Goal: Information Seeking & Learning: Learn about a topic

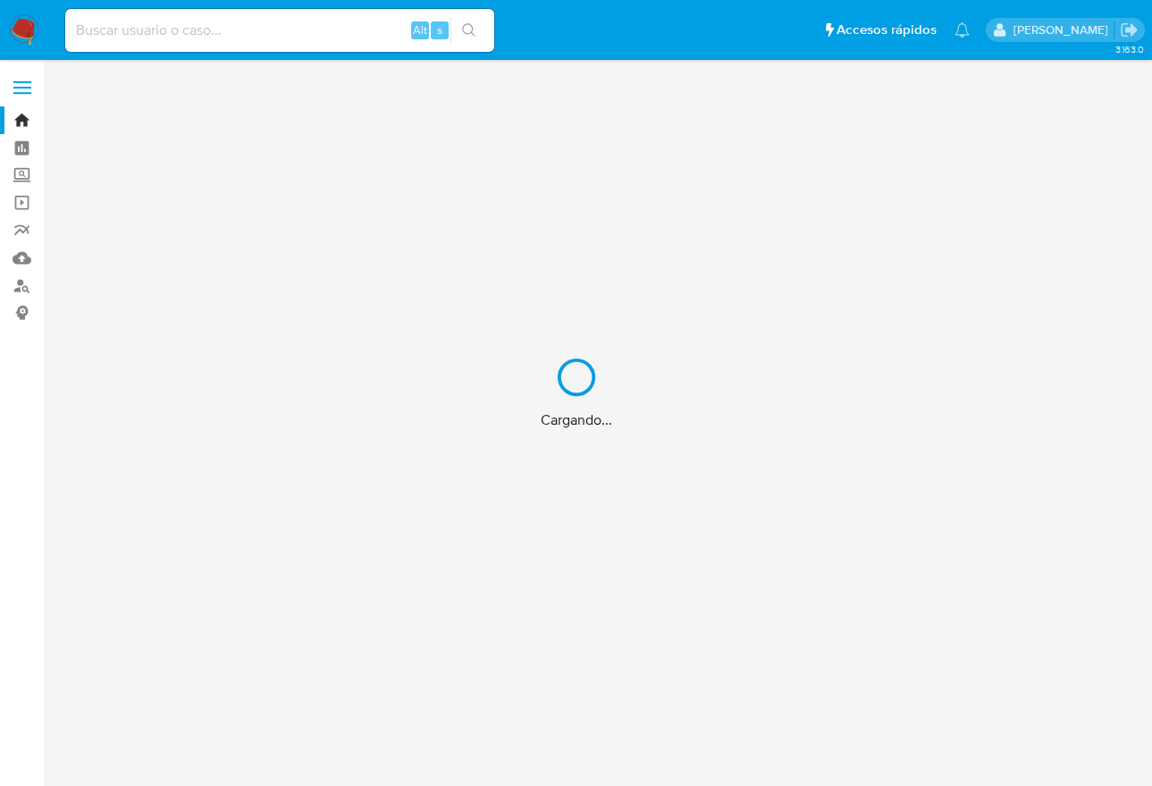
click at [239, 41] on div "Cargando..." at bounding box center [576, 393] width 1152 height 786
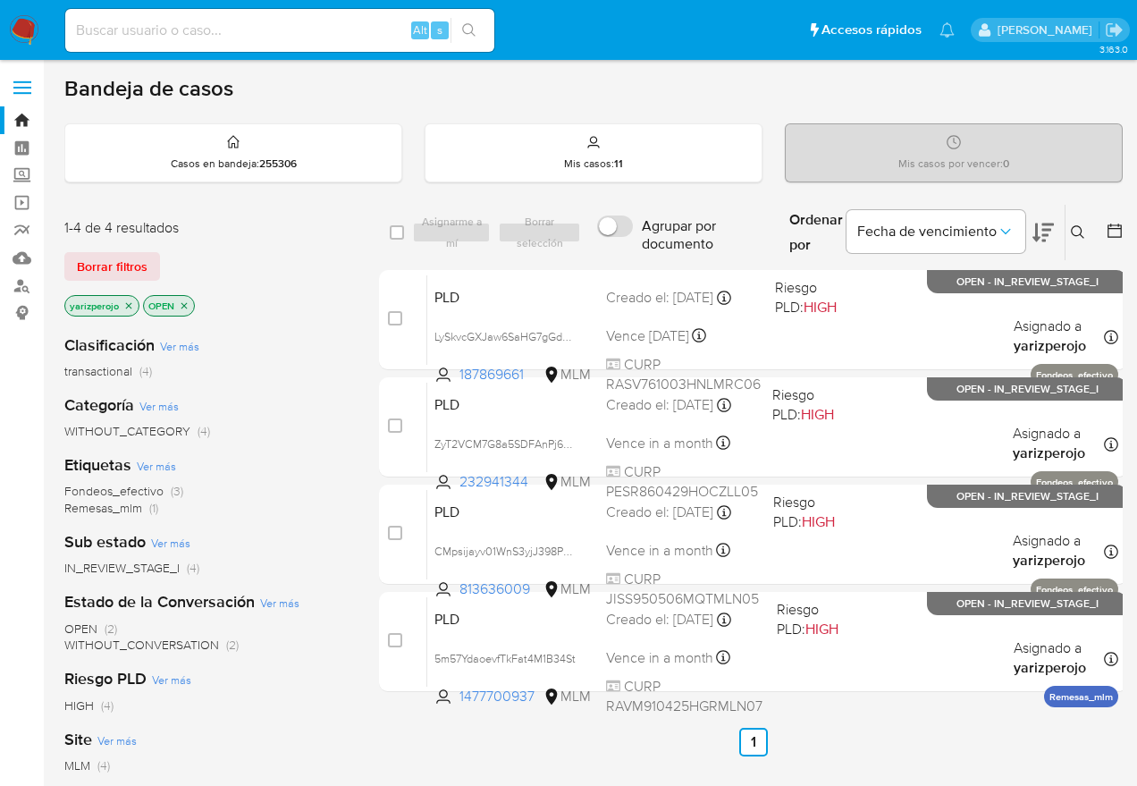
click at [244, 37] on input at bounding box center [279, 30] width 429 height 23
paste input "166578229"
type input "166578229"
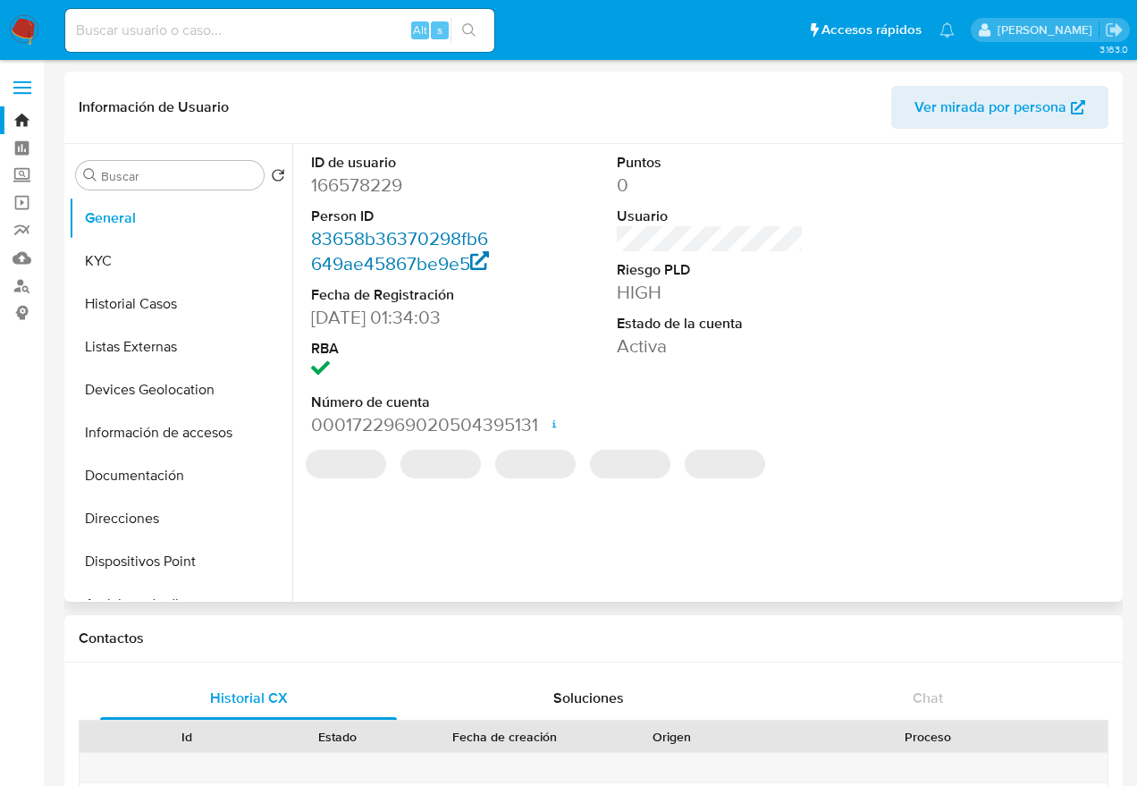
select select "10"
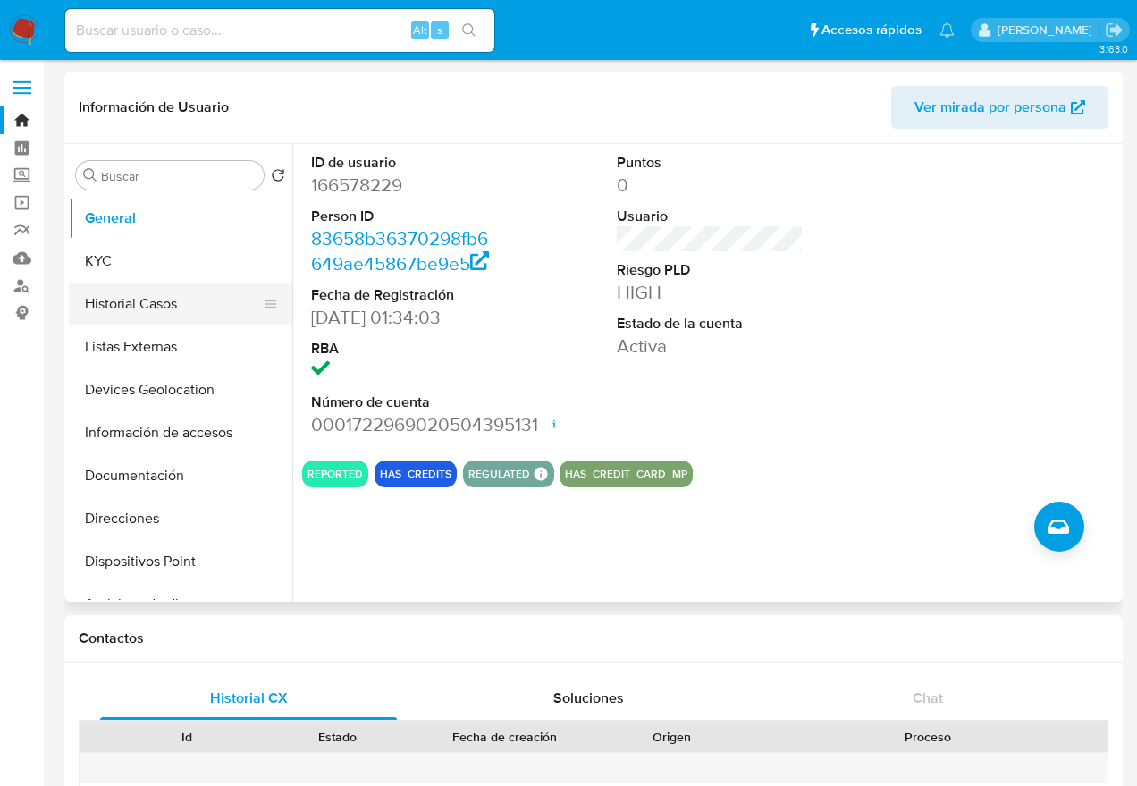
click at [125, 311] on button "Historial Casos" at bounding box center [173, 303] width 209 height 43
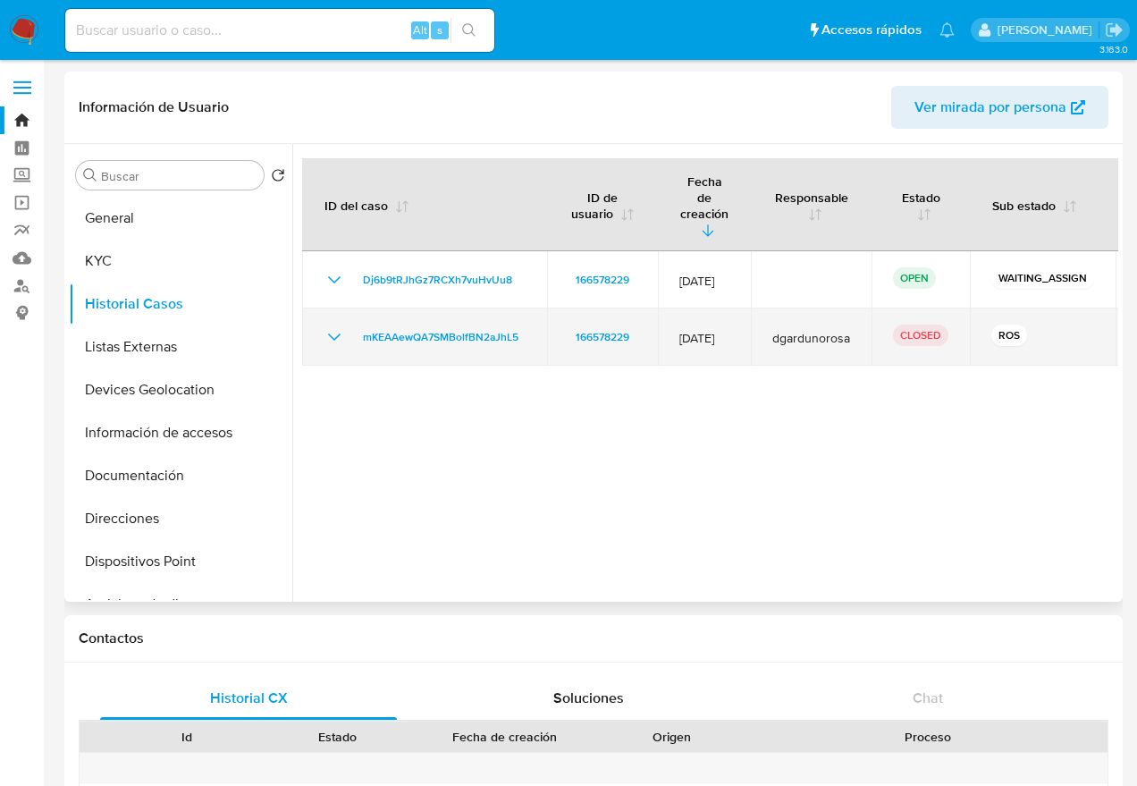
drag, startPoint x: 676, startPoint y: 308, endPoint x: 782, endPoint y: 307, distance: 106.4
click at [782, 308] on tr "mKEAAewQA7SMBolfBN2aJhL5 166578229 12/Oct/2024 dgardunorosa CLOSED ROS Remesas_…" at bounding box center [767, 336] width 930 height 57
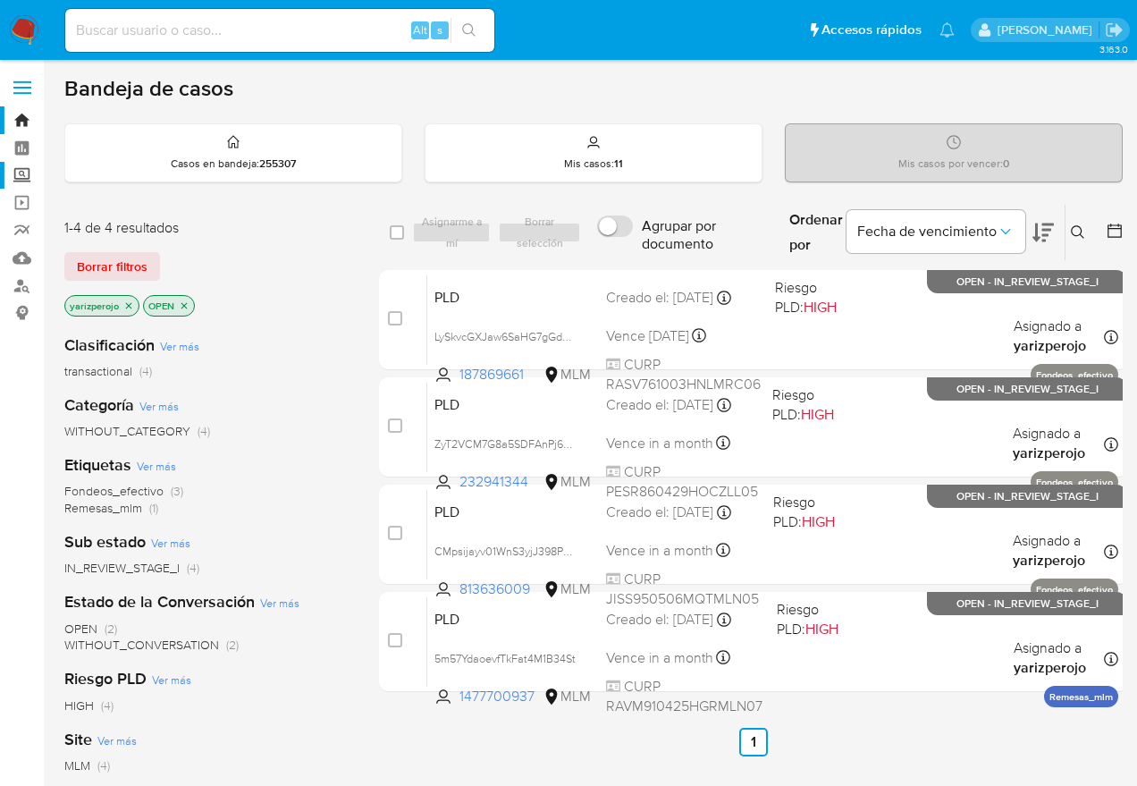
click at [29, 174] on label "Screening" at bounding box center [106, 176] width 213 height 28
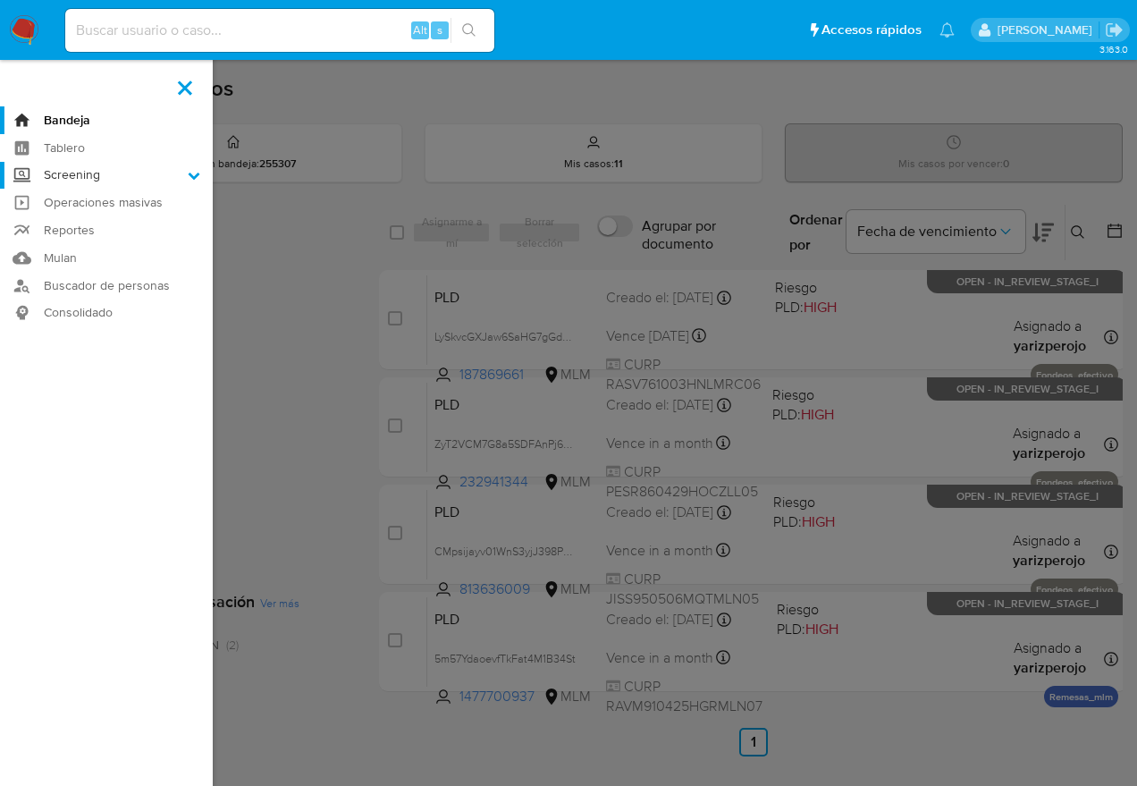
click at [0, 0] on input "Screening" at bounding box center [0, 0] width 0 height 0
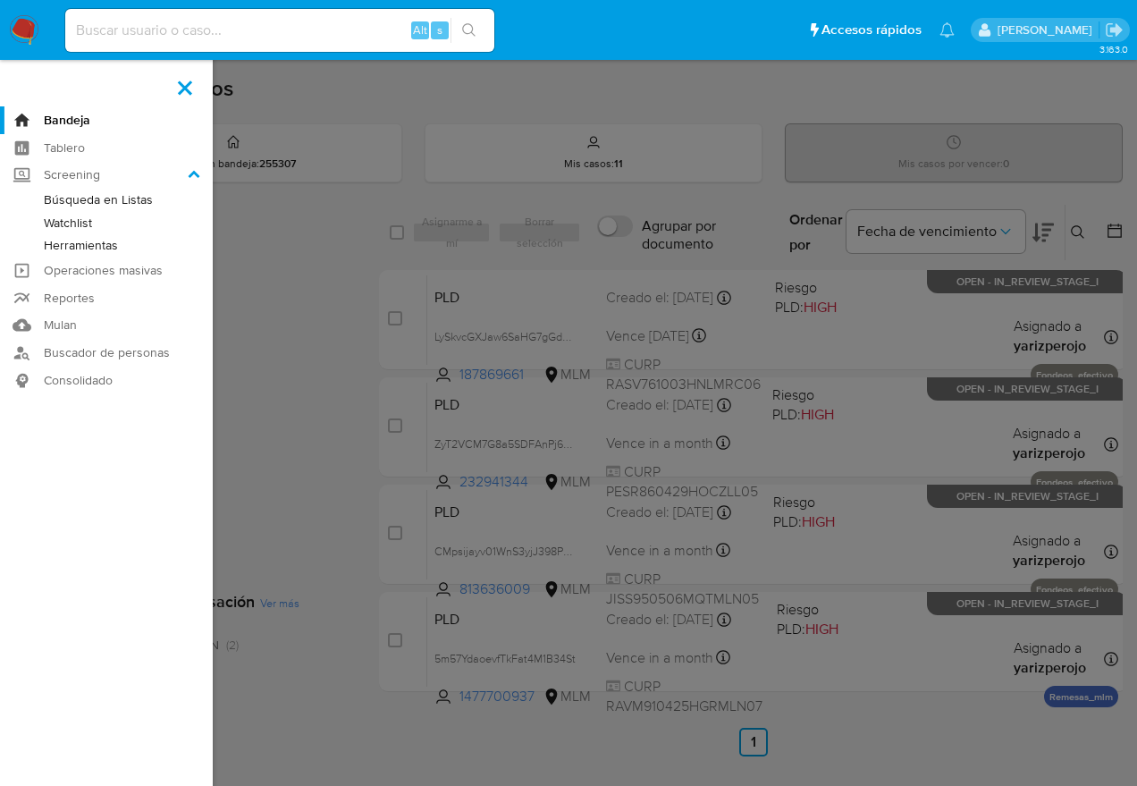
click at [75, 238] on link "Herramientas" at bounding box center [106, 245] width 213 height 22
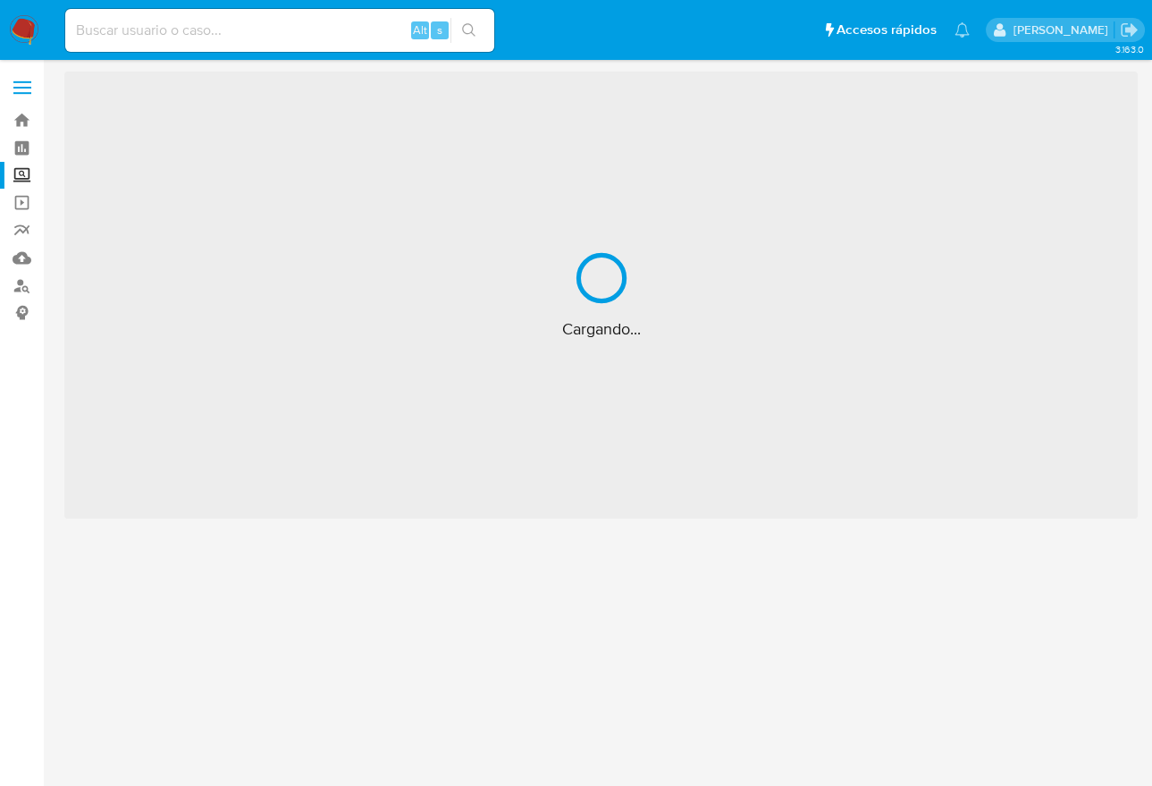
click at [261, 33] on input at bounding box center [279, 30] width 429 height 23
paste input "ELSA MANRIQUEZ LICONA"
type input "ELSA MANRIQUEZ LICONA"
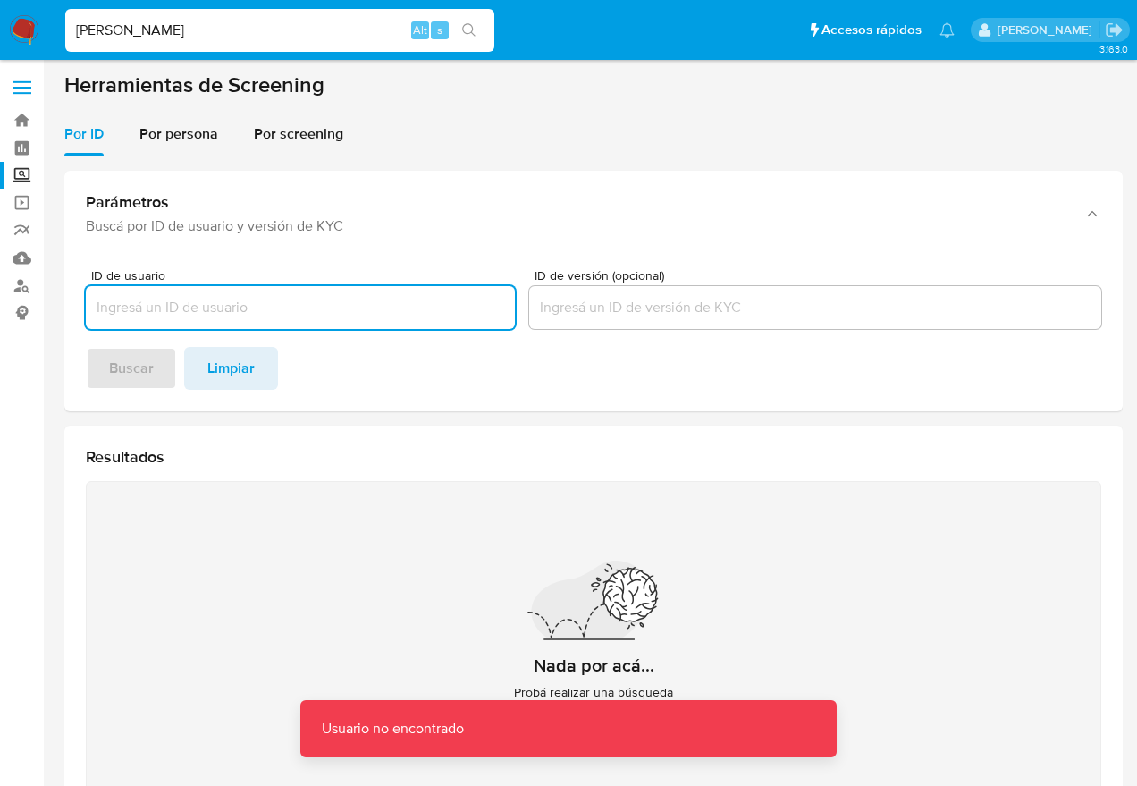
click at [171, 299] on input "ID de usuario" at bounding box center [300, 307] width 429 height 23
click at [203, 131] on span "Por persona" at bounding box center [178, 133] width 79 height 21
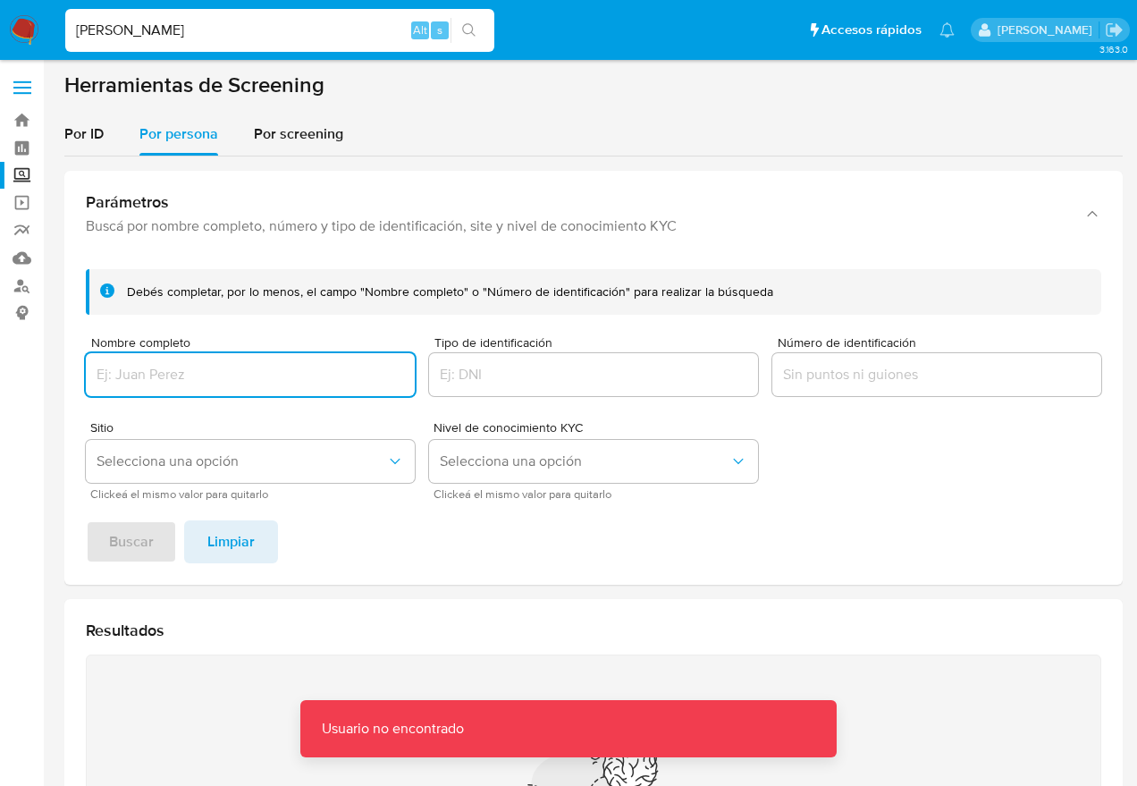
click at [221, 360] on div at bounding box center [250, 374] width 329 height 43
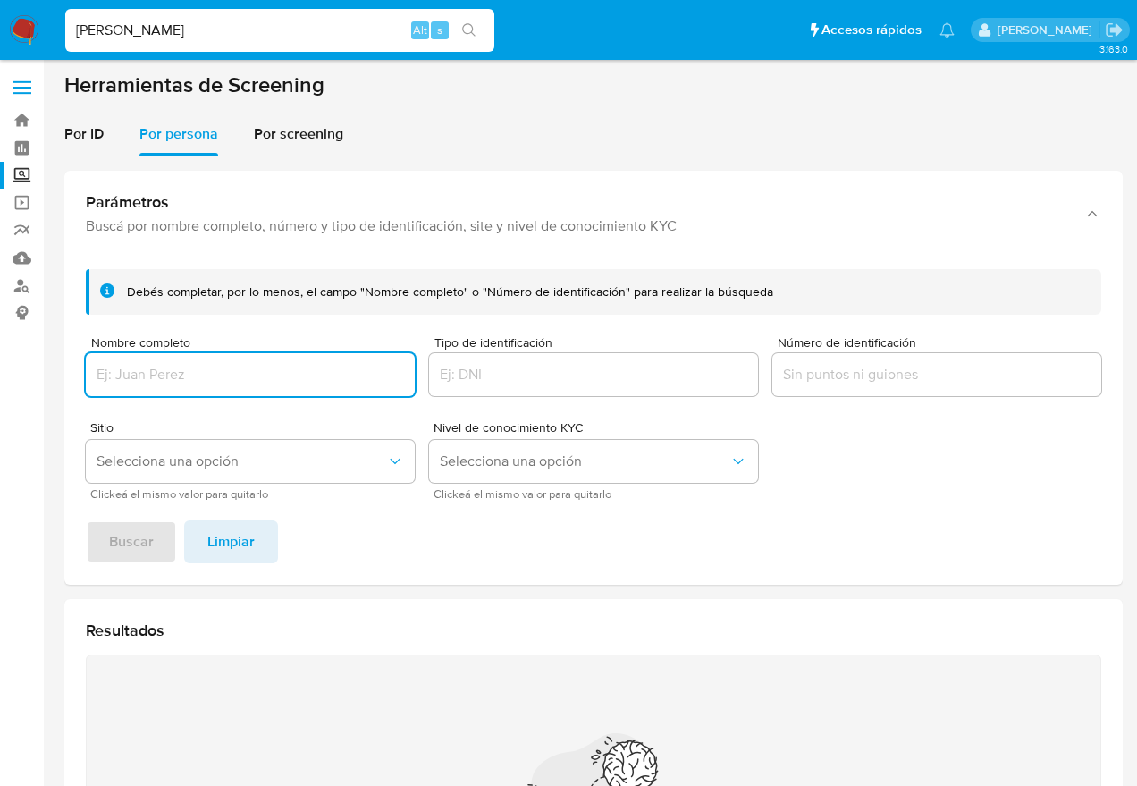
click at [197, 371] on input "Nombre completo" at bounding box center [250, 374] width 329 height 23
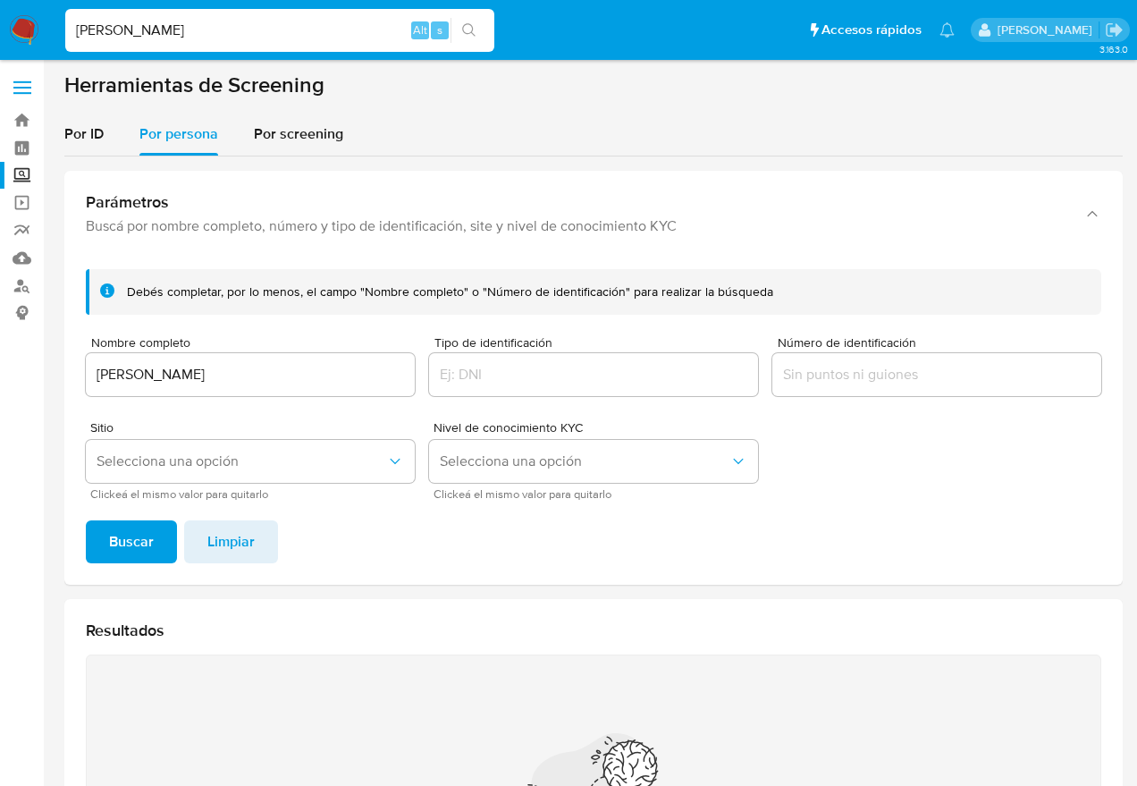
click at [129, 553] on span "Buscar" at bounding box center [131, 541] width 45 height 39
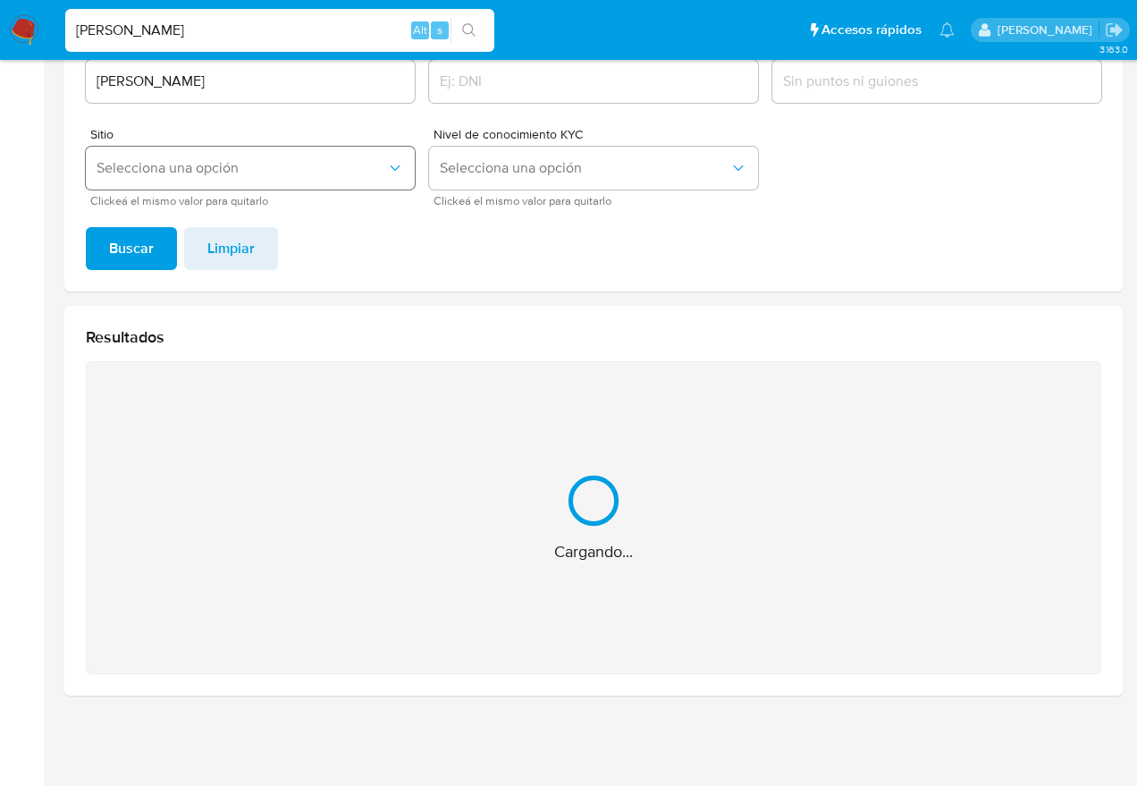
scroll to position [8, 0]
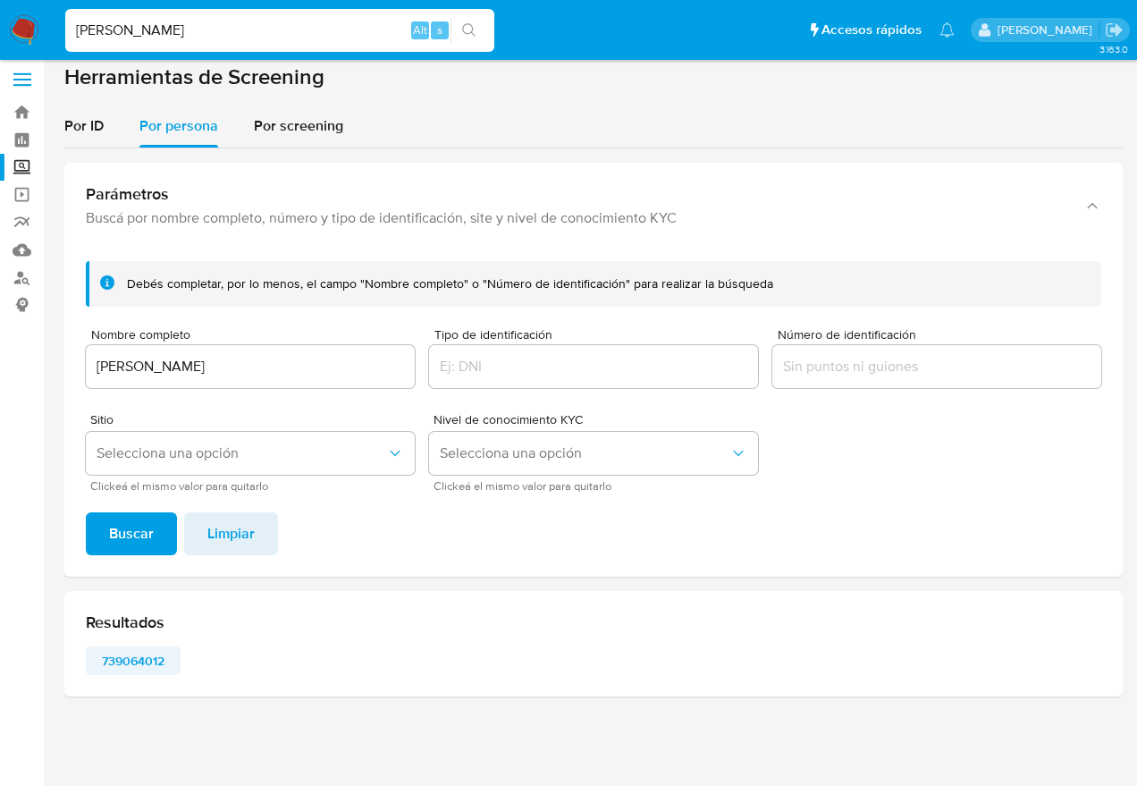
click at [130, 664] on span "739064012" at bounding box center [133, 660] width 70 height 25
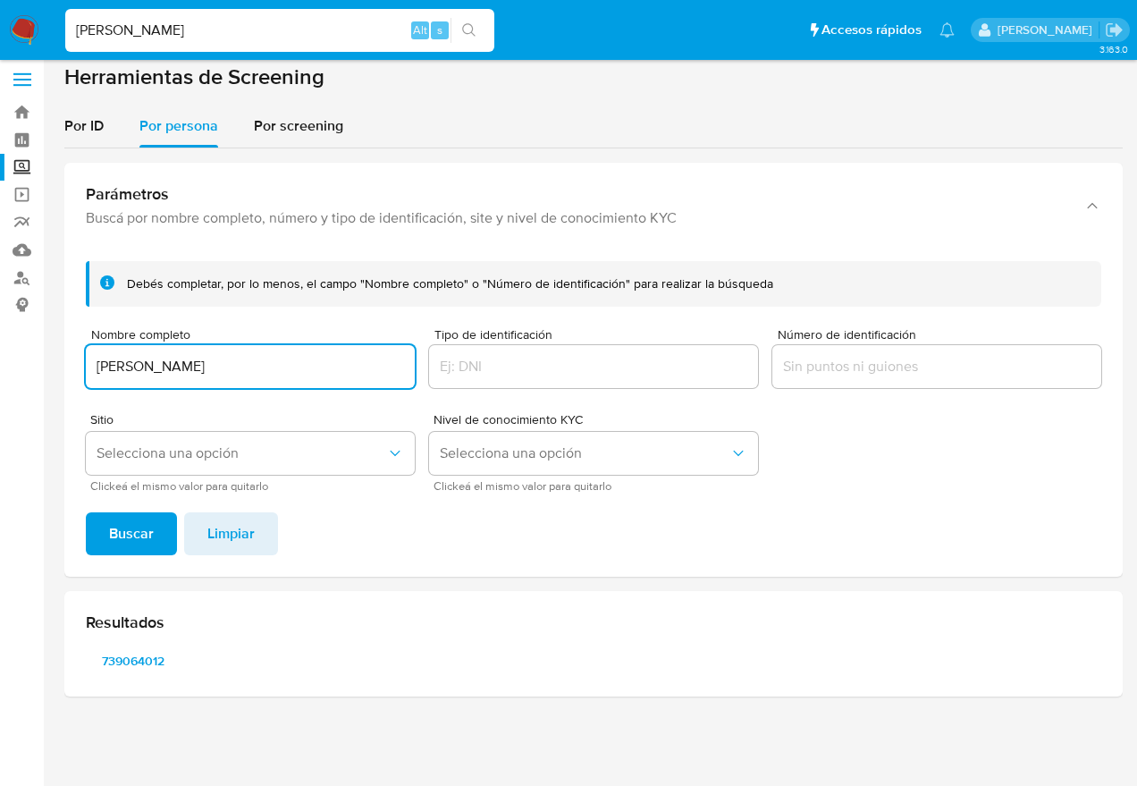
drag, startPoint x: 291, startPoint y: 366, endPoint x: 92, endPoint y: 372, distance: 199.4
click at [97, 371] on input "ELSA MANRIQUEZ LICONA" at bounding box center [250, 366] width 329 height 23
click at [135, 534] on span "Buscar" at bounding box center [131, 533] width 45 height 39
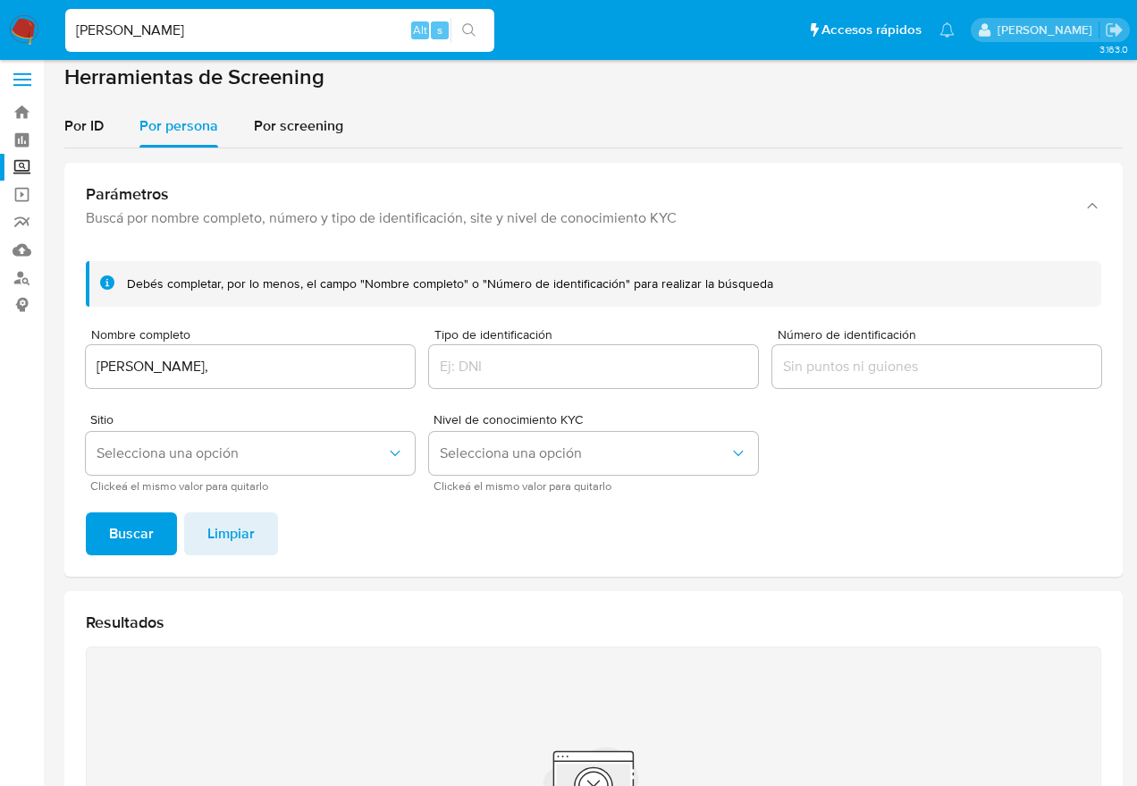
click at [96, 364] on input "LIVIA HERNANDEZ SALVADOR," at bounding box center [250, 366] width 329 height 23
click at [128, 526] on span "Buscar" at bounding box center [131, 533] width 45 height 39
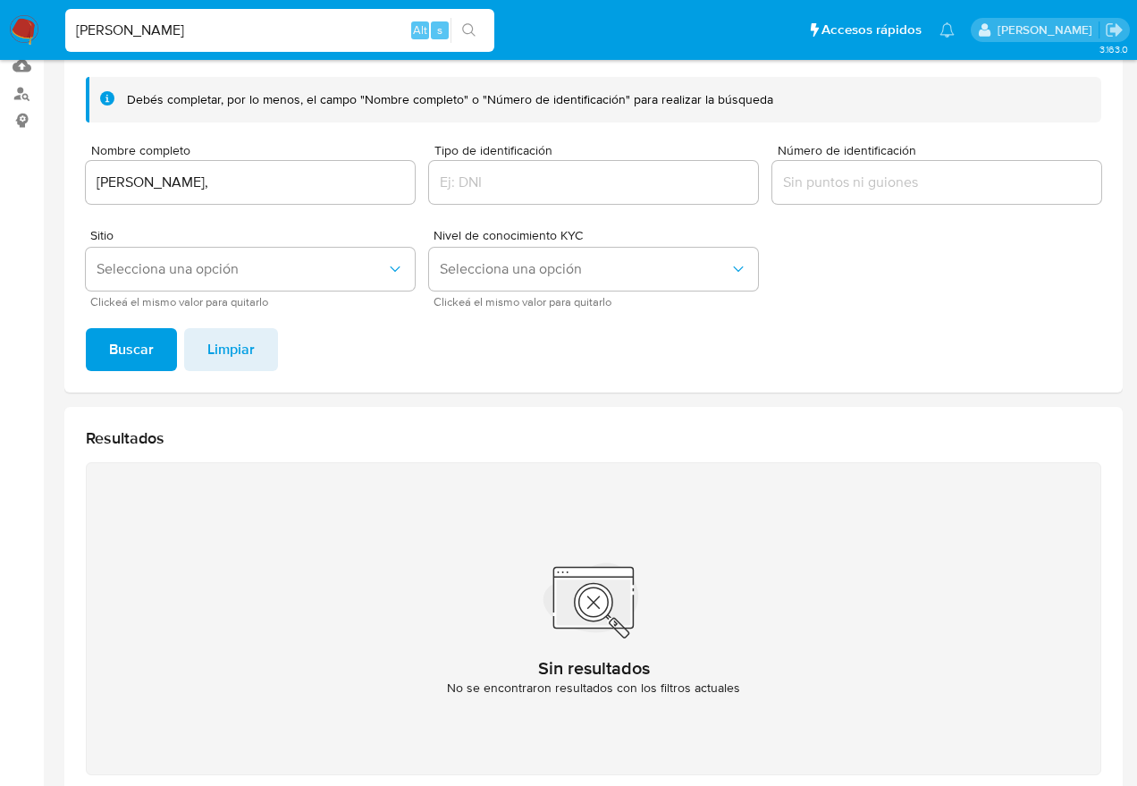
scroll to position [94, 0]
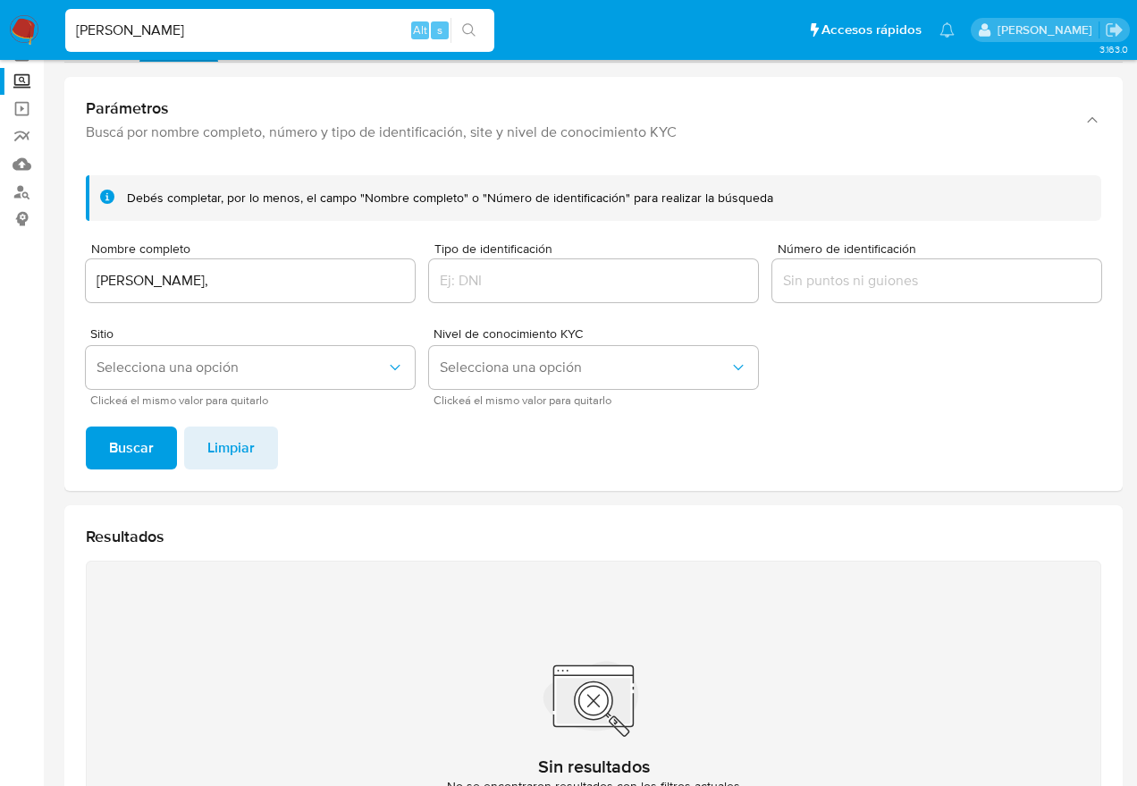
click at [349, 286] on input "OLIVIA HERNANDEZ SALVADOR," at bounding box center [250, 280] width 329 height 23
click at [86, 426] on button "Buscar" at bounding box center [131, 447] width 91 height 43
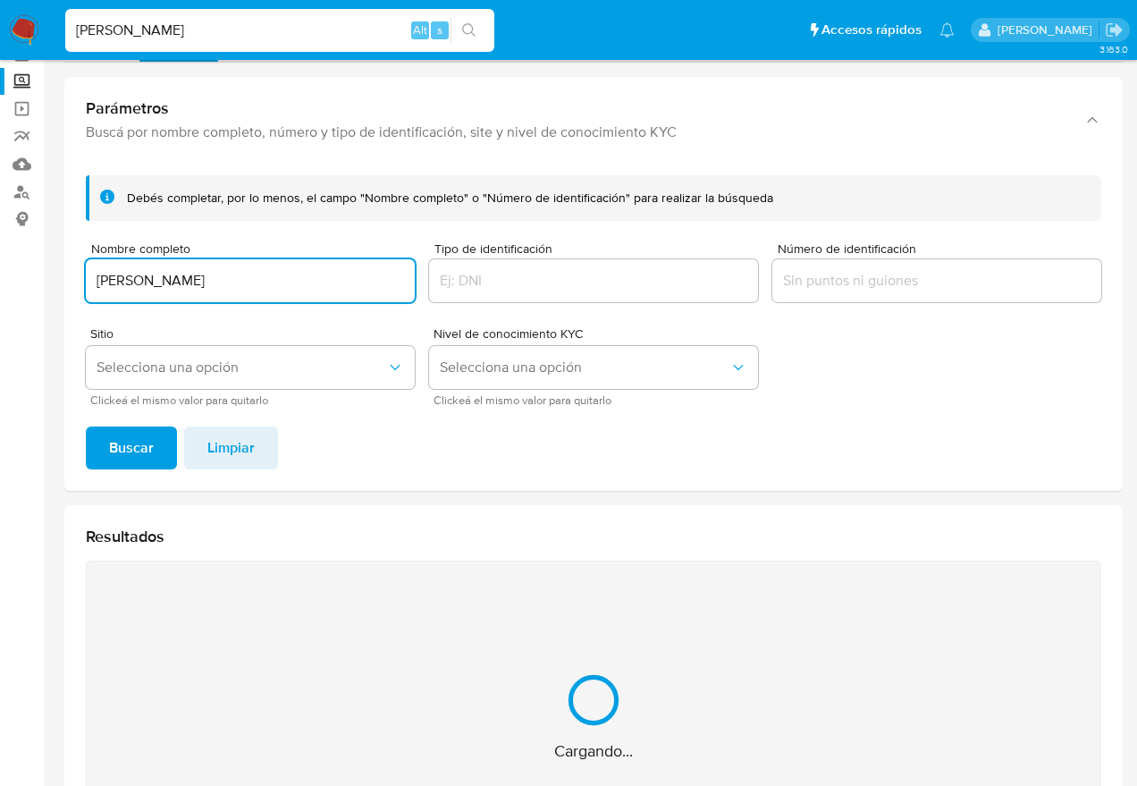
scroll to position [293, 0]
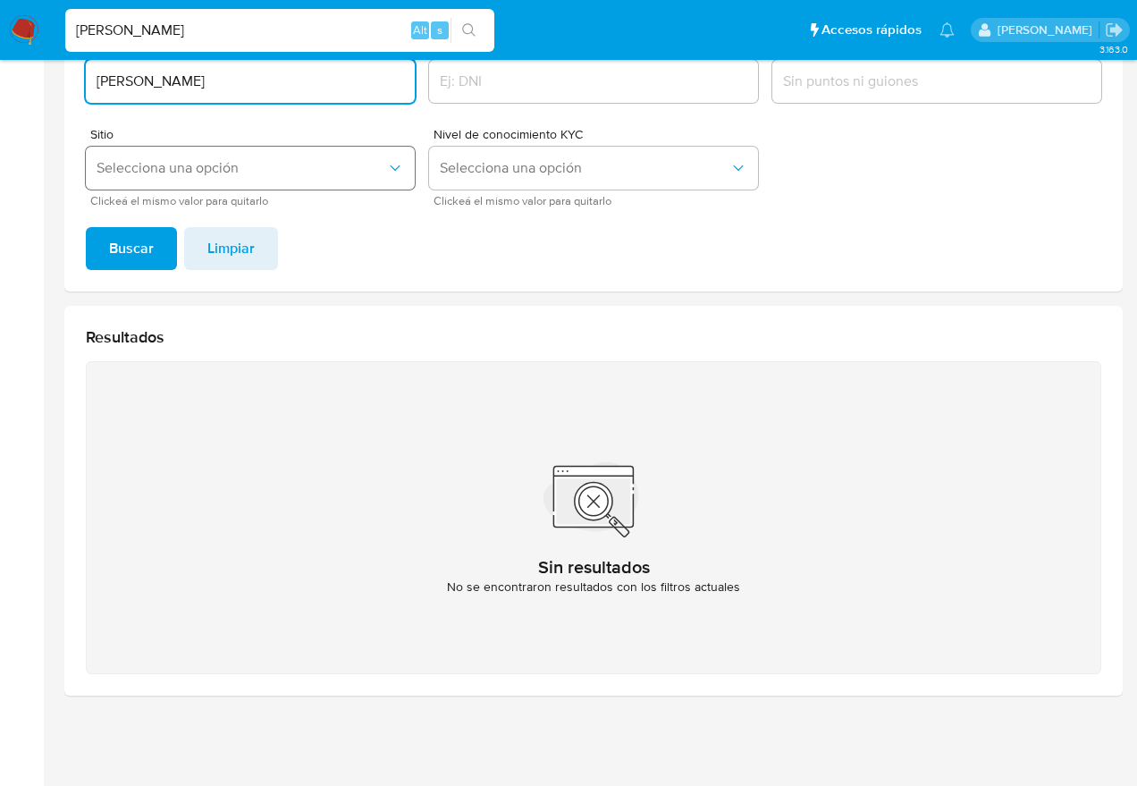
drag, startPoint x: 365, startPoint y: 74, endPoint x: 227, endPoint y: 173, distance: 169.7
click at [0, 80] on html "Pausado Ver notificaciones ELSA MANRIQUEZ LICONA Alt s Accesos rápidos Presiona…" at bounding box center [568, 246] width 1137 height 1079
type input "BERENICE AYALA MENDOZA"
click at [95, 245] on button "Buscar" at bounding box center [131, 248] width 91 height 43
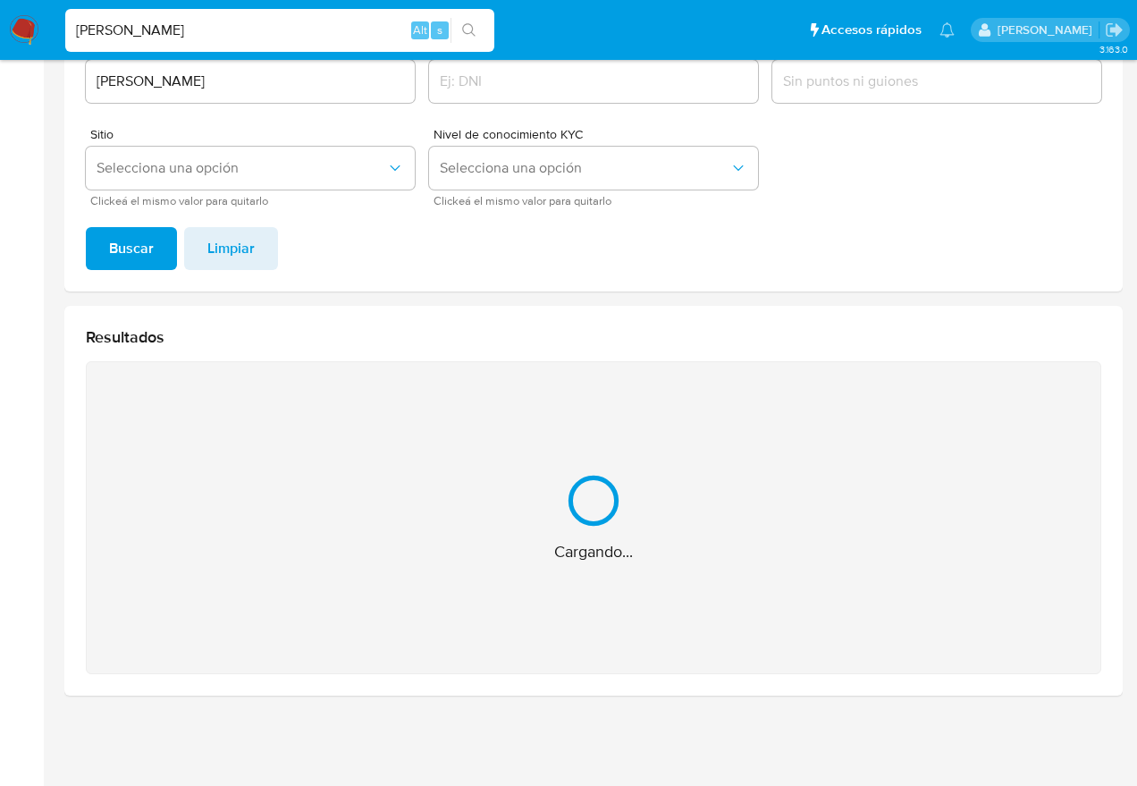
scroll to position [8, 0]
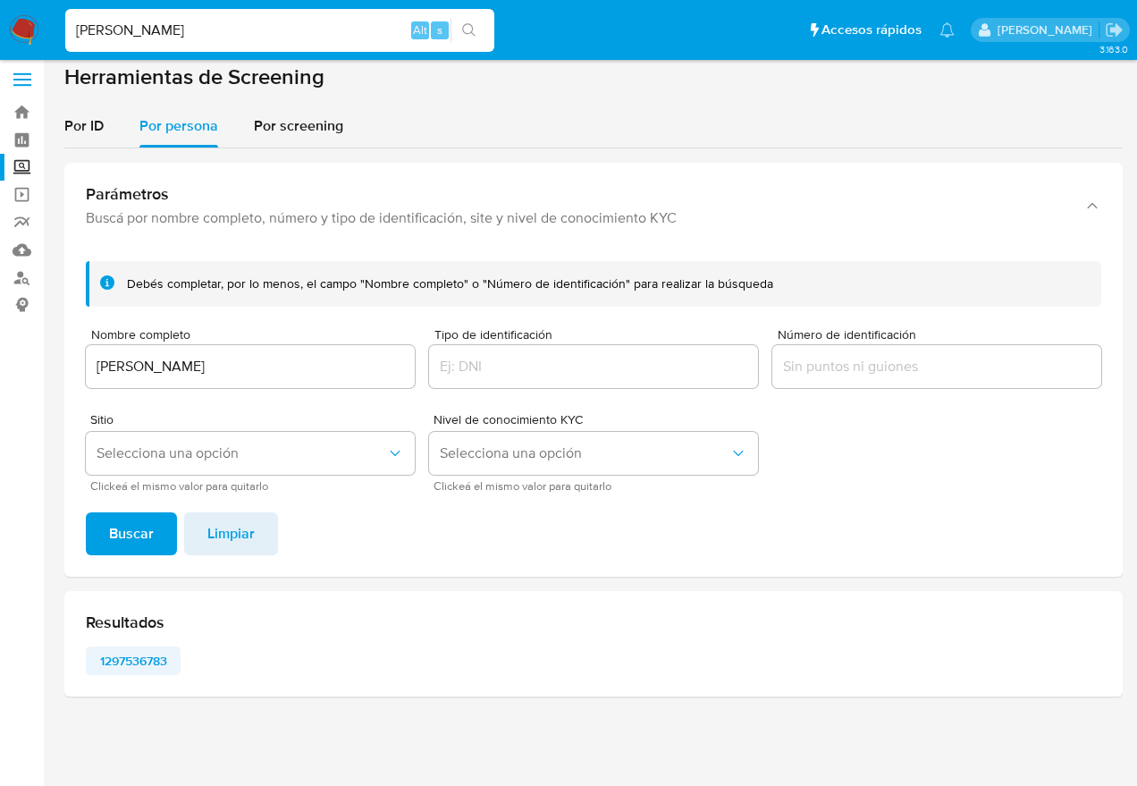
click at [150, 663] on span "1297536783" at bounding box center [133, 660] width 70 height 25
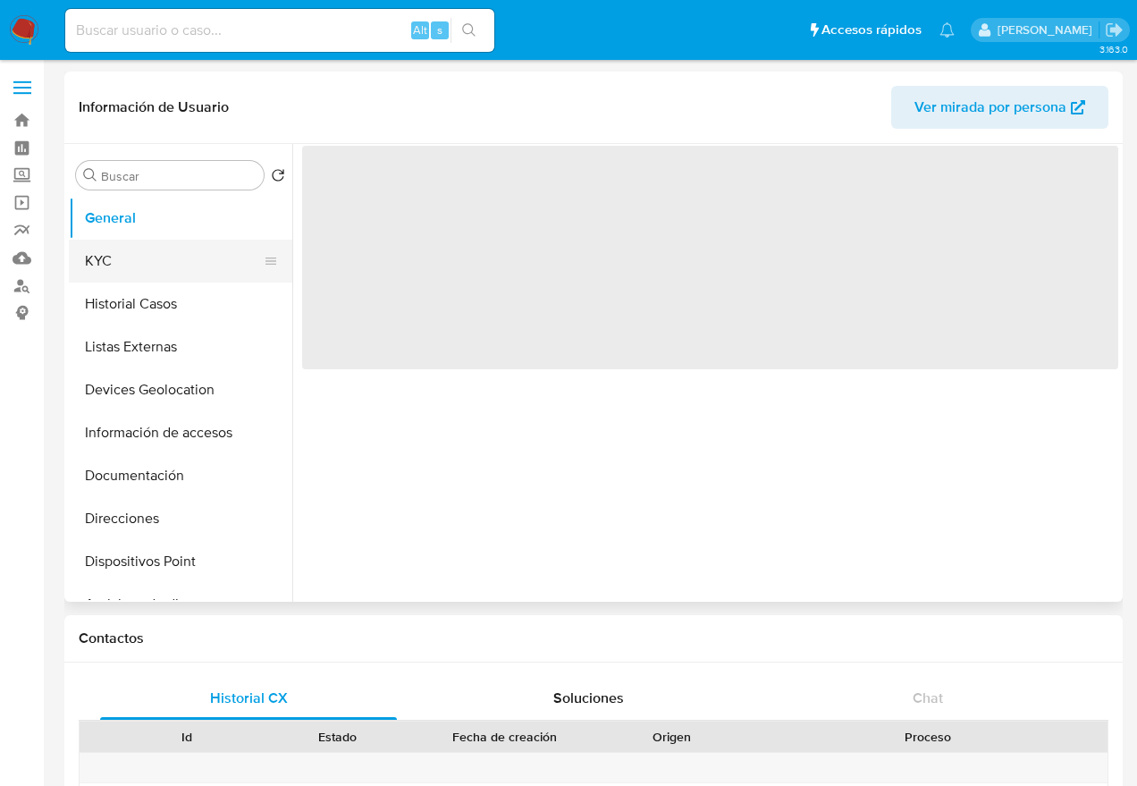
select select "10"
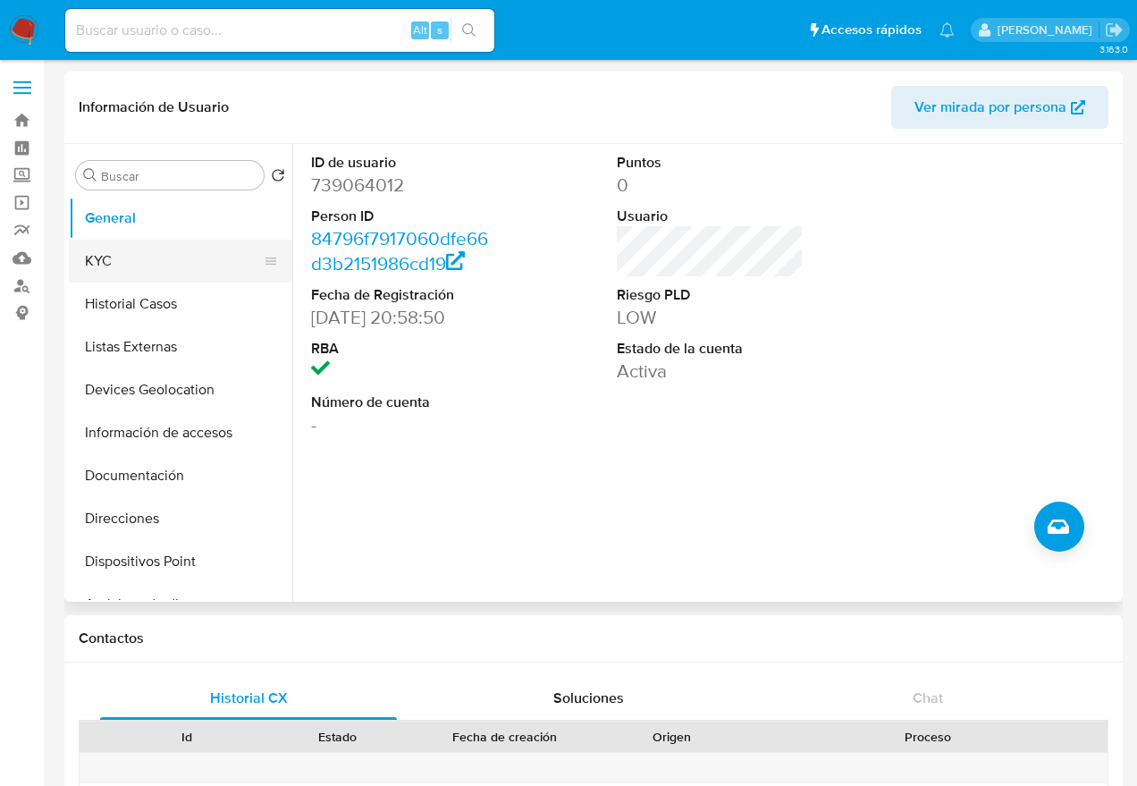
click at [123, 263] on button "KYC" at bounding box center [173, 261] width 209 height 43
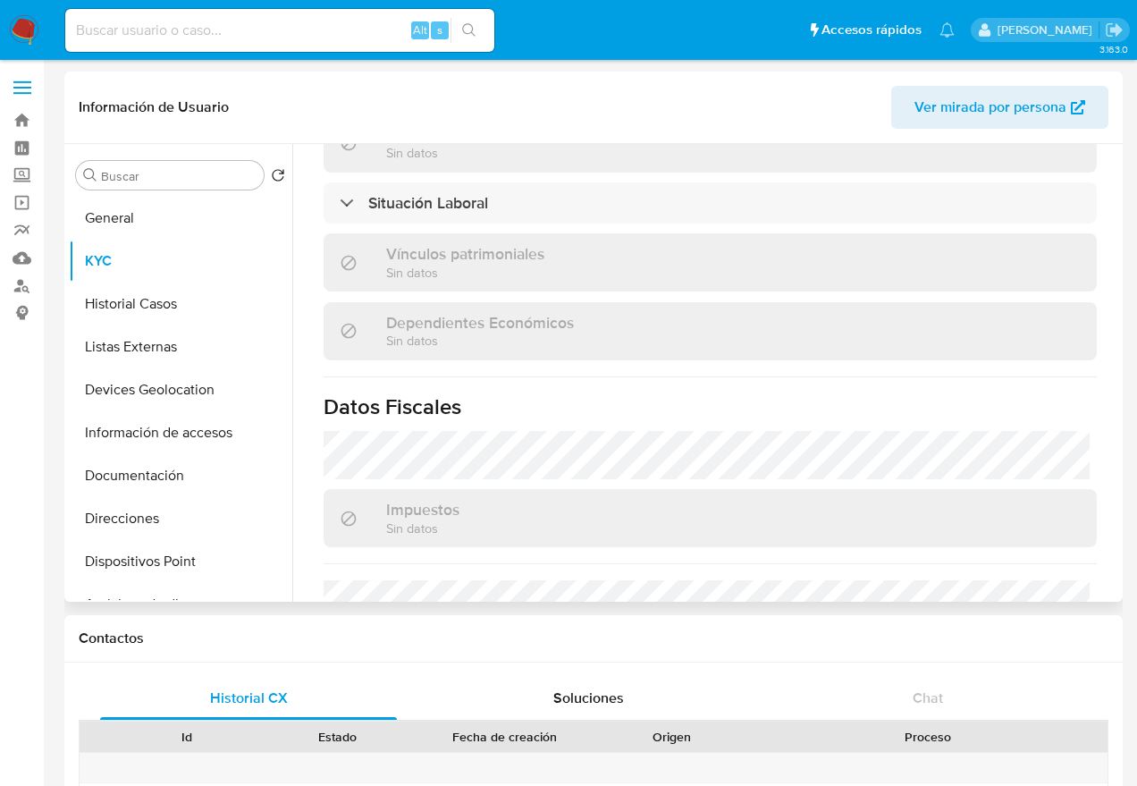
scroll to position [1139, 0]
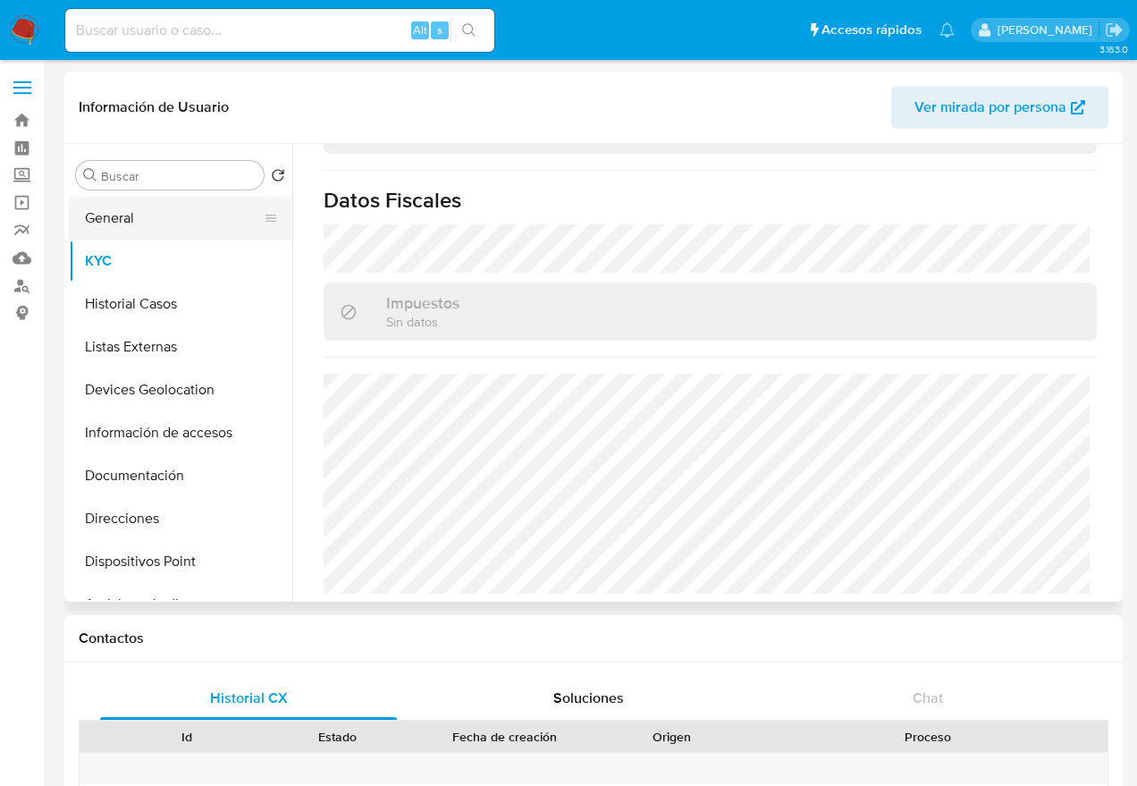
click at [129, 215] on button "General" at bounding box center [173, 218] width 209 height 43
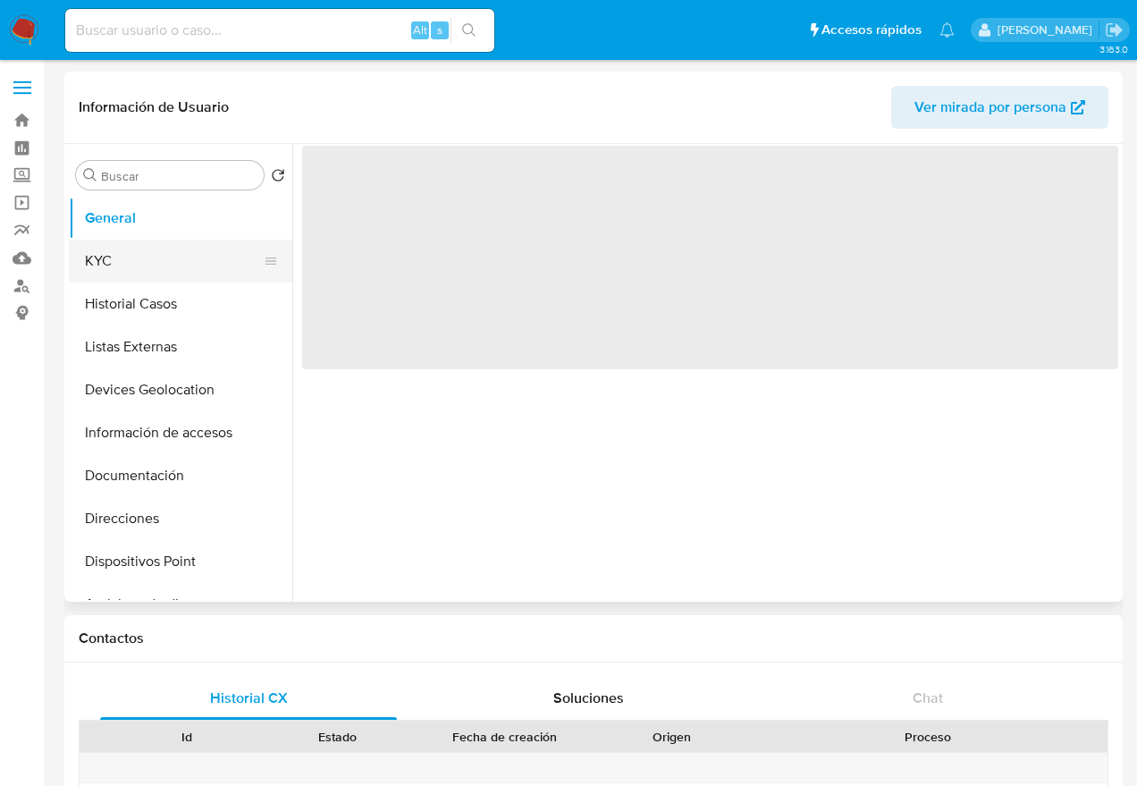
scroll to position [0, 0]
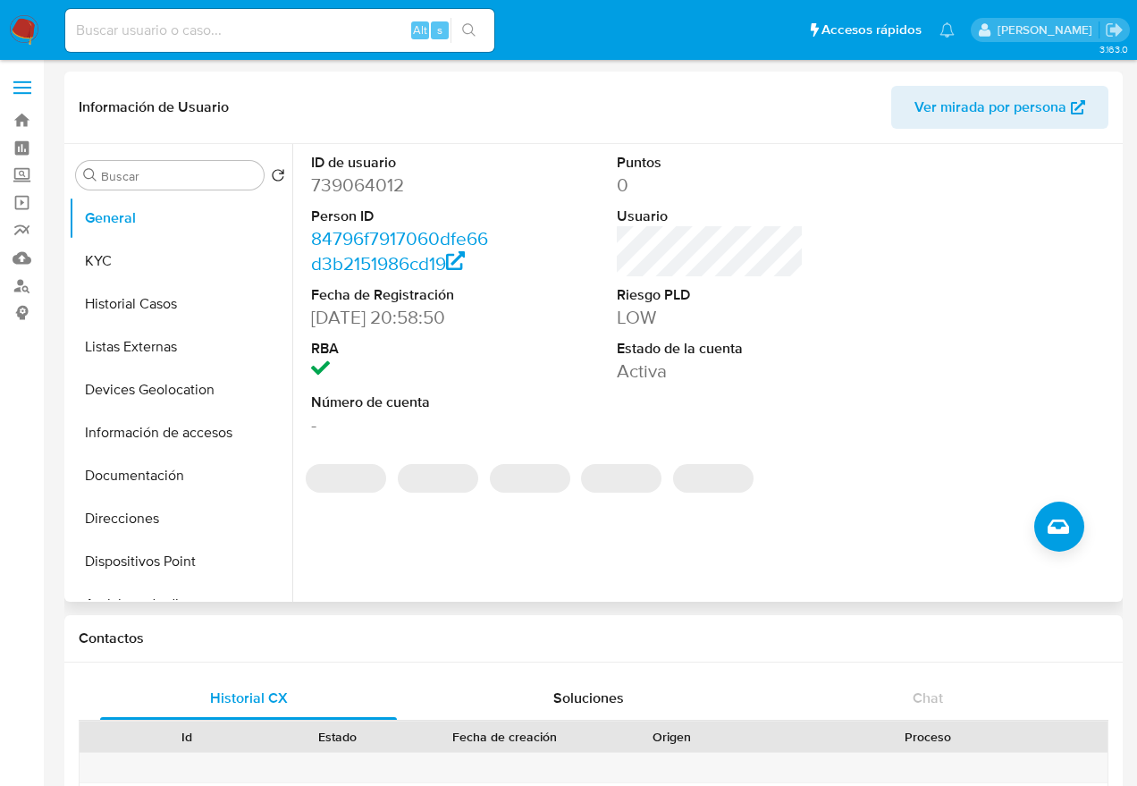
click at [373, 174] on dd "739064012" at bounding box center [404, 184] width 186 height 25
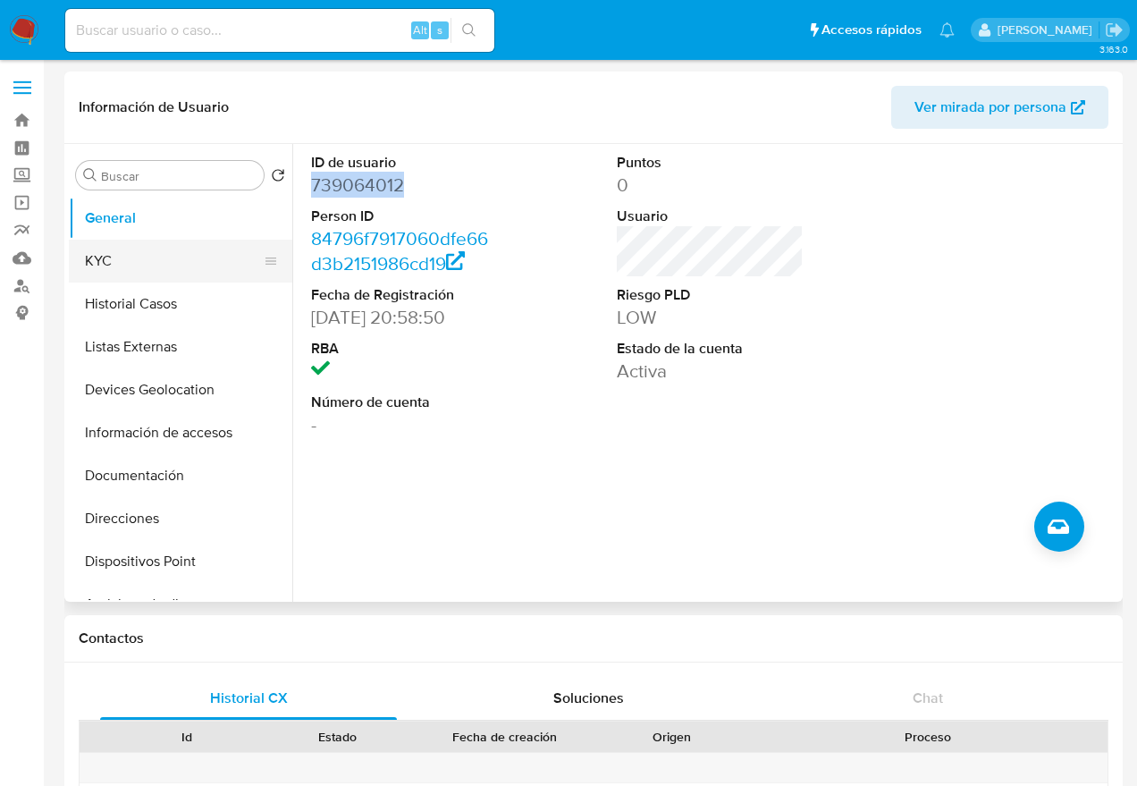
click at [127, 251] on button "KYC" at bounding box center [173, 261] width 209 height 43
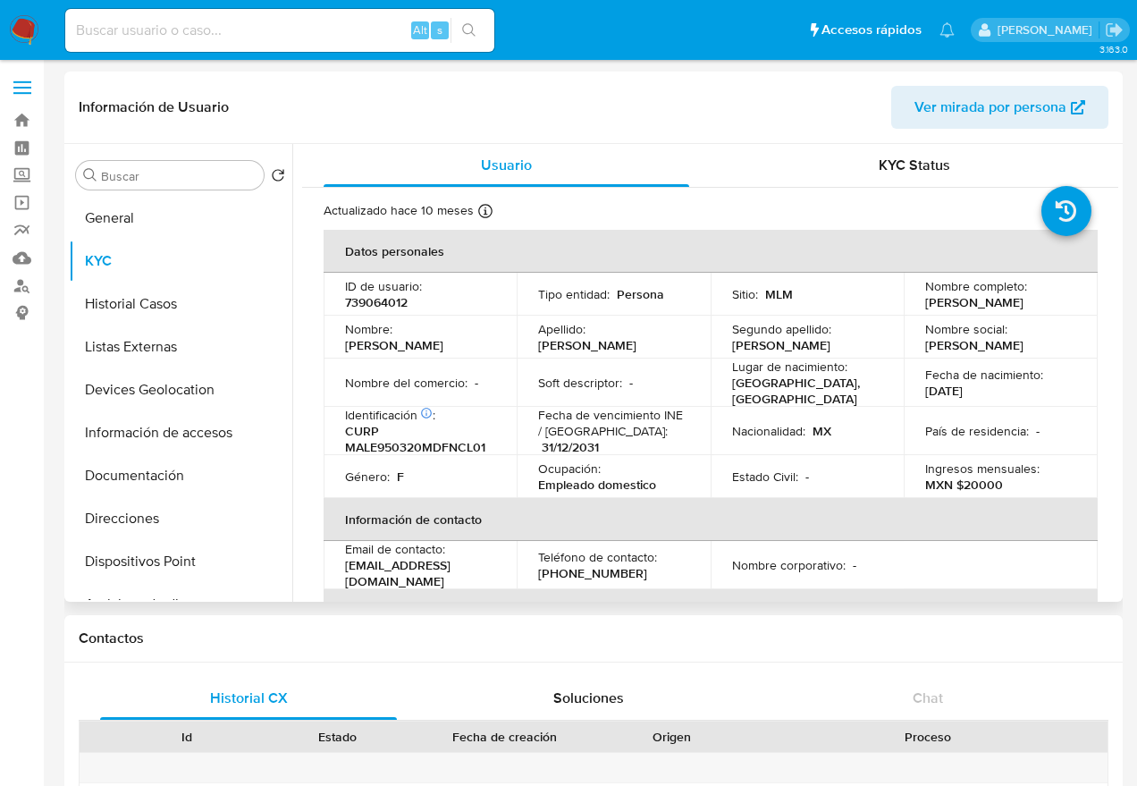
click at [401, 303] on p "739064012" at bounding box center [376, 302] width 63 height 16
click at [401, 302] on p "739064012" at bounding box center [376, 302] width 63 height 16
copy p "739064012"
click at [123, 228] on button "General" at bounding box center [173, 218] width 209 height 43
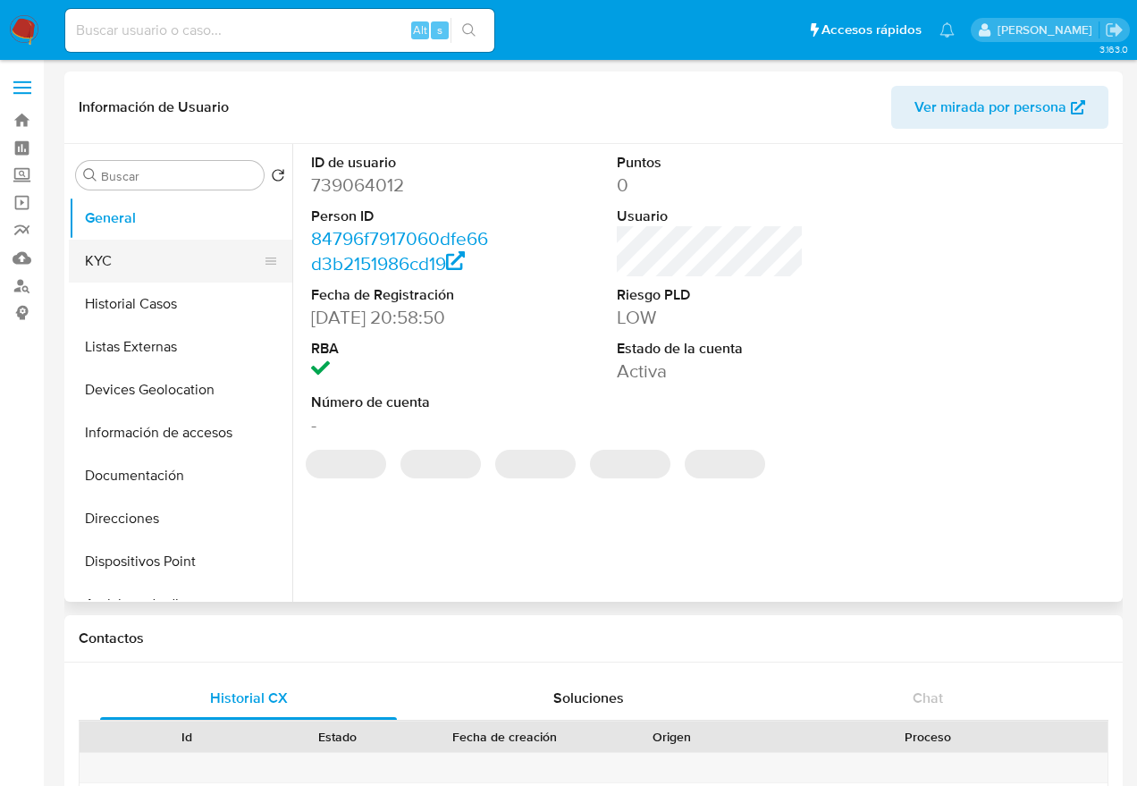
click at [114, 260] on button "KYC" at bounding box center [173, 261] width 209 height 43
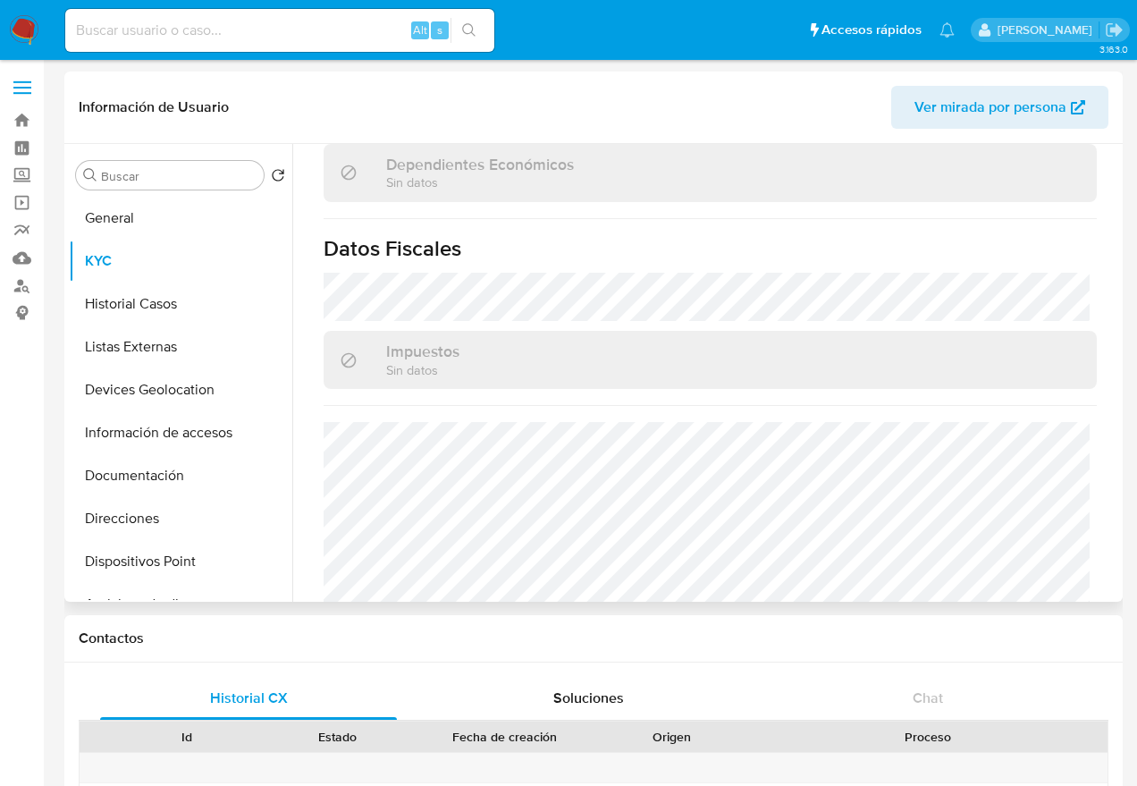
scroll to position [1092, 0]
click at [143, 313] on button "Historial Casos" at bounding box center [173, 303] width 209 height 43
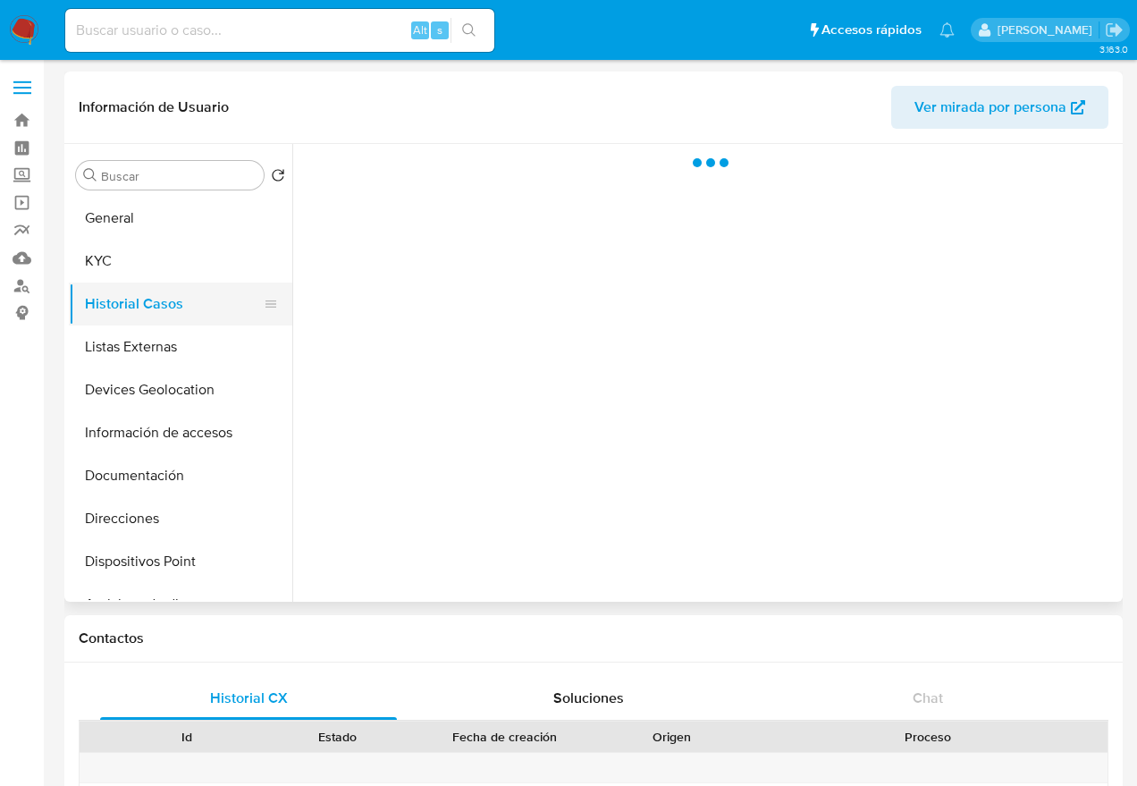
scroll to position [0, 0]
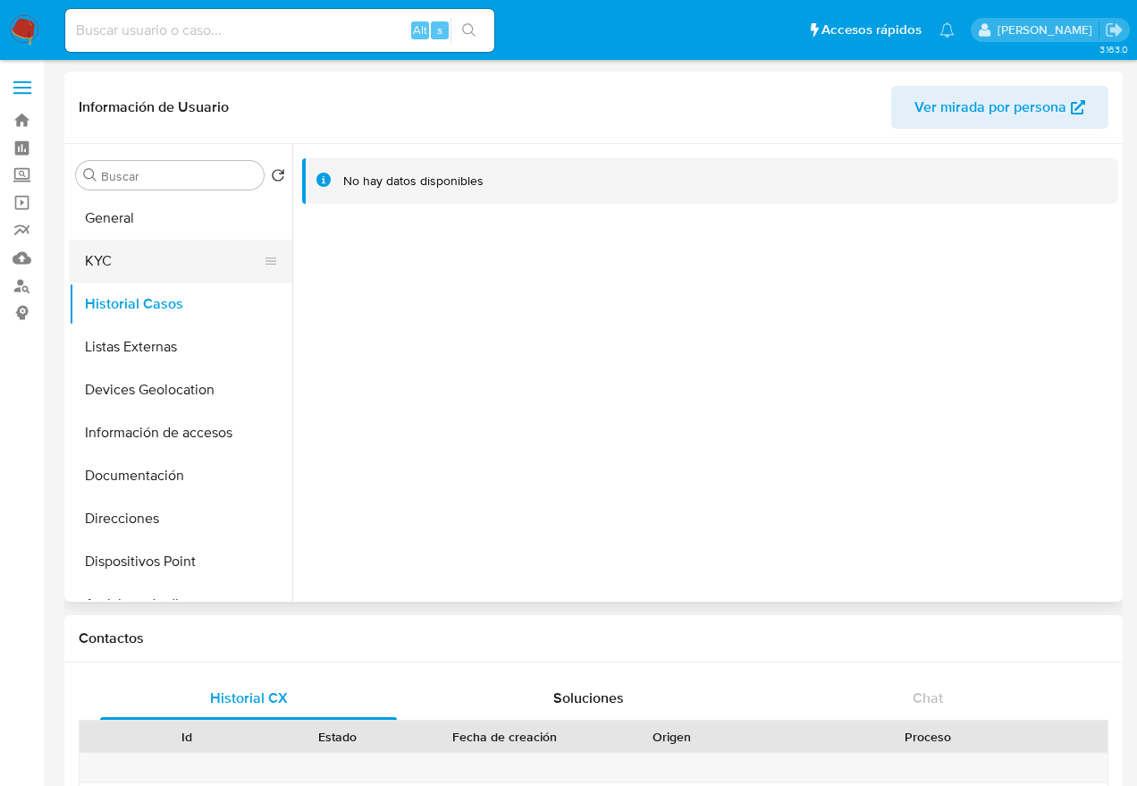
click at [161, 260] on button "KYC" at bounding box center [173, 261] width 209 height 43
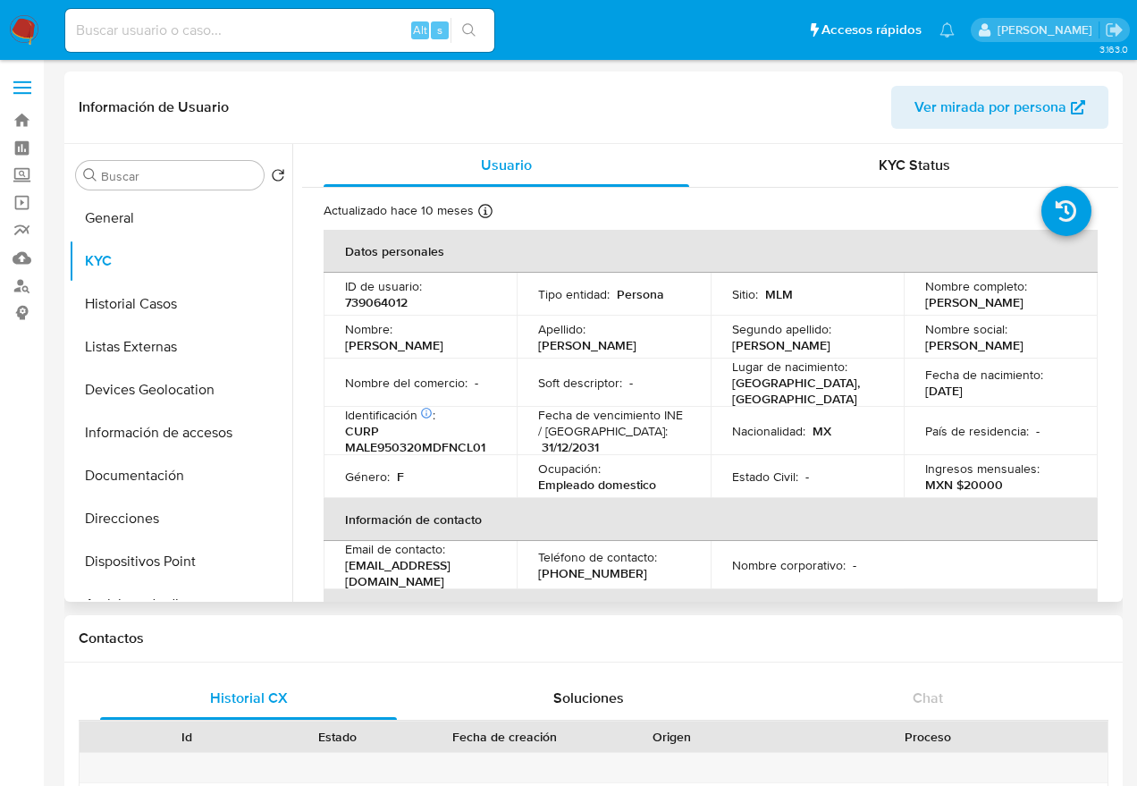
click at [386, 299] on p "739064012" at bounding box center [376, 302] width 63 height 16
copy p "739064012"
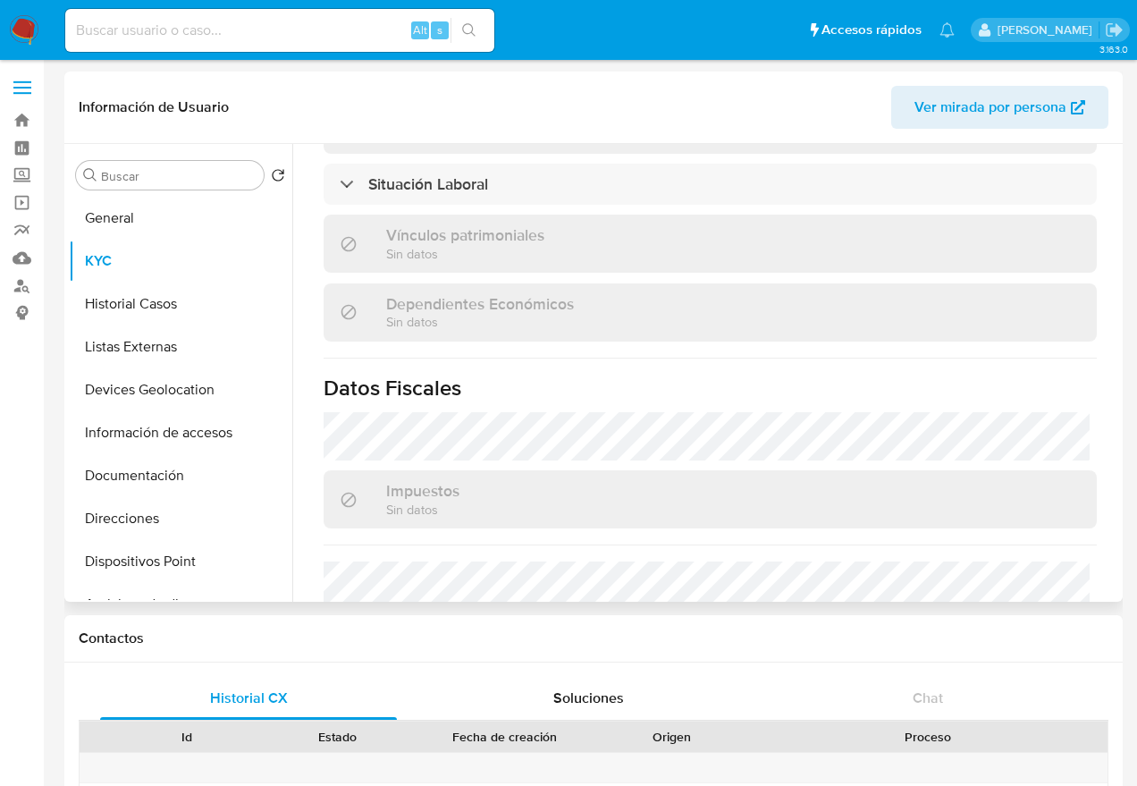
scroll to position [1139, 0]
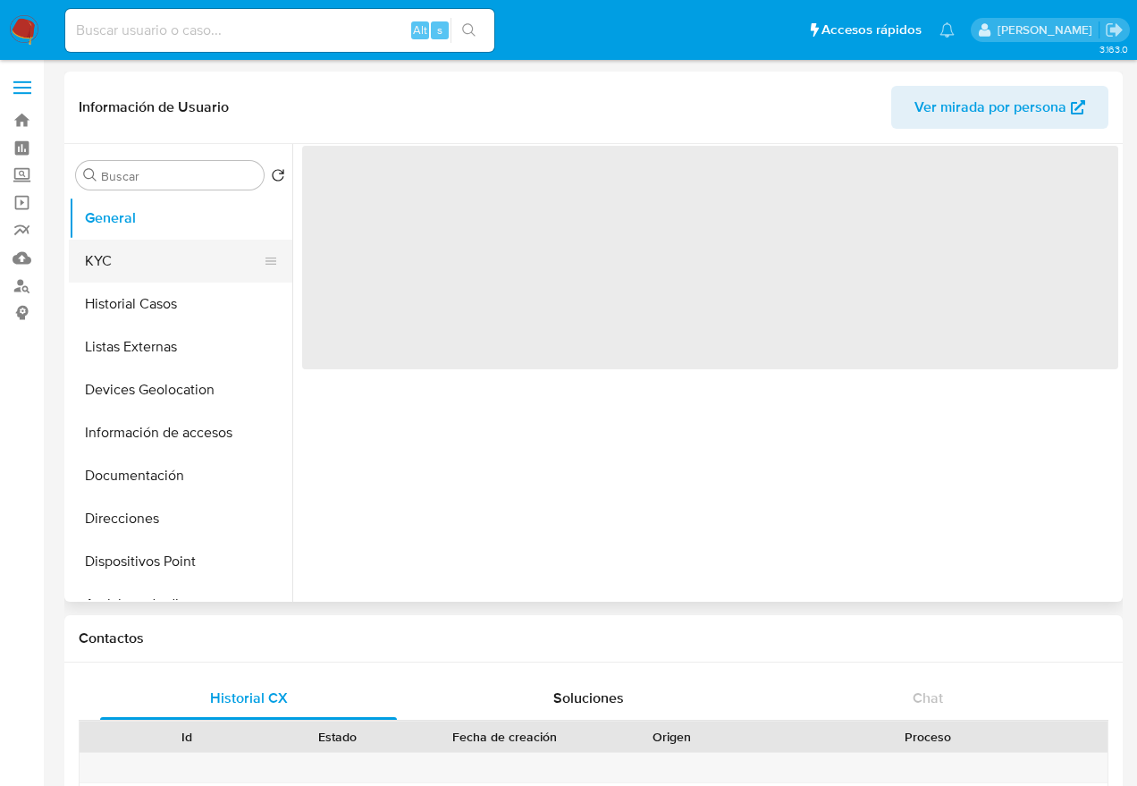
click at [136, 268] on button "KYC" at bounding box center [173, 261] width 209 height 43
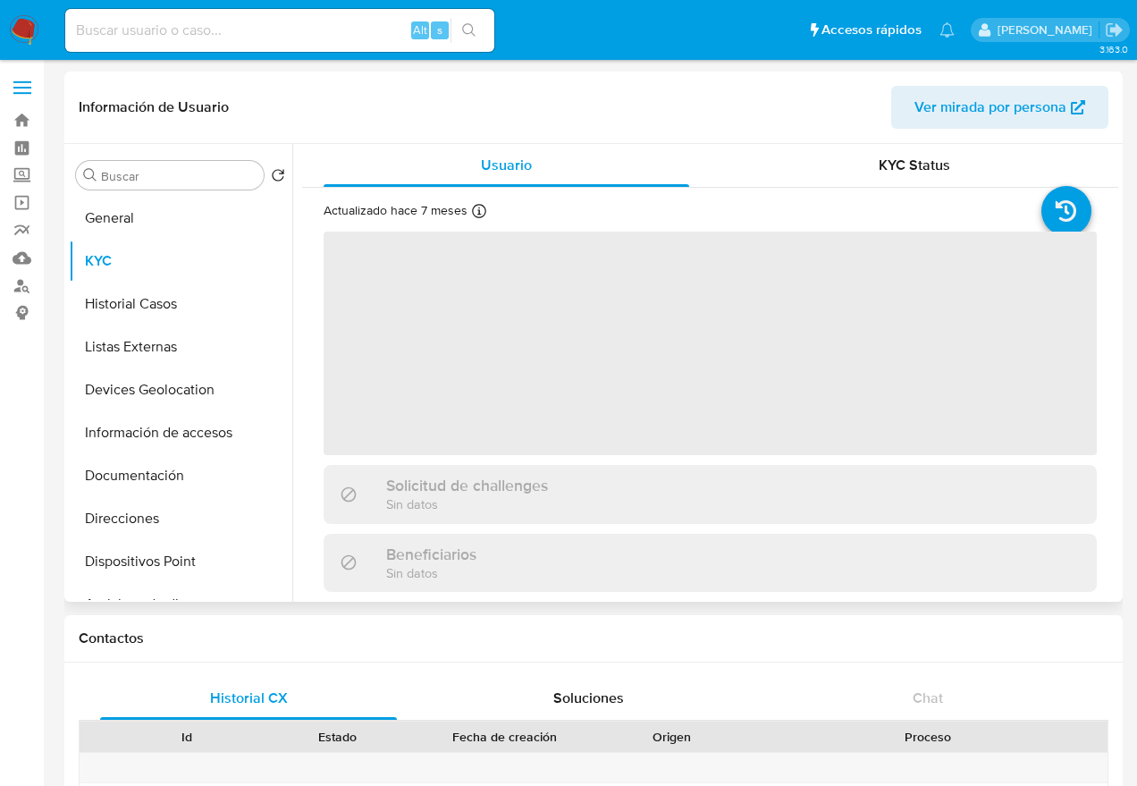
select select "10"
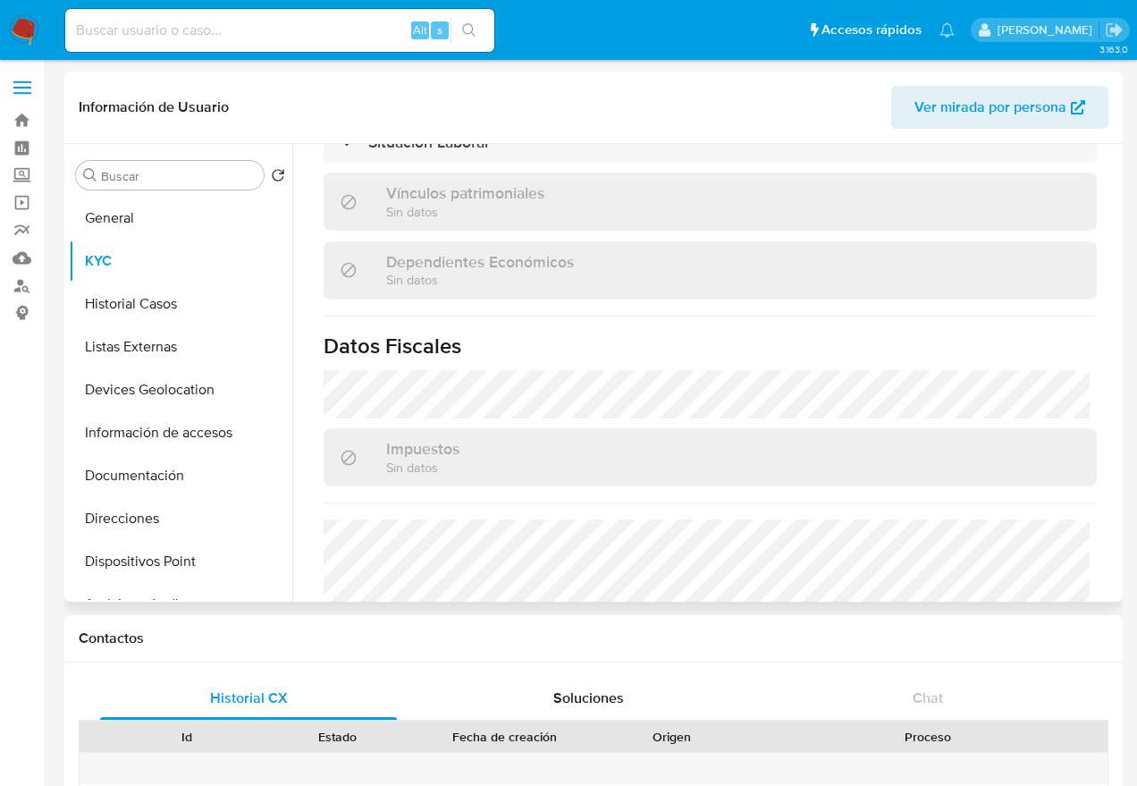
scroll to position [1133, 0]
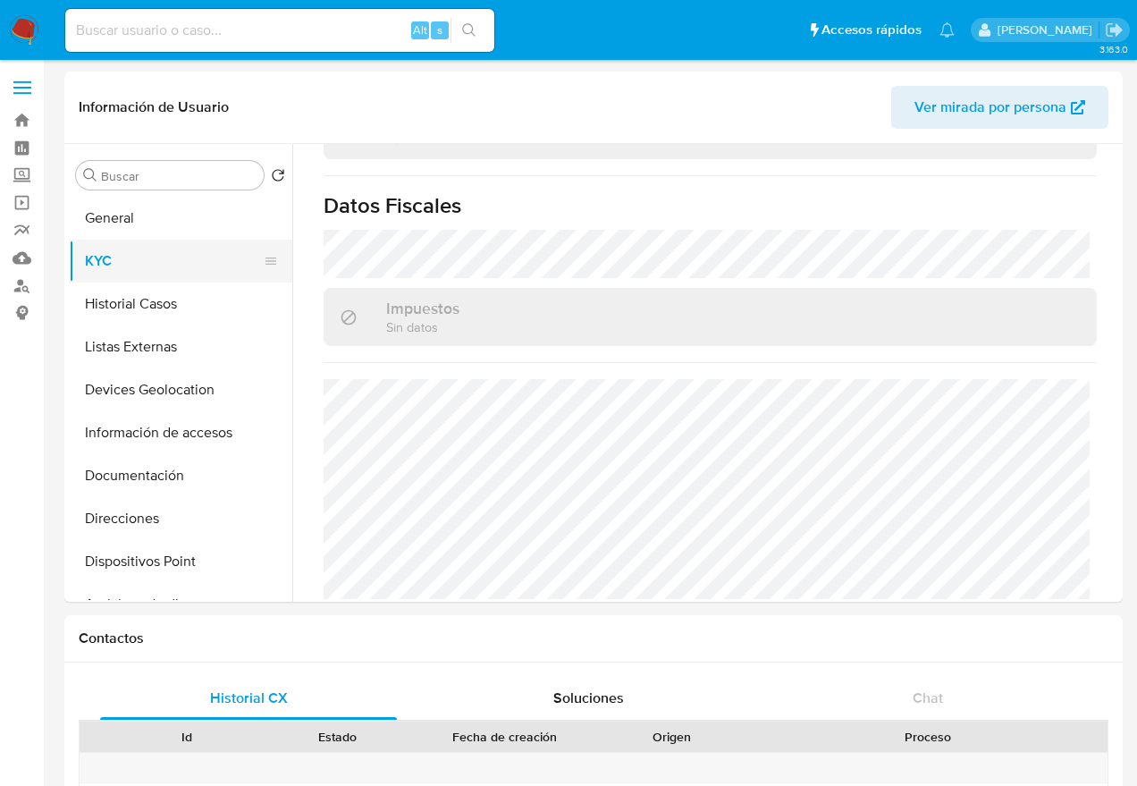
click at [123, 267] on button "KYC" at bounding box center [173, 261] width 209 height 43
drag, startPoint x: 122, startPoint y: 215, endPoint x: 143, endPoint y: 219, distance: 21.9
click at [122, 215] on button "General" at bounding box center [173, 218] width 209 height 43
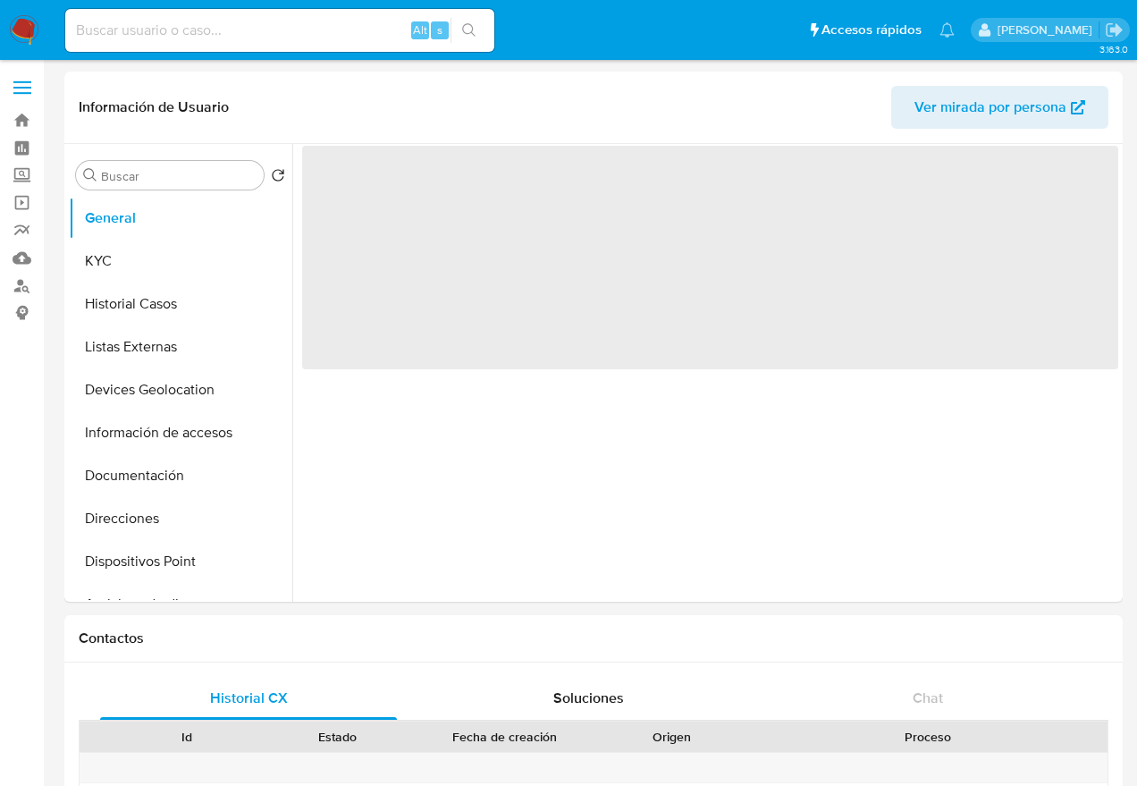
scroll to position [0, 0]
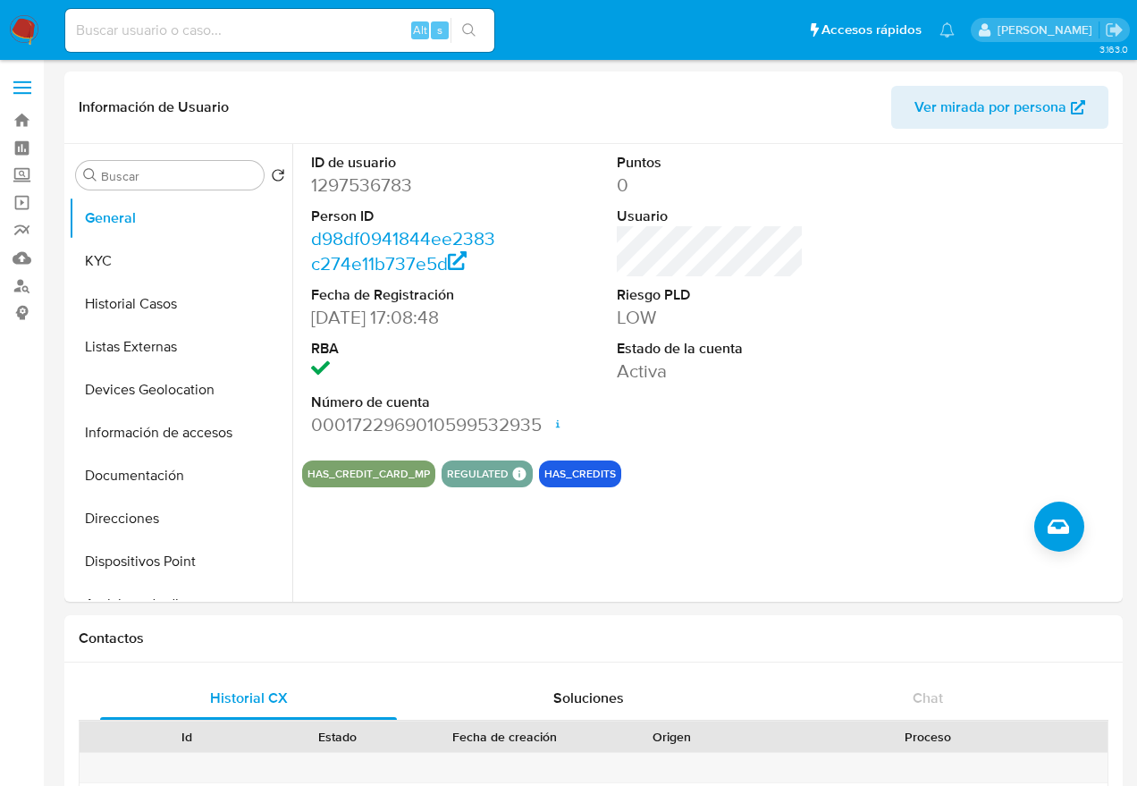
click at [370, 181] on dd "1297536783" at bounding box center [404, 184] width 186 height 25
copy dd "1297536783"
click at [108, 246] on button "KYC" at bounding box center [173, 261] width 209 height 43
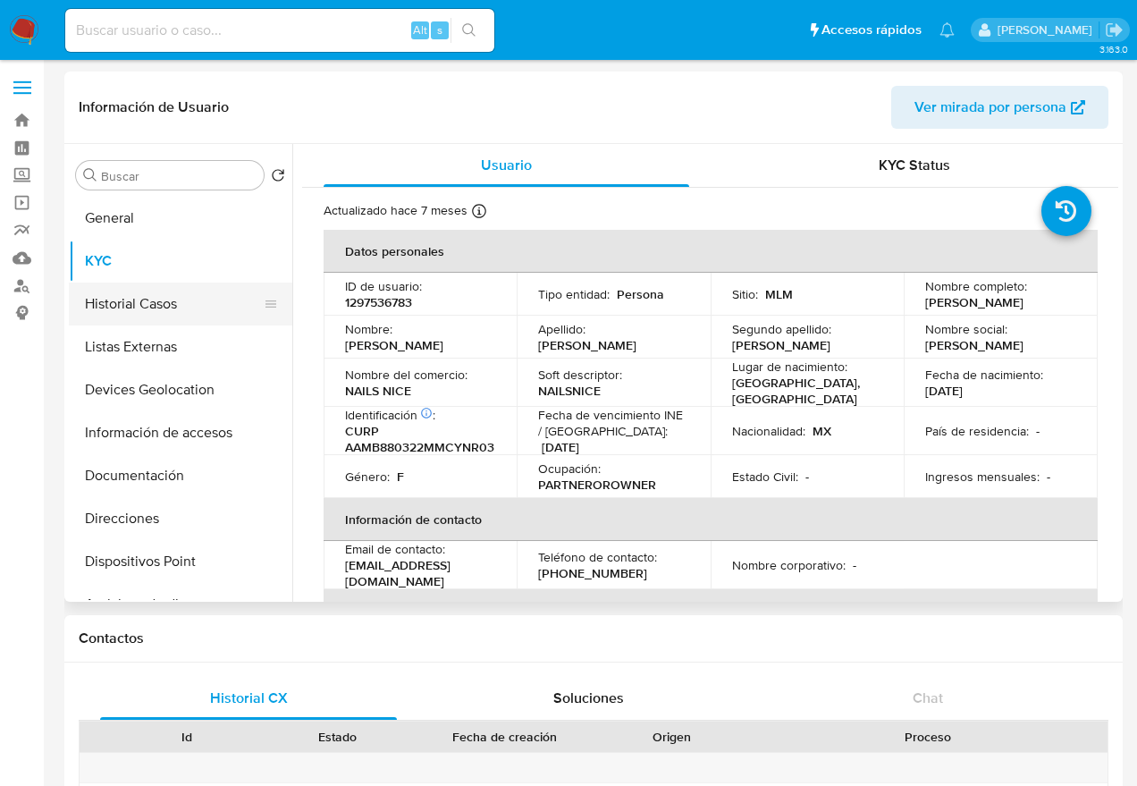
click at [122, 291] on button "Historial Casos" at bounding box center [173, 303] width 209 height 43
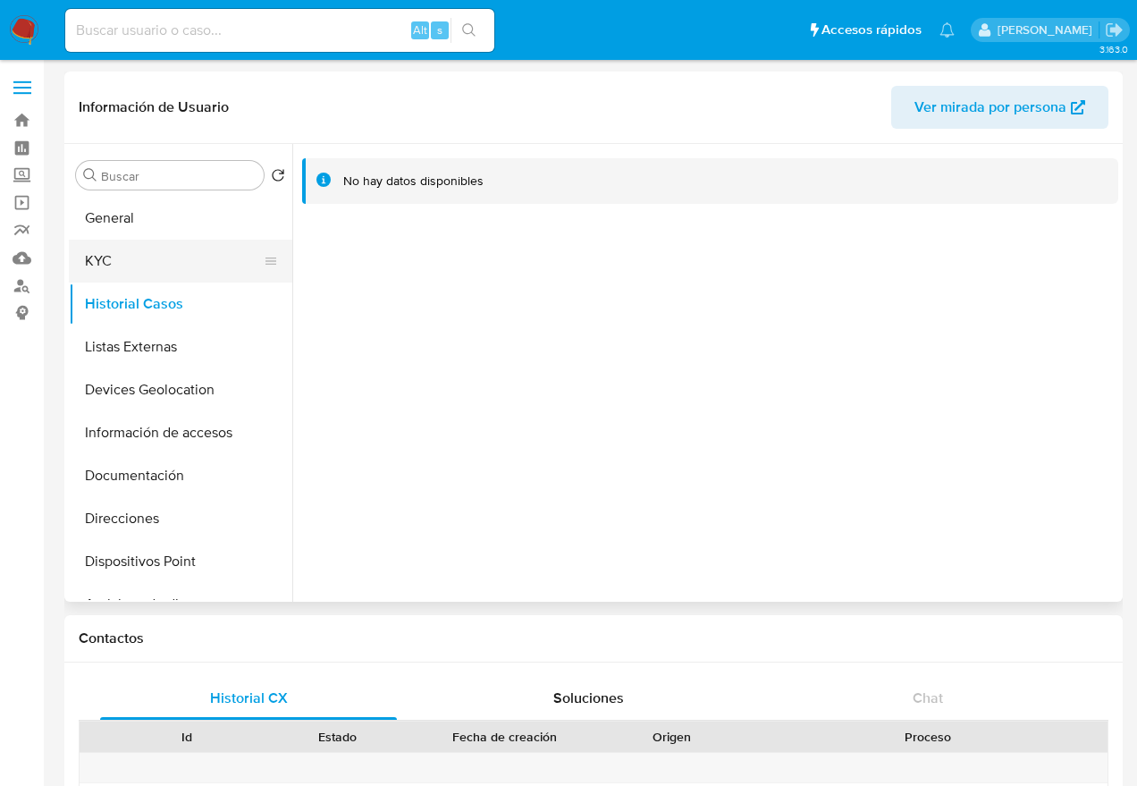
click at [131, 265] on button "KYC" at bounding box center [173, 261] width 209 height 43
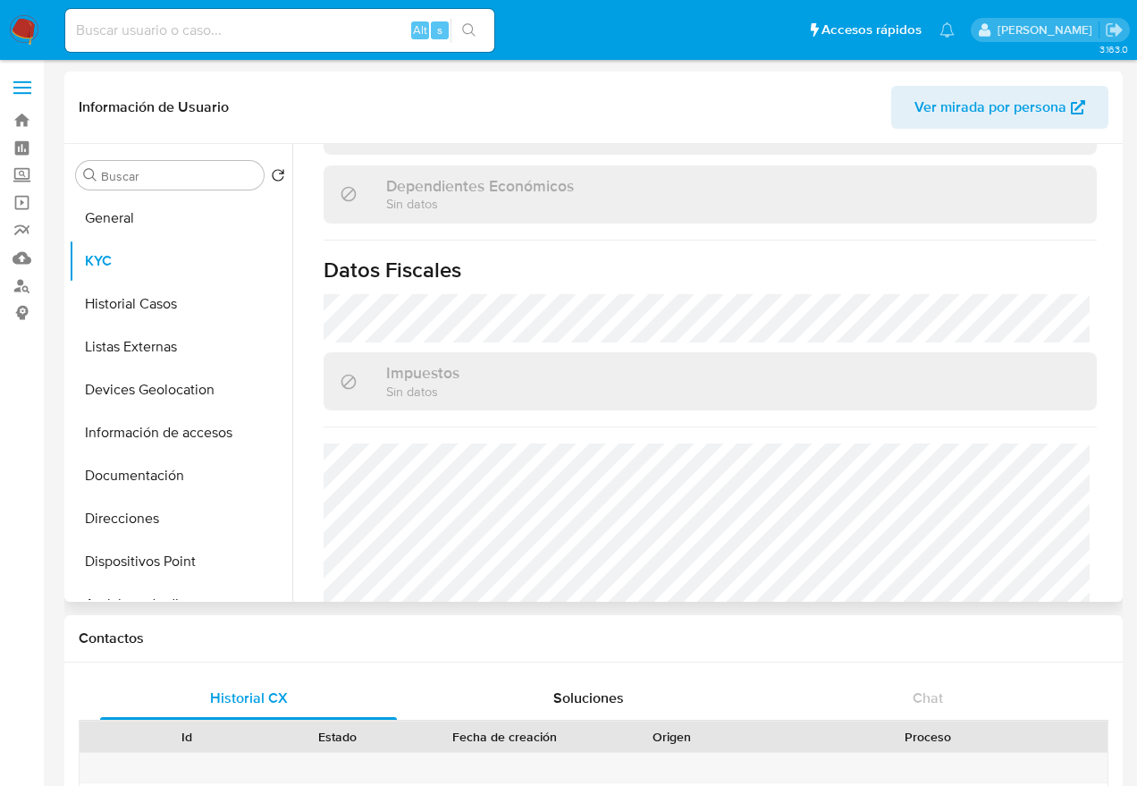
scroll to position [1133, 0]
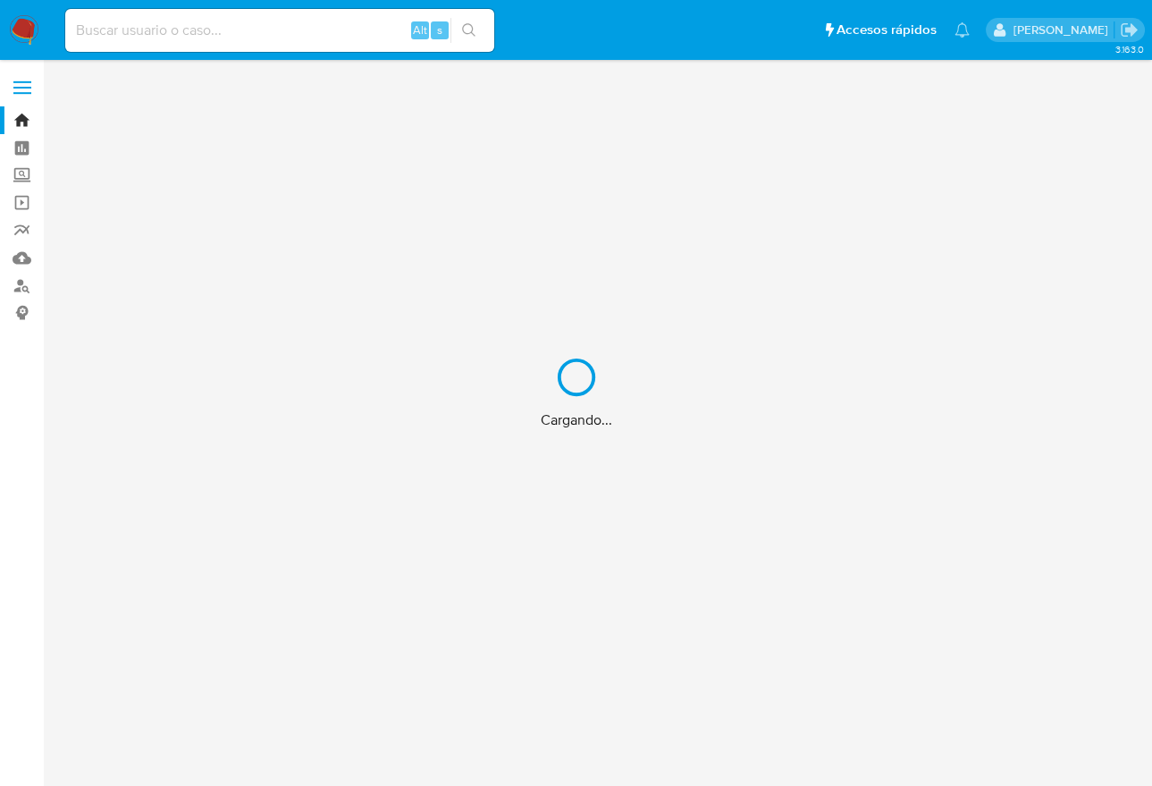
click at [235, 21] on div "Cargando..." at bounding box center [576, 393] width 1152 height 786
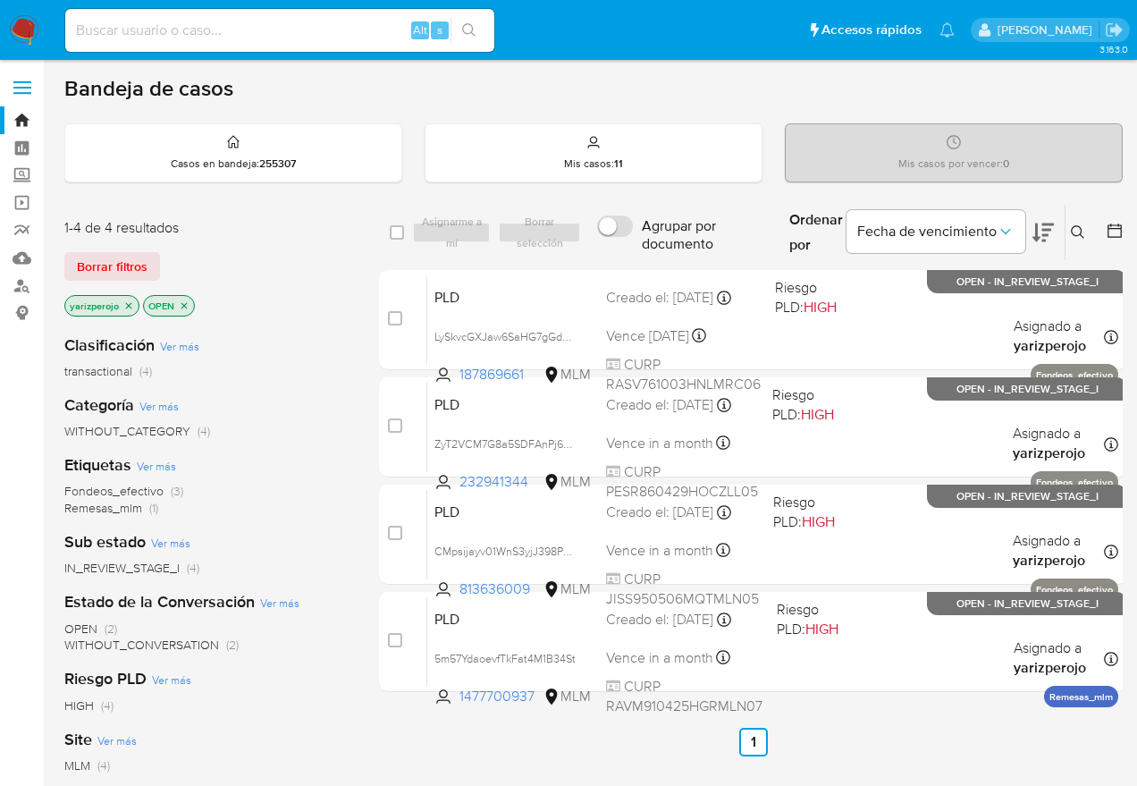
drag, startPoint x: 234, startPoint y: 21, endPoint x: 245, endPoint y: 22, distance: 10.8
click at [242, 23] on input at bounding box center [279, 30] width 429 height 23
paste input "1173443406"
type input "1173443406"
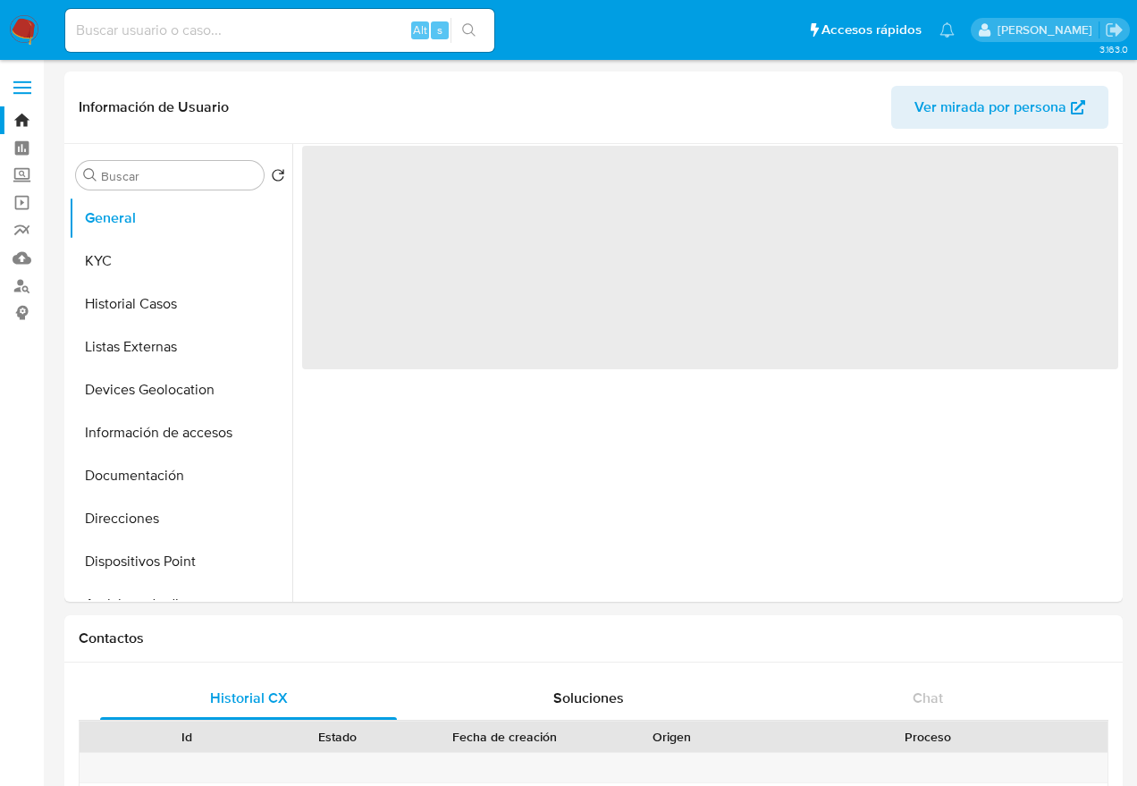
select select "10"
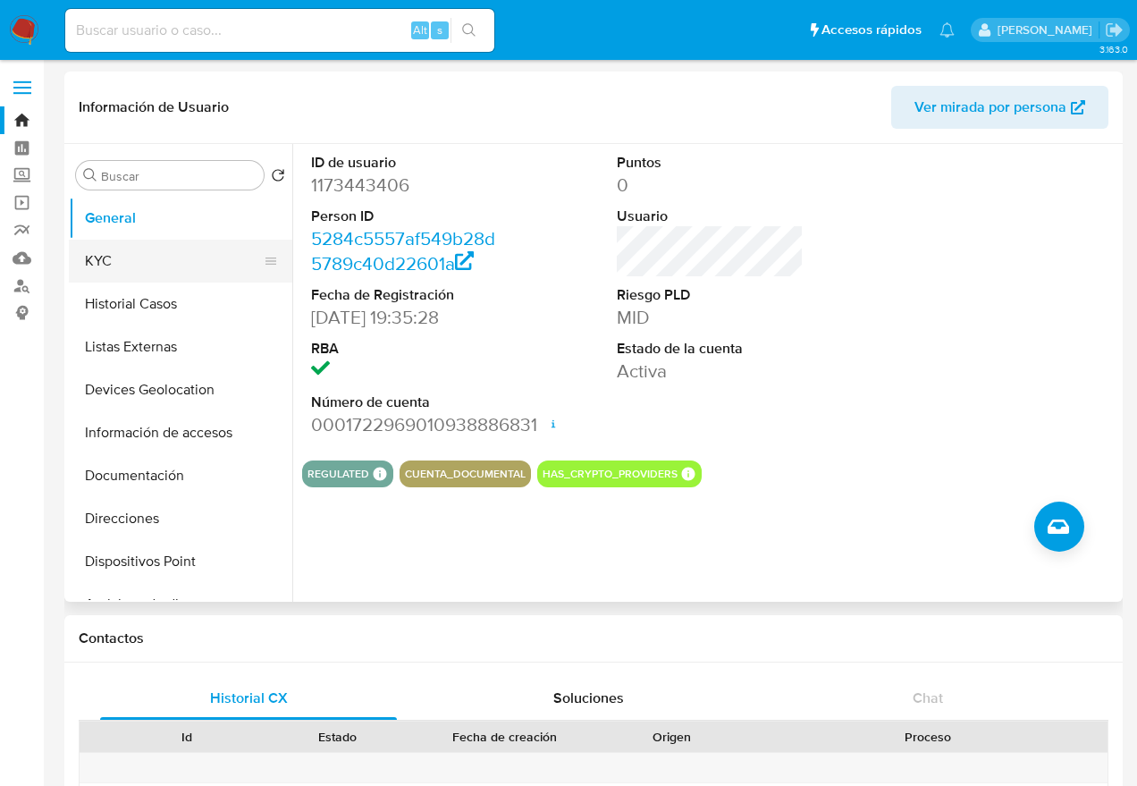
click at [139, 265] on button "KYC" at bounding box center [173, 261] width 209 height 43
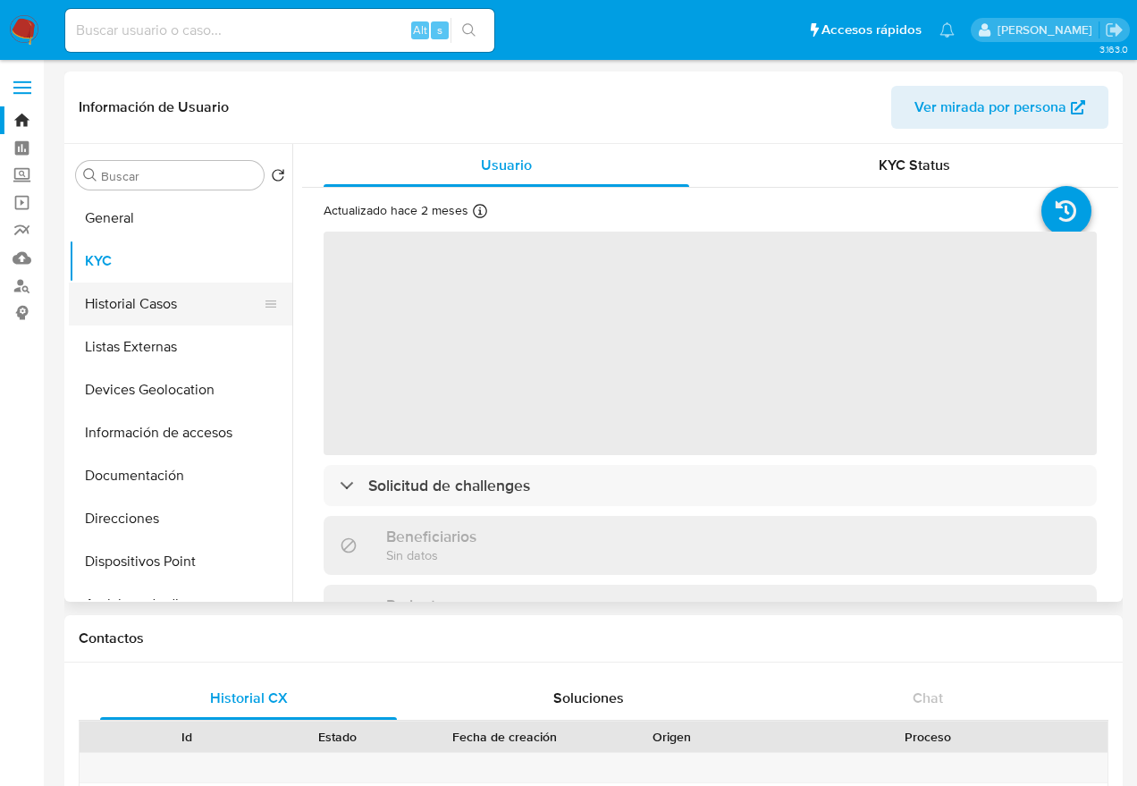
click at [144, 297] on button "Historial Casos" at bounding box center [173, 303] width 209 height 43
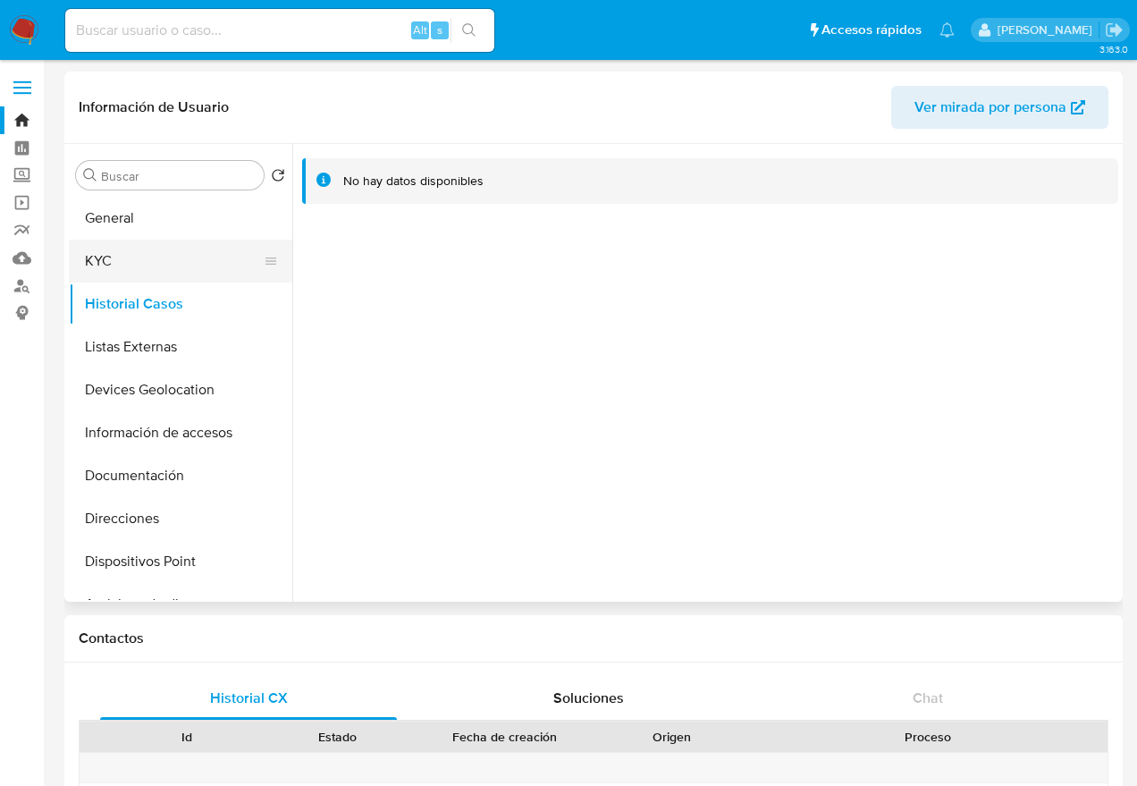
click at [150, 265] on button "KYC" at bounding box center [173, 261] width 209 height 43
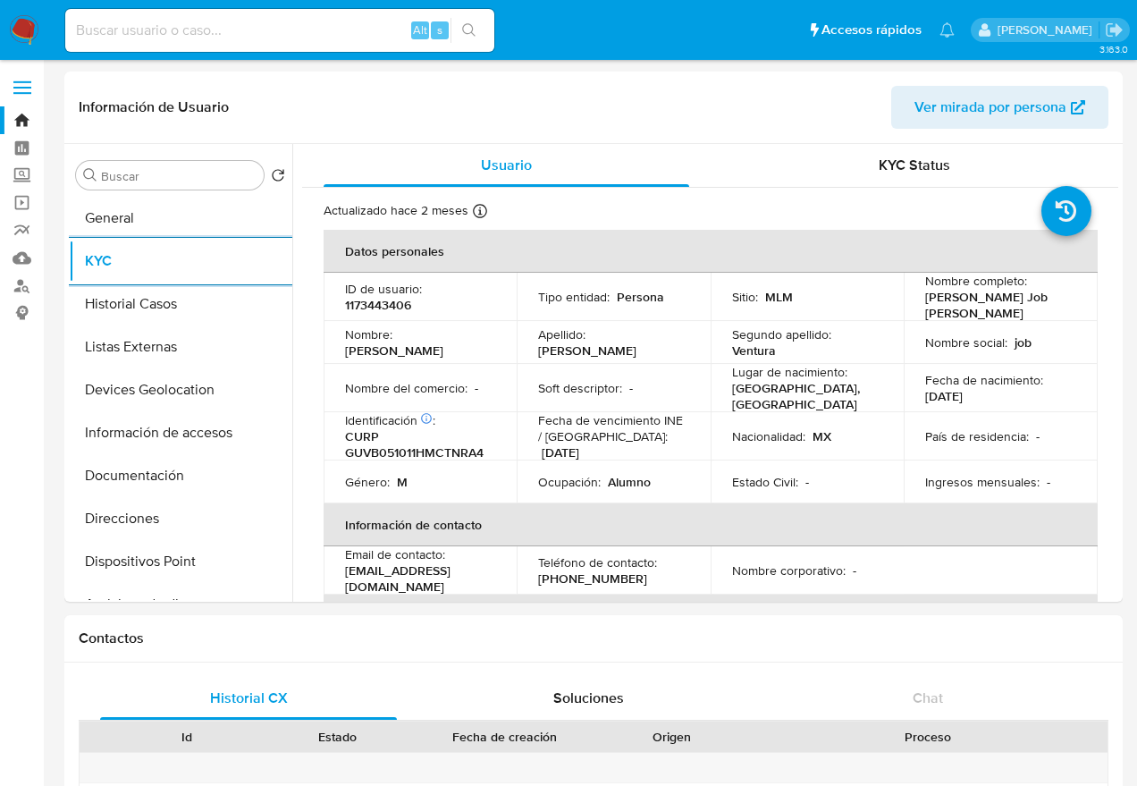
click at [168, 35] on input at bounding box center [279, 30] width 429 height 23
paste input "2120352880"
type input "2120352880"
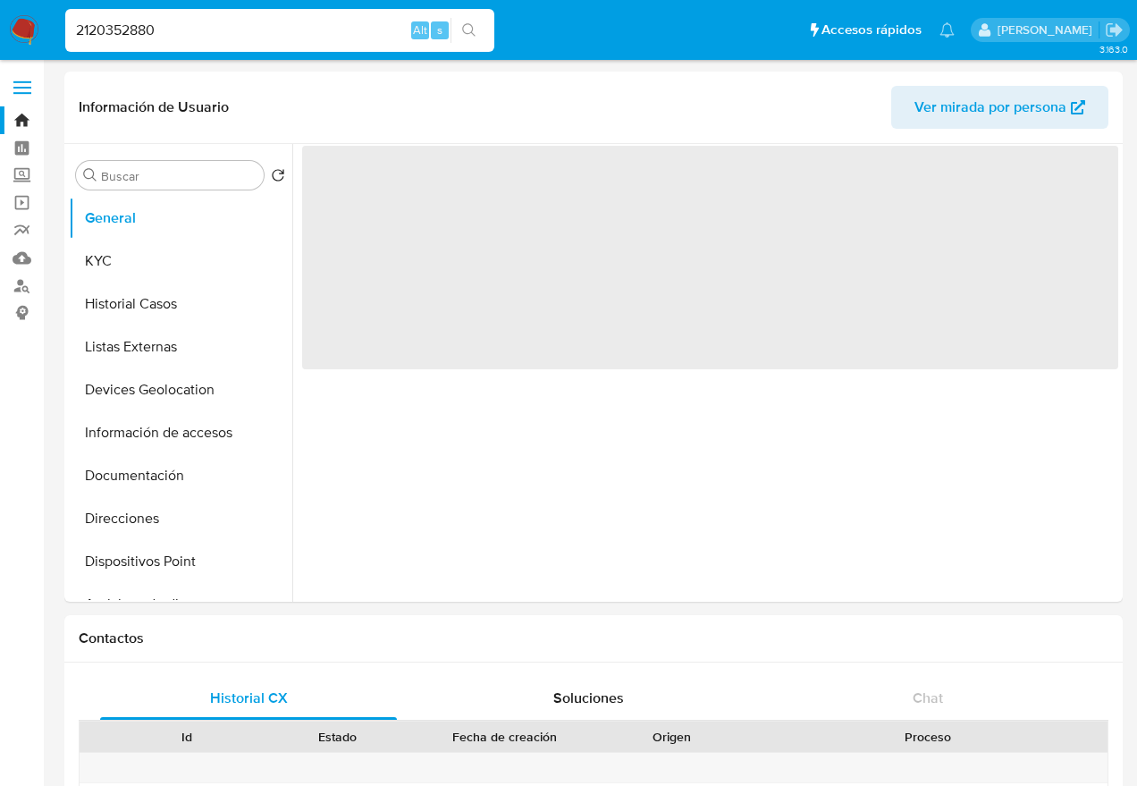
select select "10"
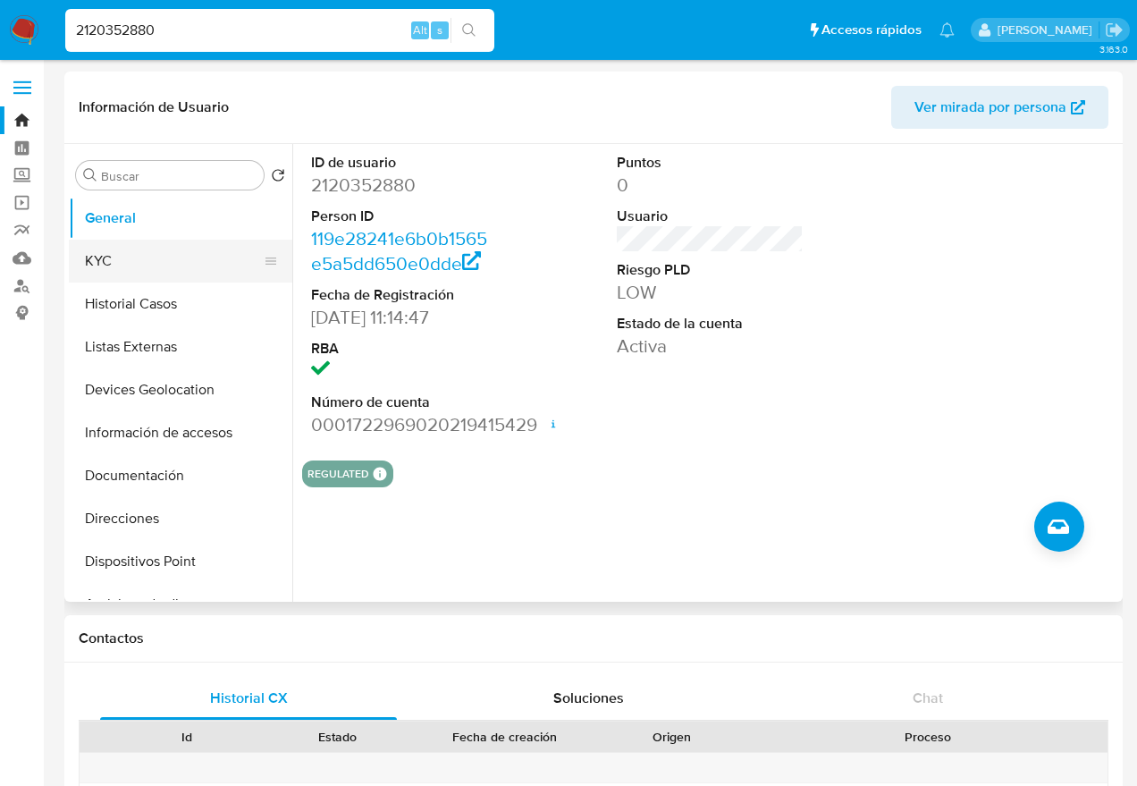
click at [127, 258] on button "KYC" at bounding box center [173, 261] width 209 height 43
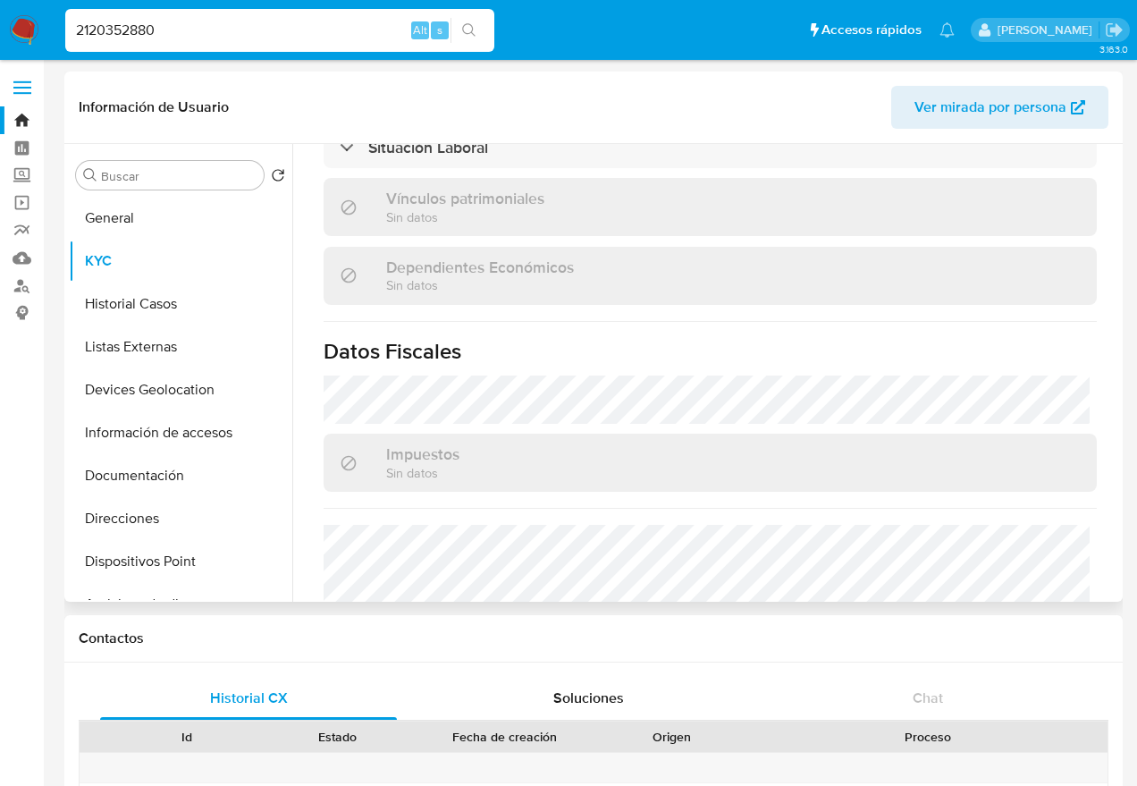
scroll to position [1144, 0]
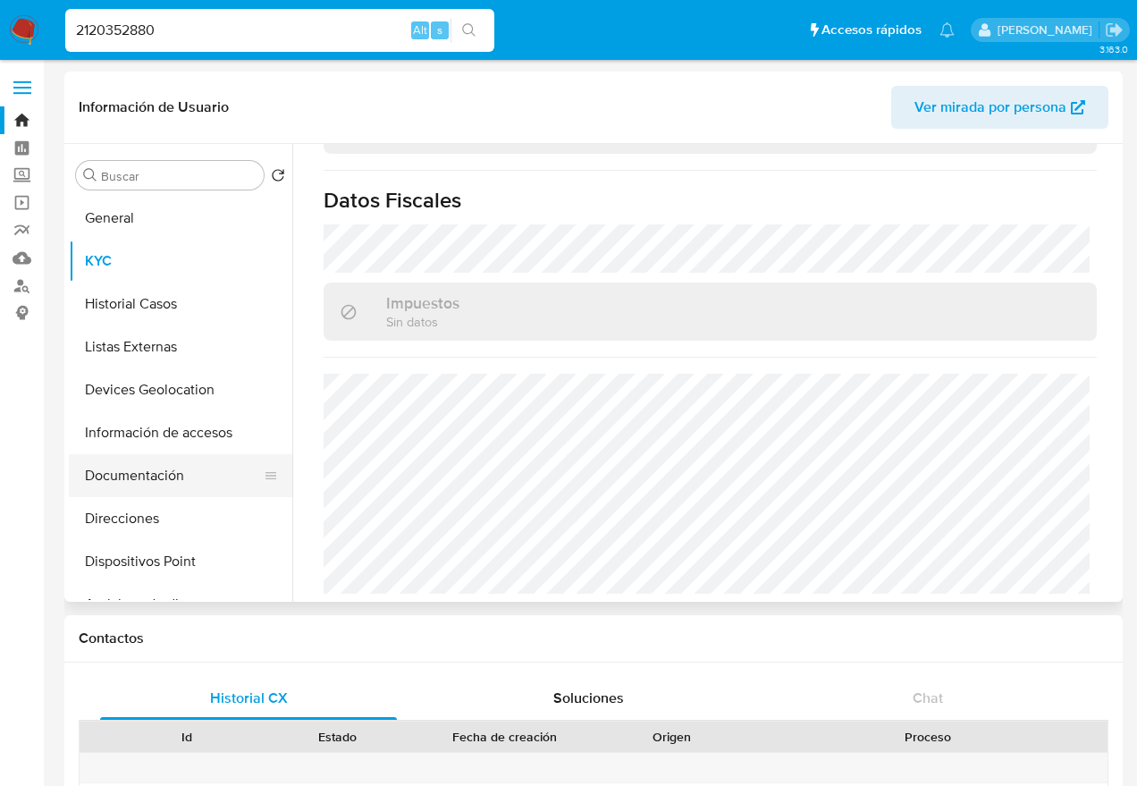
click at [147, 464] on button "Documentación" at bounding box center [173, 475] width 209 height 43
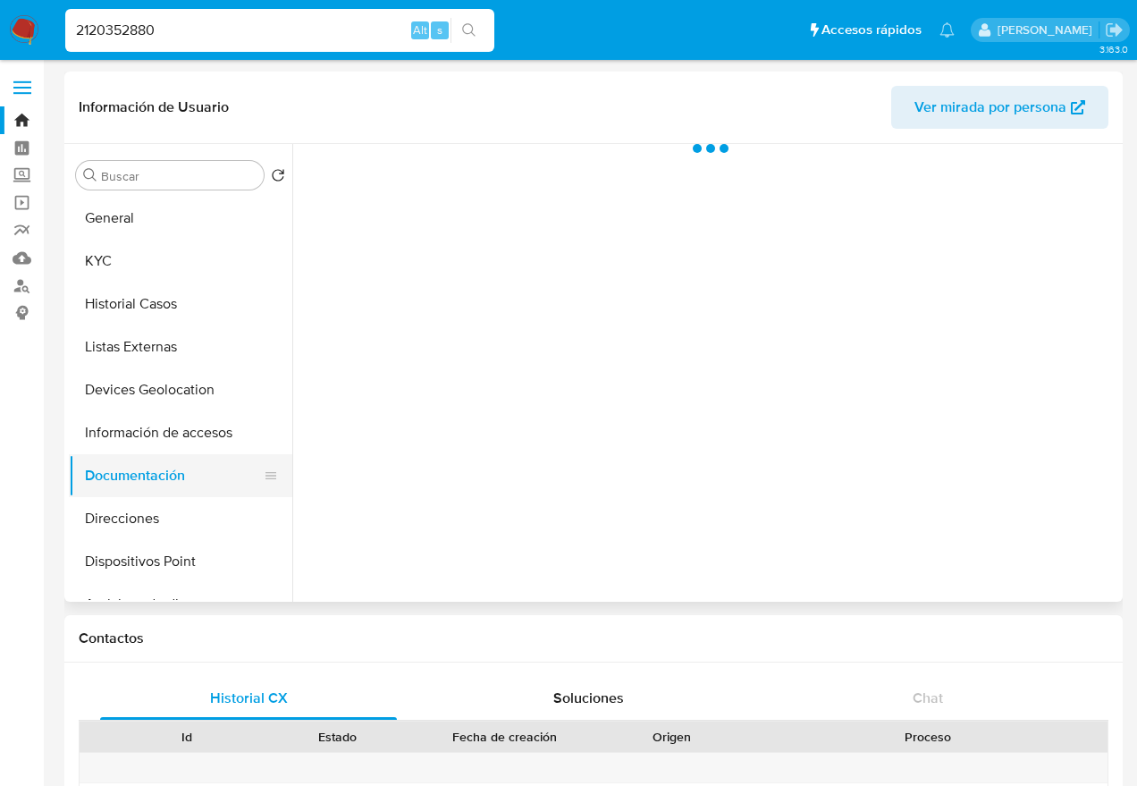
scroll to position [0, 0]
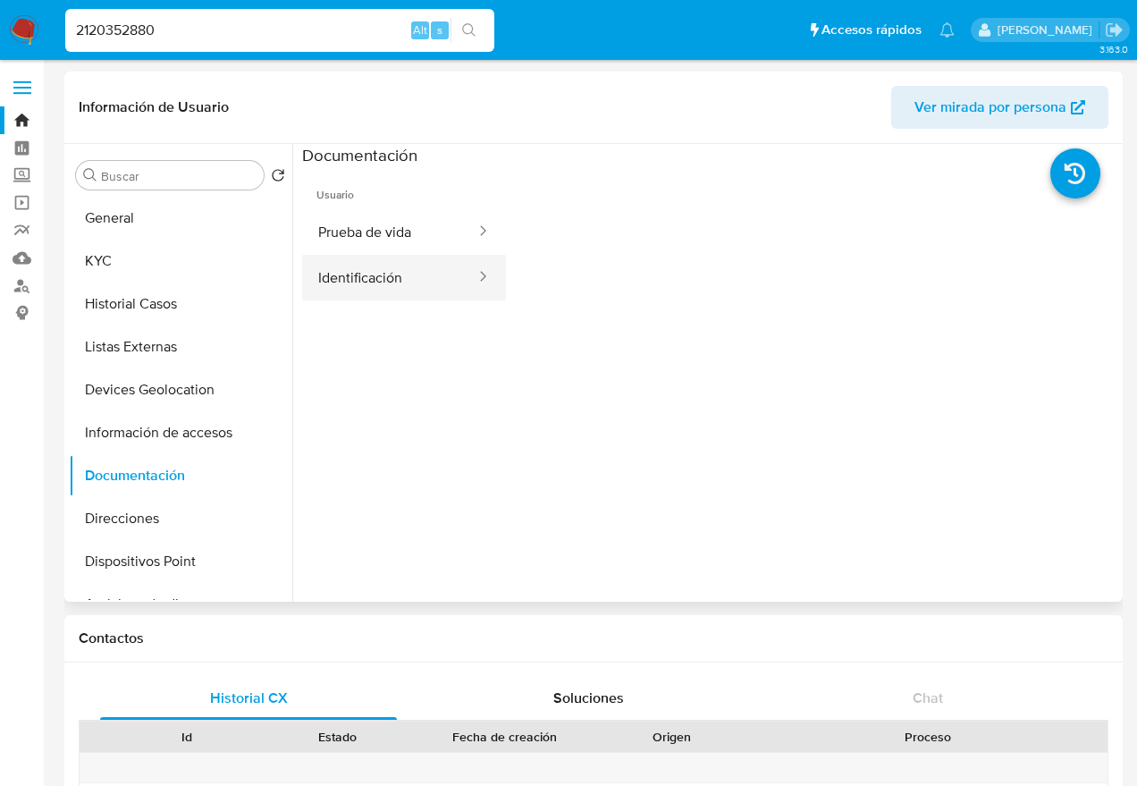
click at [354, 278] on button "Identificación" at bounding box center [389, 278] width 175 height 46
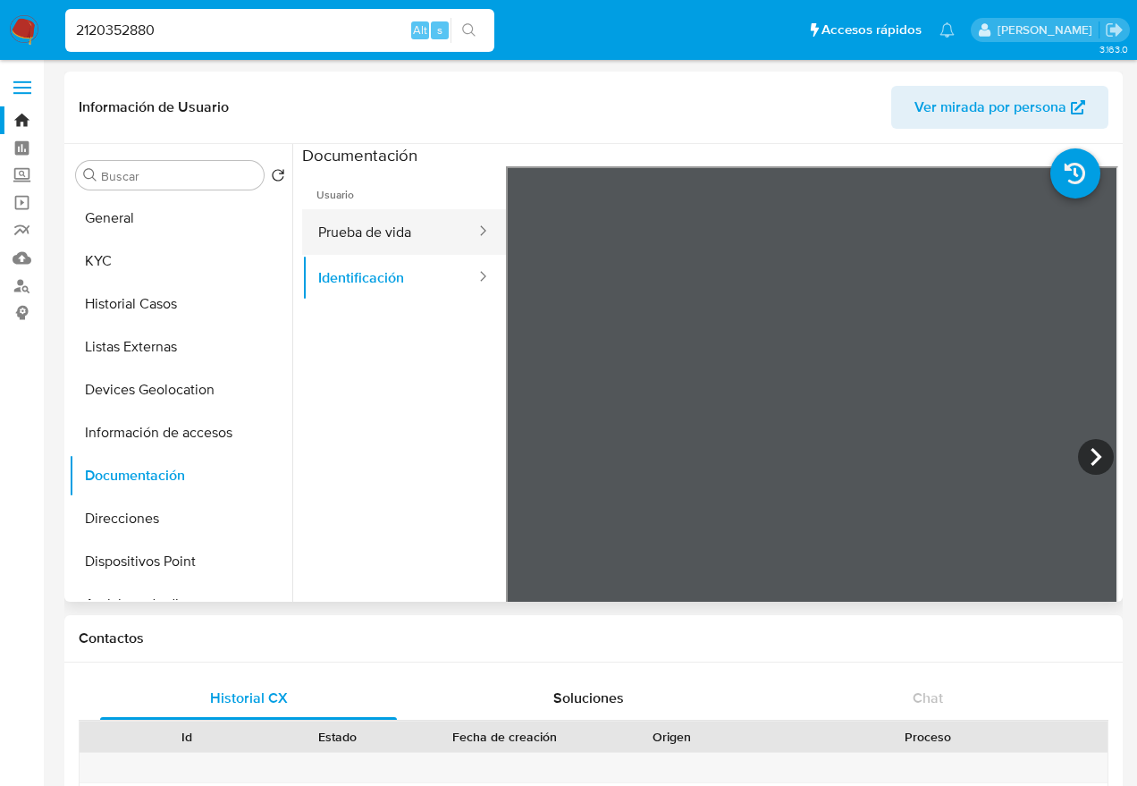
click at [416, 232] on button "Prueba de vida" at bounding box center [389, 232] width 175 height 46
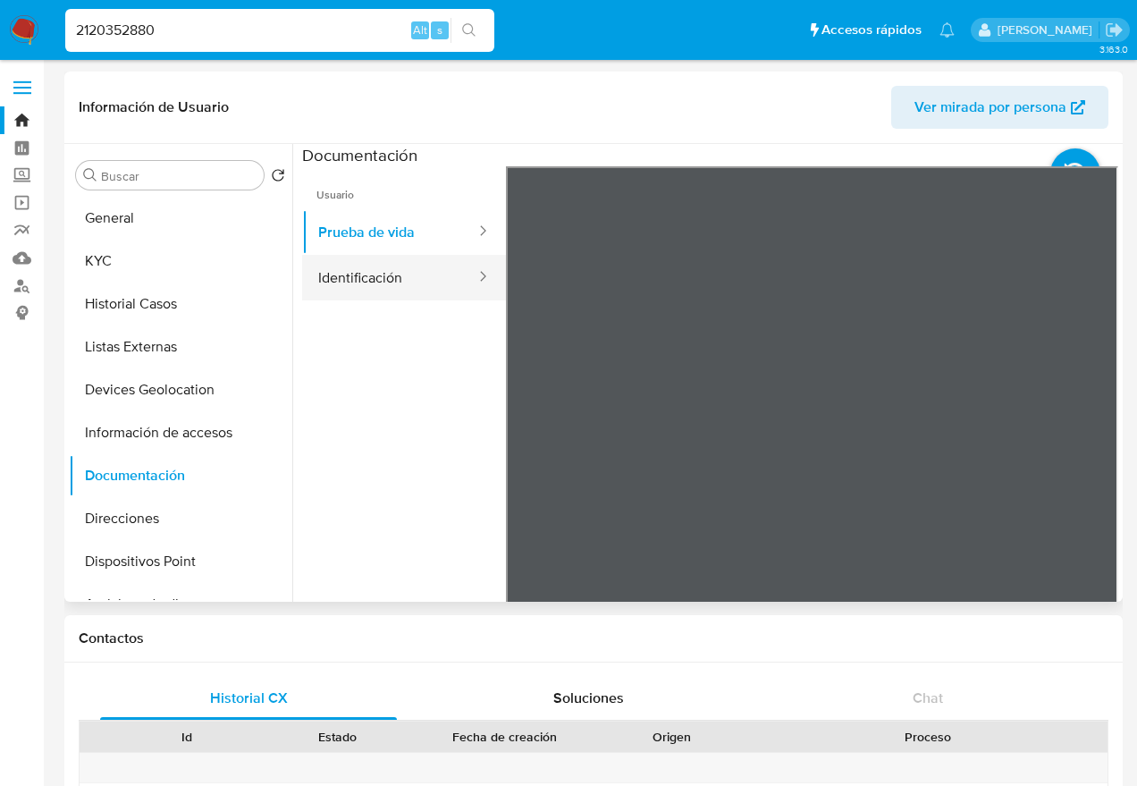
click at [405, 265] on button "Identificación" at bounding box center [389, 278] width 175 height 46
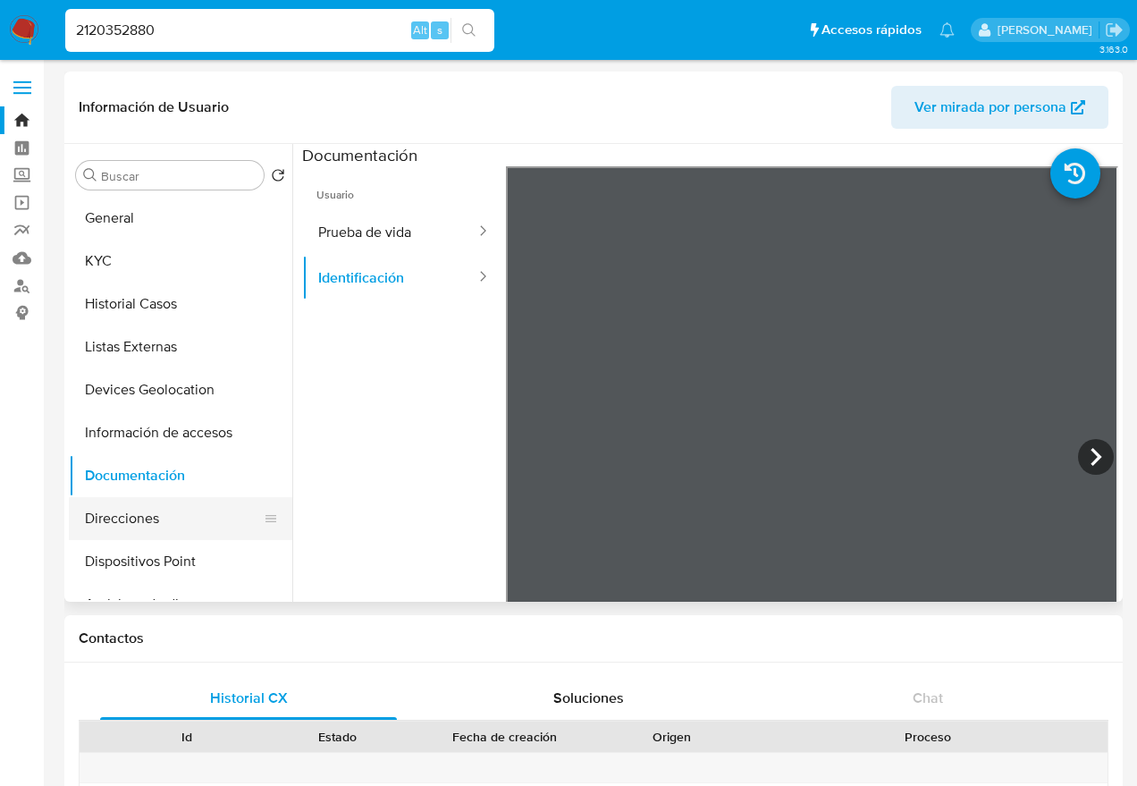
click at [144, 506] on button "Direcciones" at bounding box center [173, 518] width 209 height 43
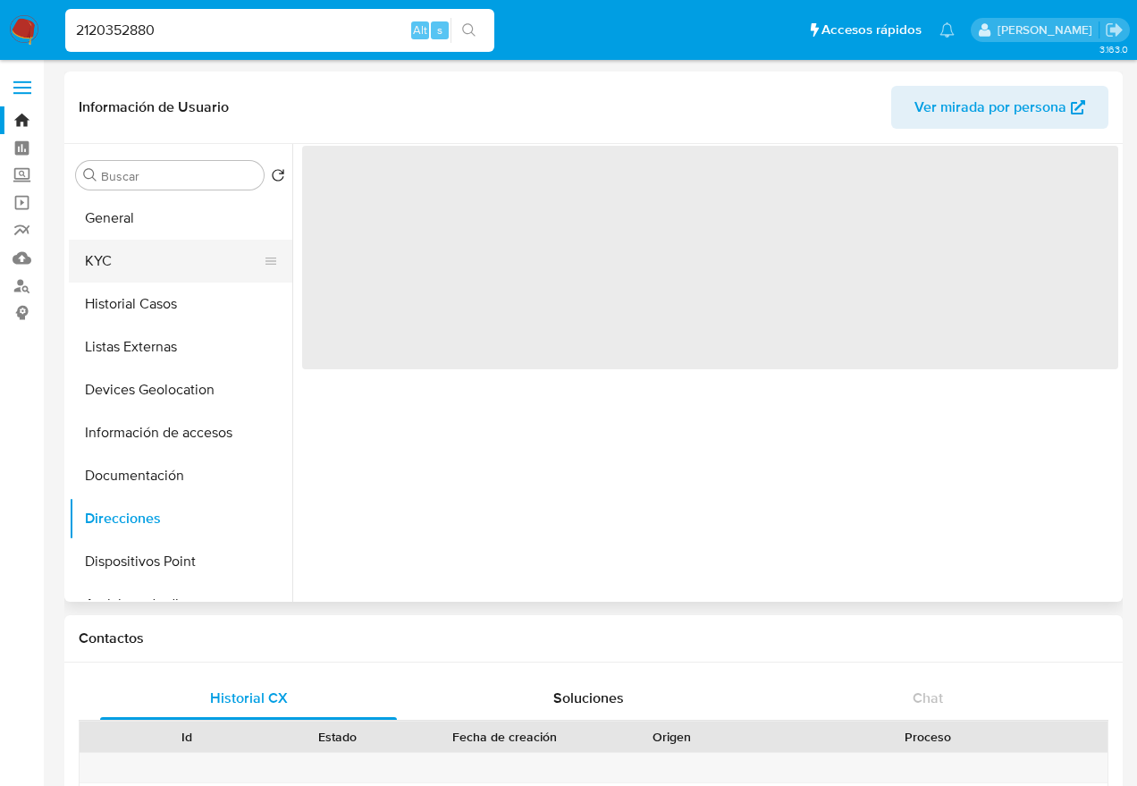
click at [167, 250] on button "KYC" at bounding box center [173, 261] width 209 height 43
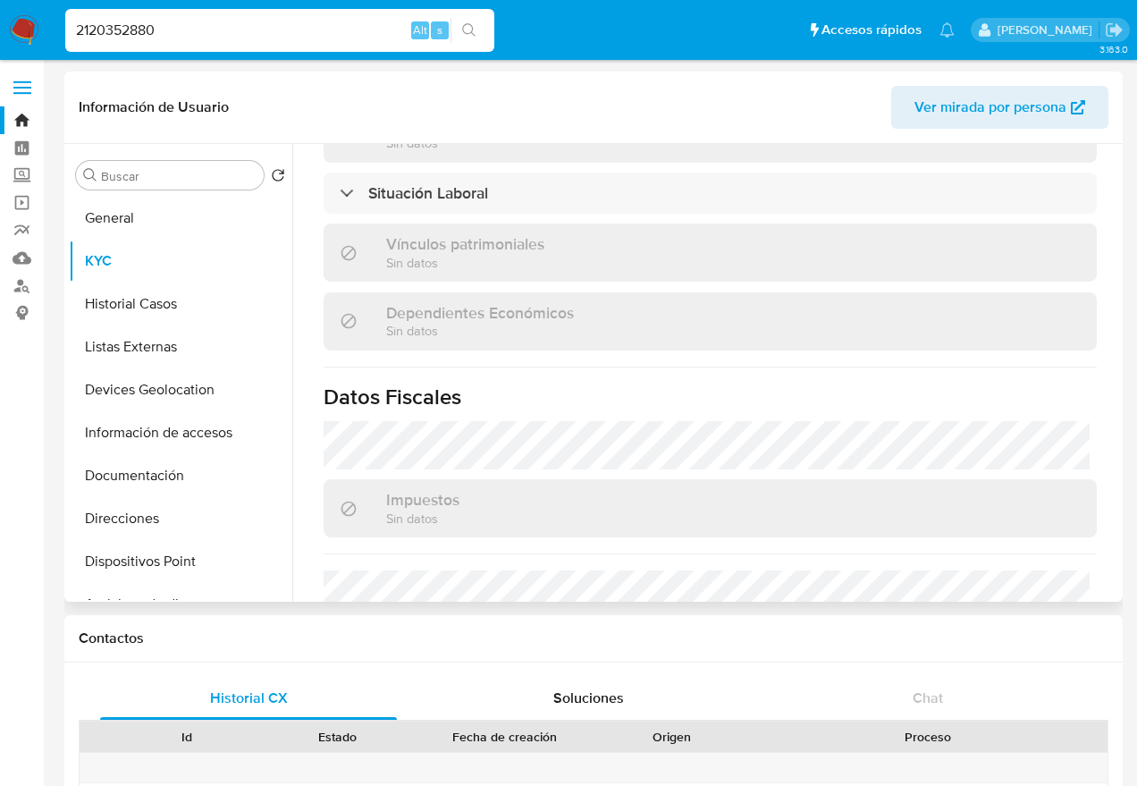
scroll to position [1092, 0]
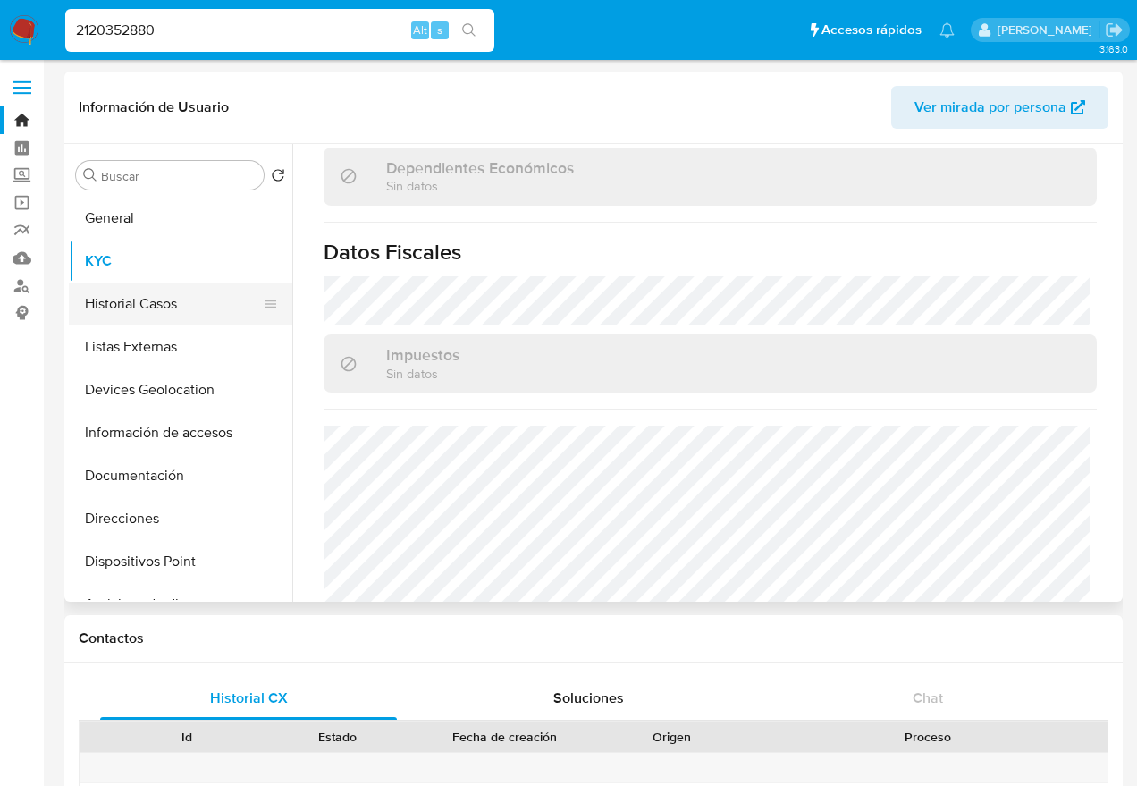
click at [158, 310] on button "Historial Casos" at bounding box center [173, 303] width 209 height 43
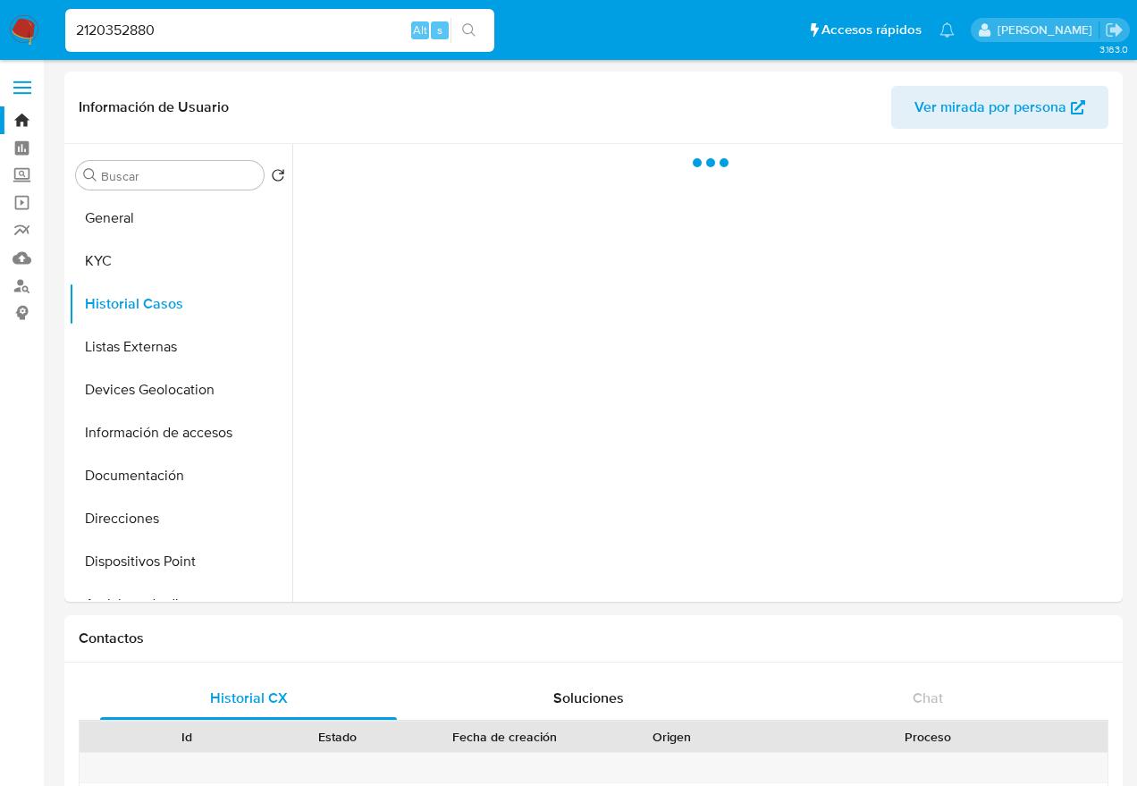
scroll to position [0, 0]
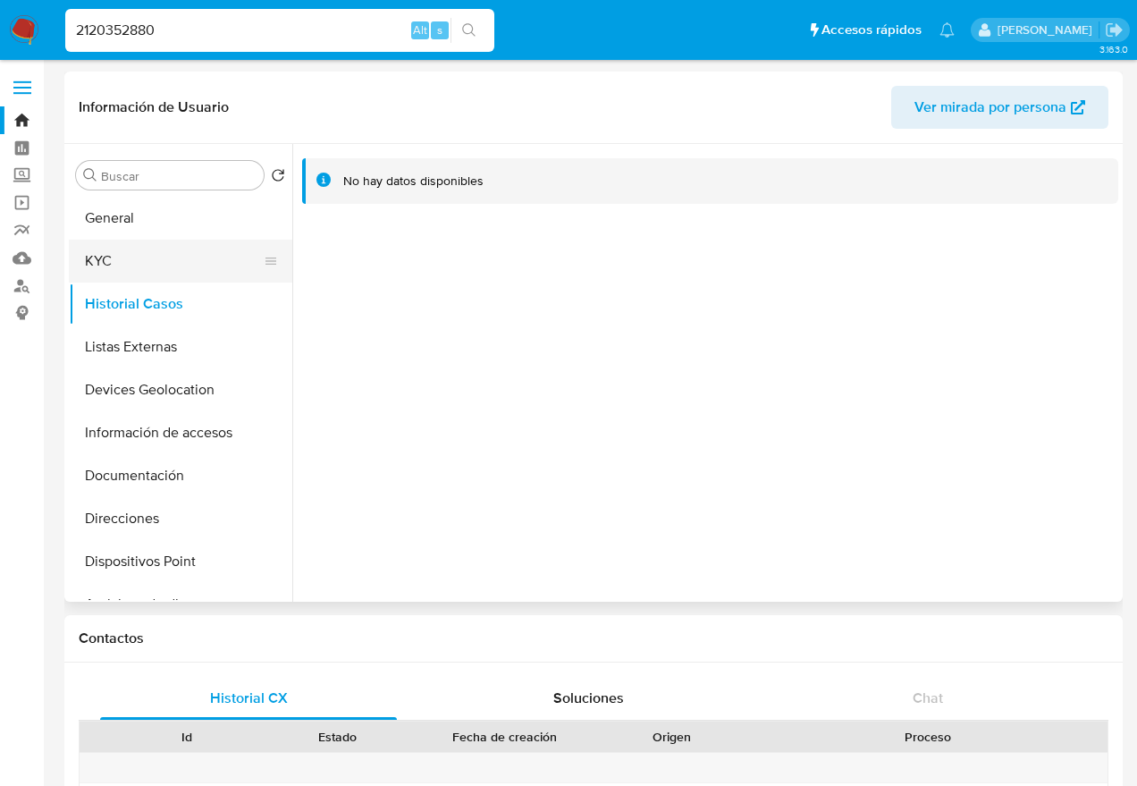
click at [129, 248] on button "KYC" at bounding box center [173, 261] width 209 height 43
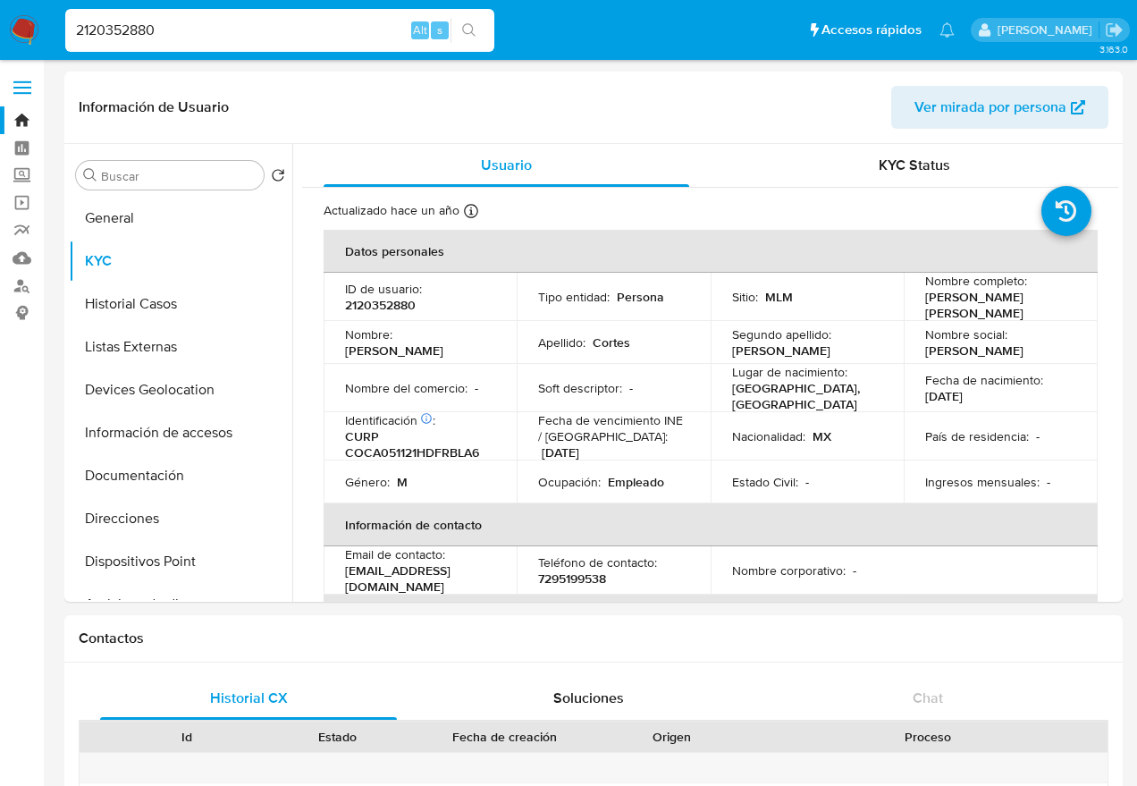
click at [126, 28] on input "2120352880" at bounding box center [279, 30] width 429 height 23
paste input "1282454683"
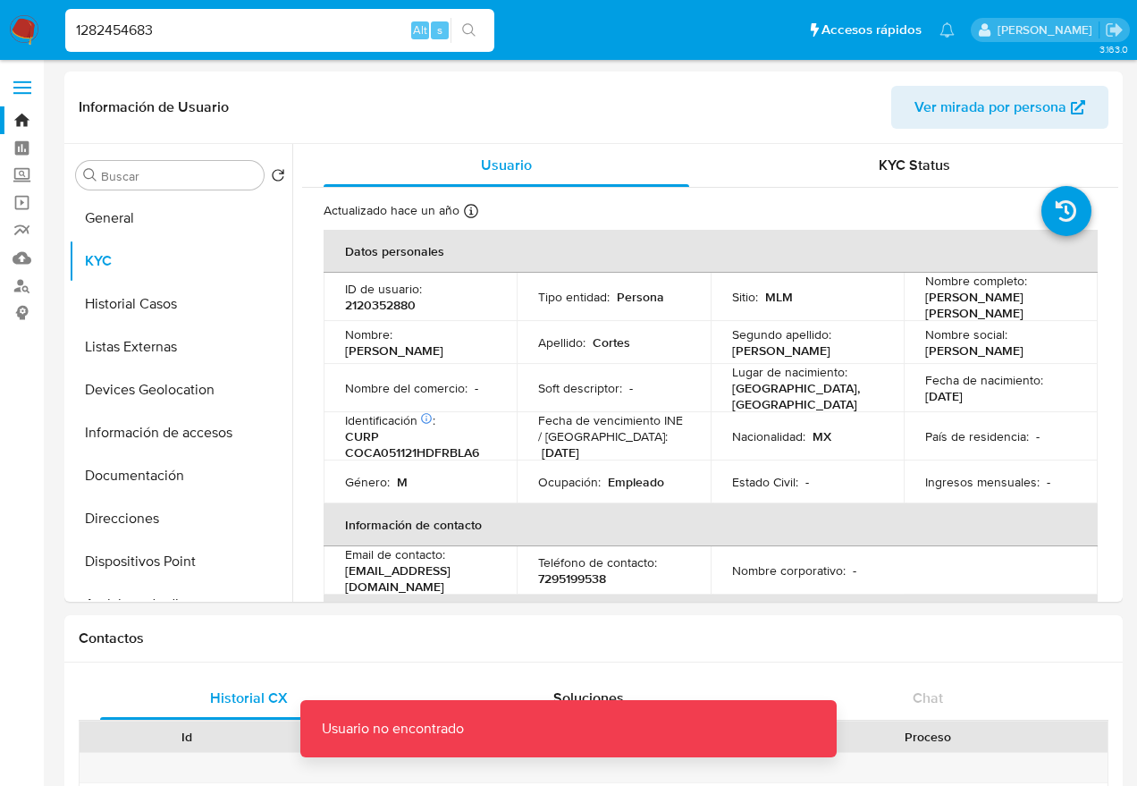
click at [122, 20] on input "1282454683" at bounding box center [279, 30] width 429 height 23
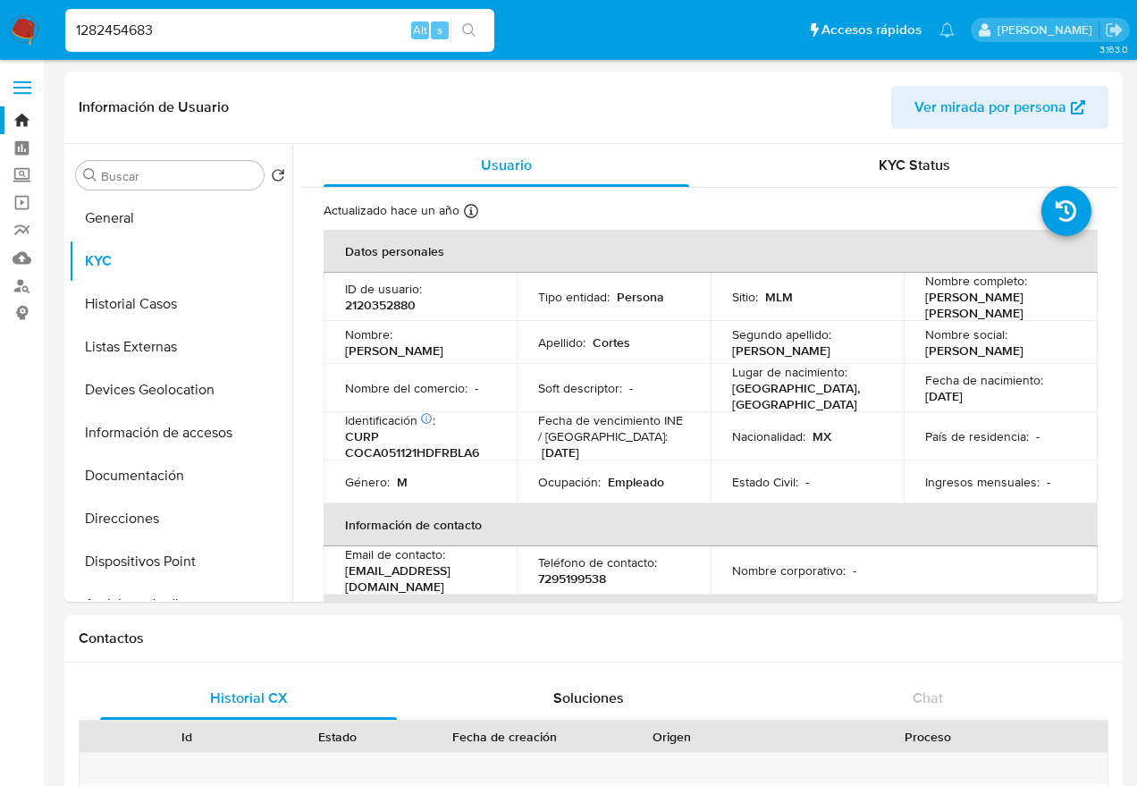
click at [181, 35] on input "1282454683" at bounding box center [279, 30] width 429 height 23
type input "1282454683"
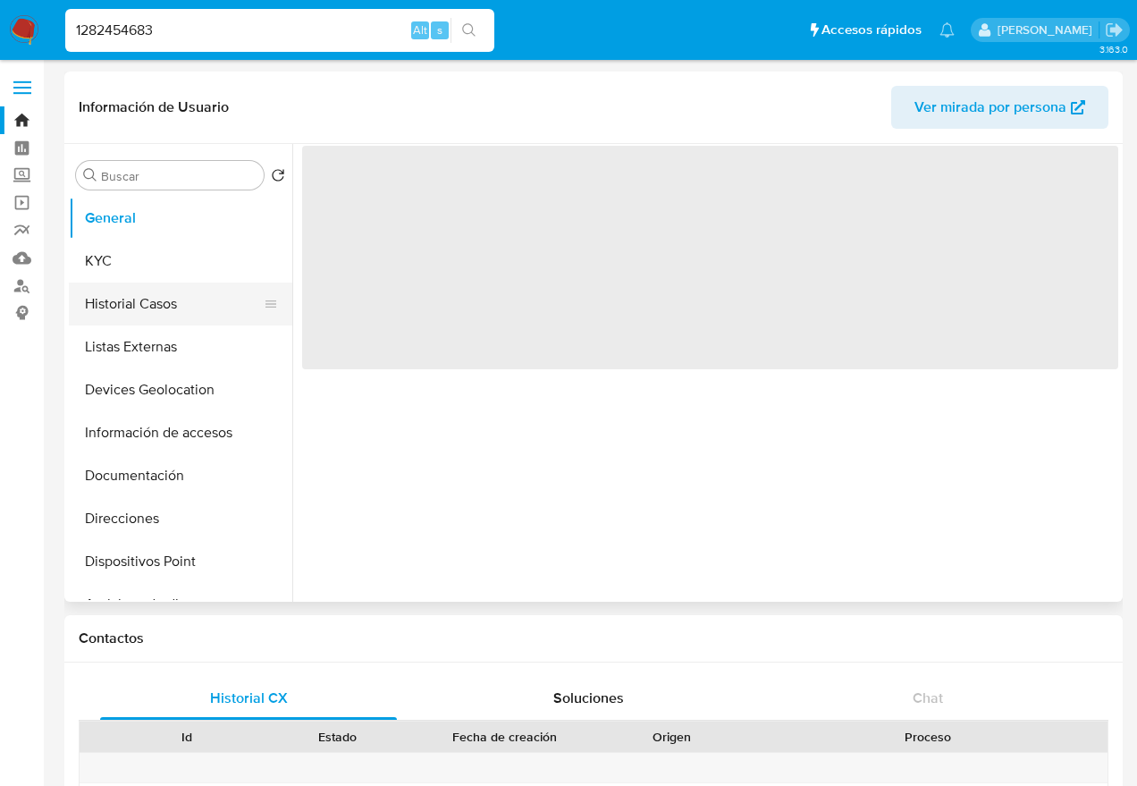
click at [138, 312] on button "Historial Casos" at bounding box center [173, 303] width 209 height 43
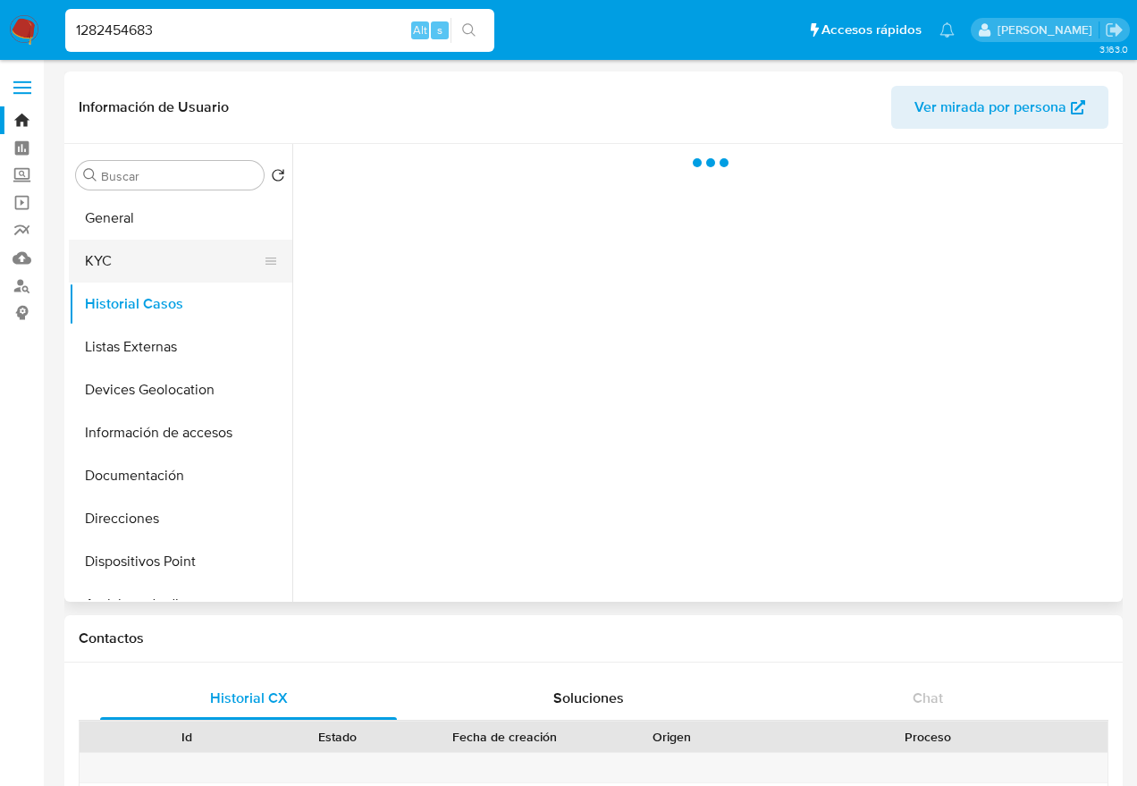
select select "10"
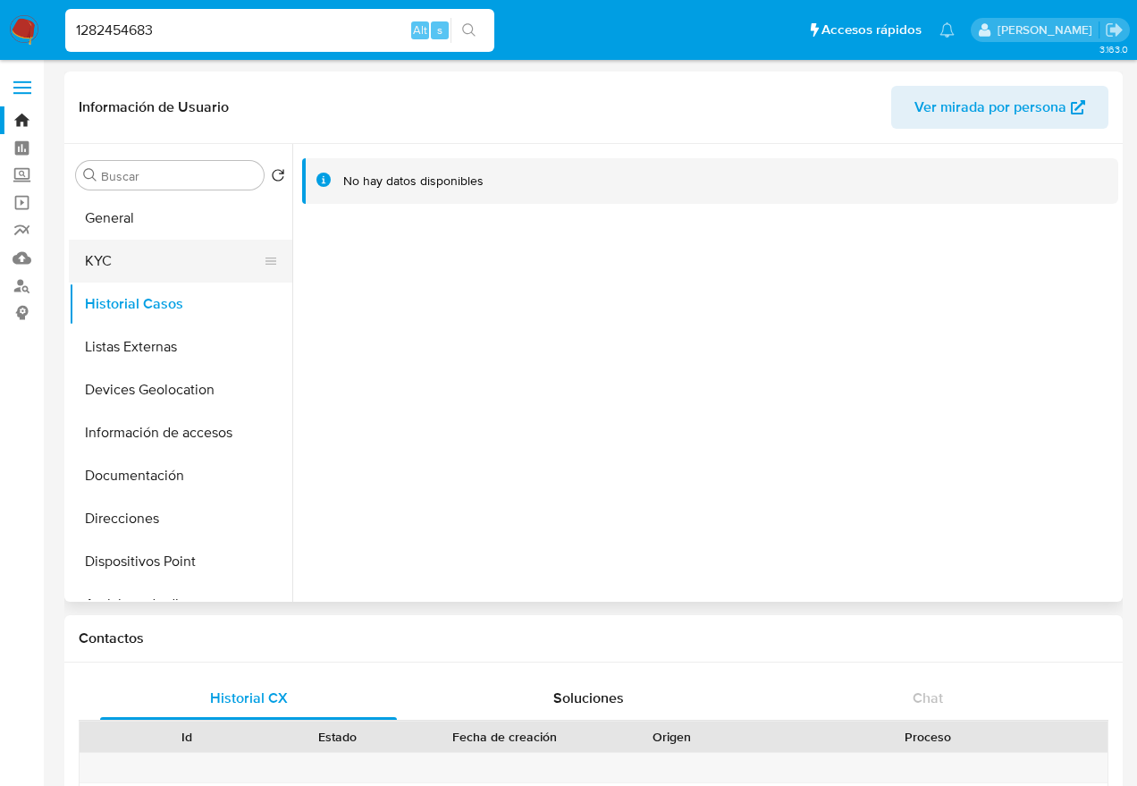
drag, startPoint x: 140, startPoint y: 260, endPoint x: 176, endPoint y: 247, distance: 38.2
click at [141, 260] on button "KYC" at bounding box center [173, 261] width 209 height 43
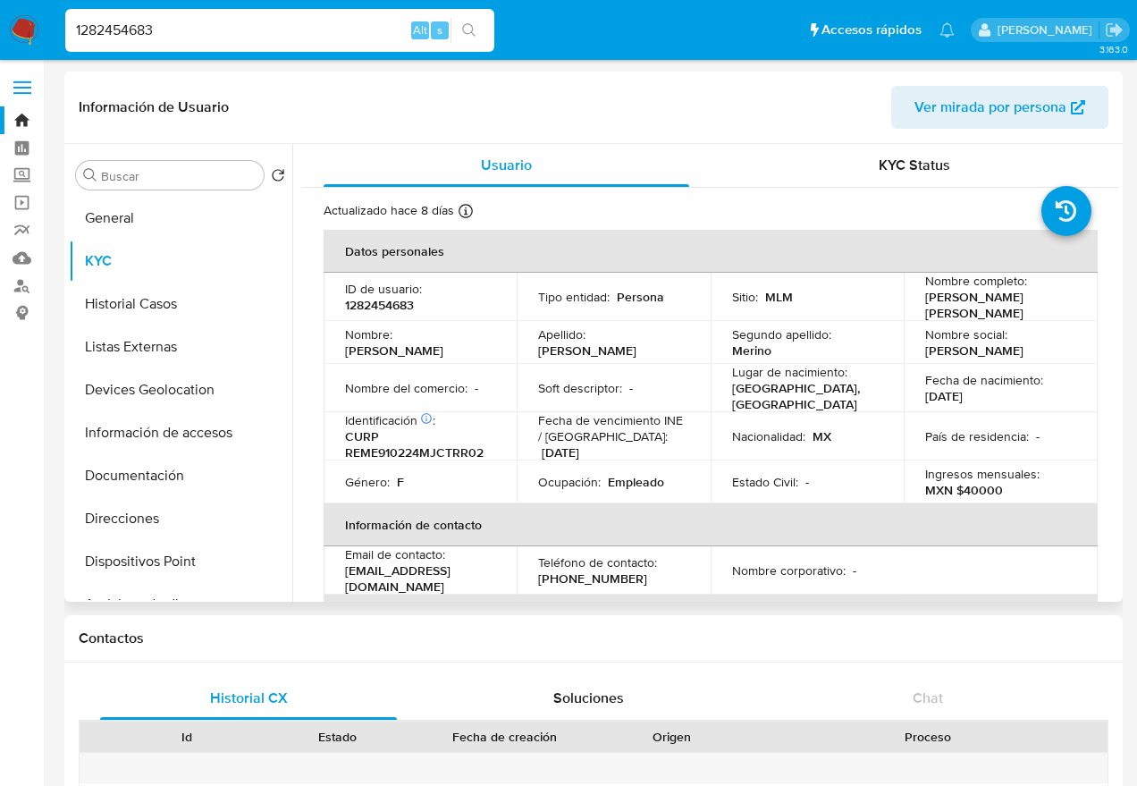
drag, startPoint x: 1000, startPoint y: 388, endPoint x: 899, endPoint y: 391, distance: 101.1
click at [904, 391] on td "Fecha de nacimiento : 24/02/1991" at bounding box center [1001, 388] width 194 height 48
copy p "24/02/1991"
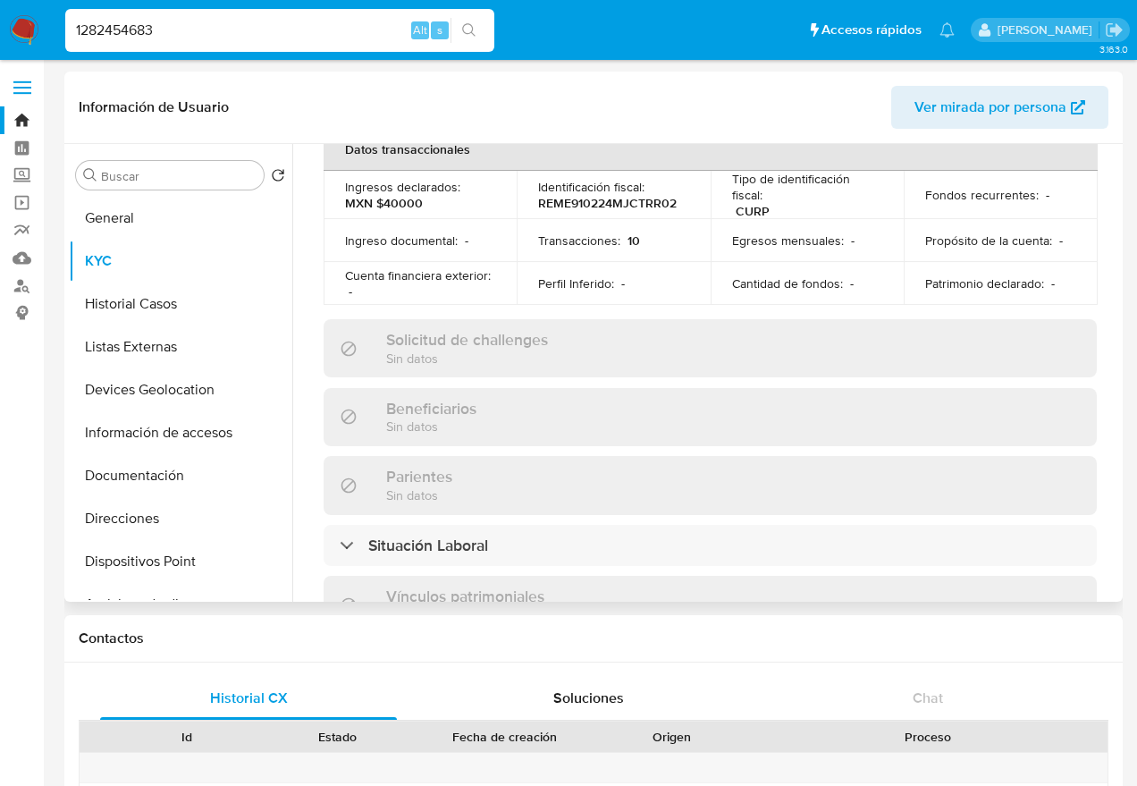
scroll to position [1139, 0]
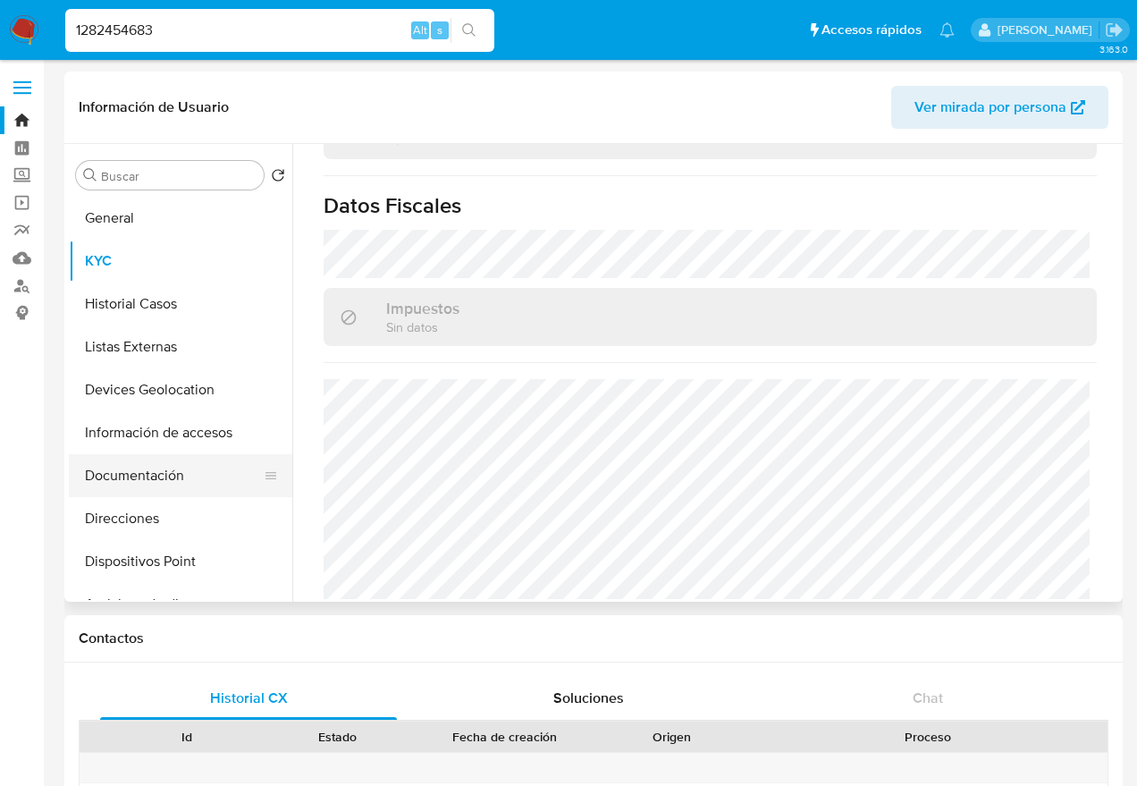
click at [155, 475] on button "Documentación" at bounding box center [173, 475] width 209 height 43
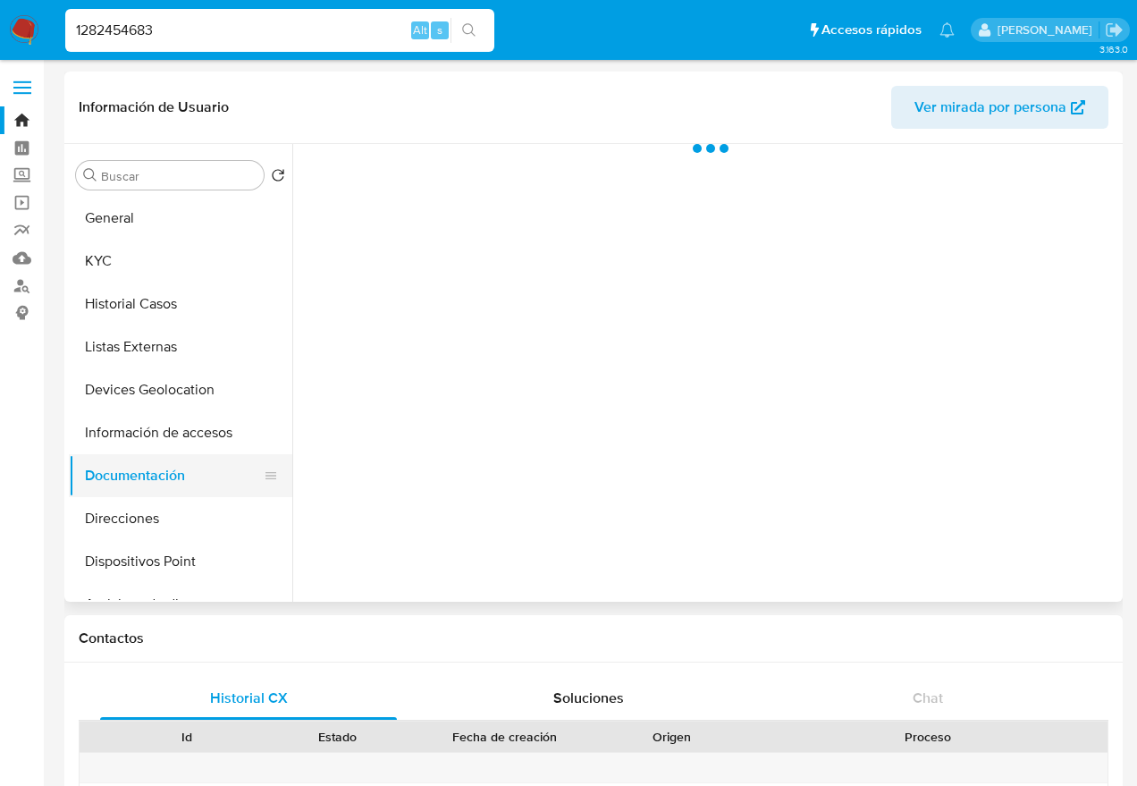
scroll to position [0, 0]
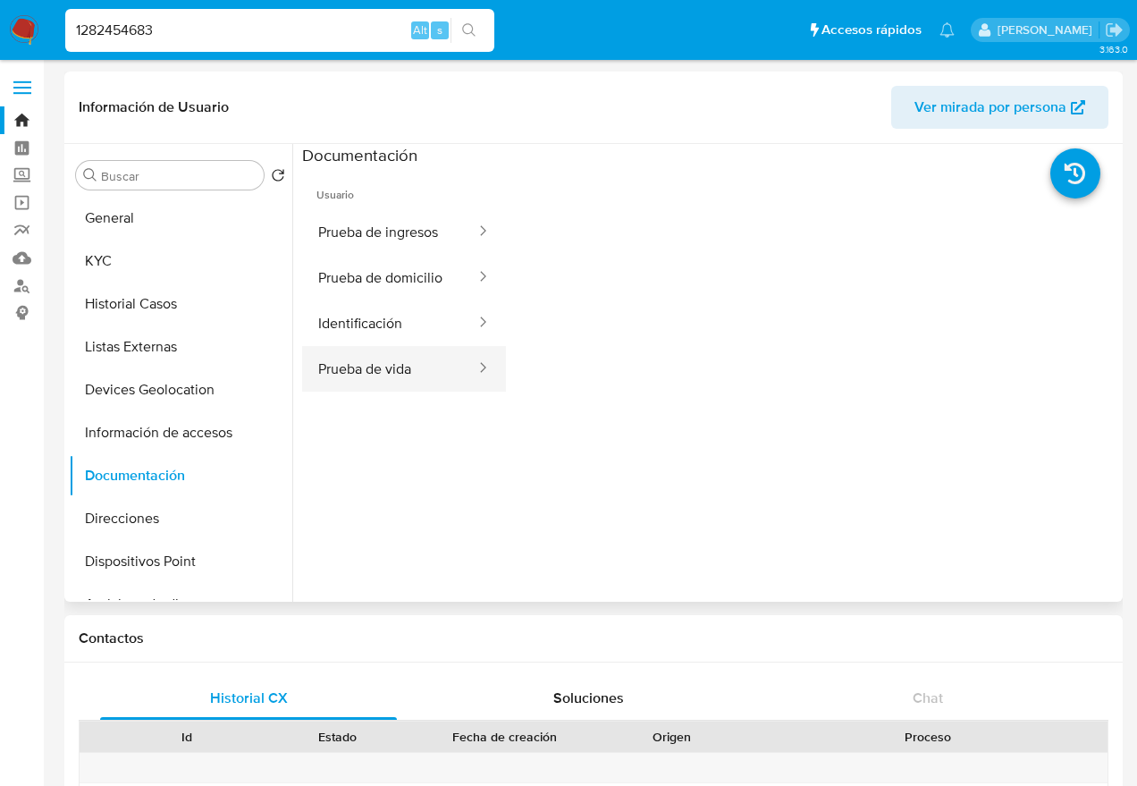
click at [369, 376] on button "Prueba de vida" at bounding box center [389, 369] width 175 height 46
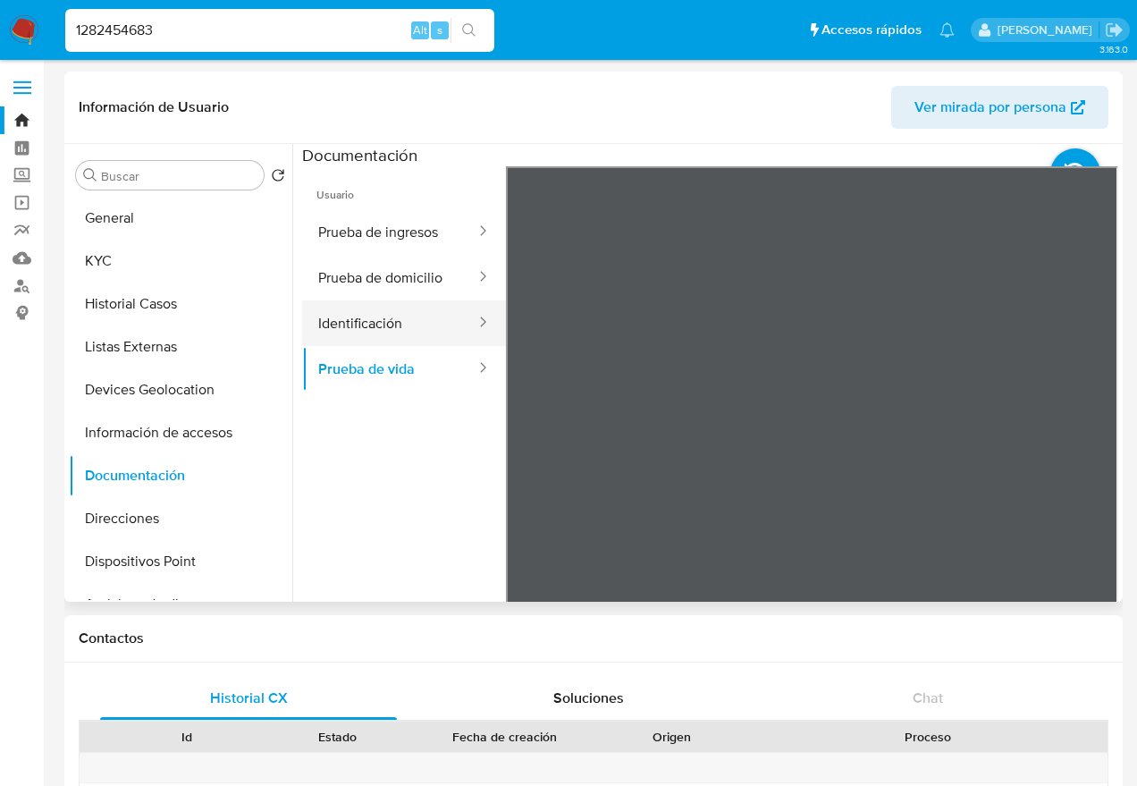
click at [380, 327] on button "Identificación" at bounding box center [389, 323] width 175 height 46
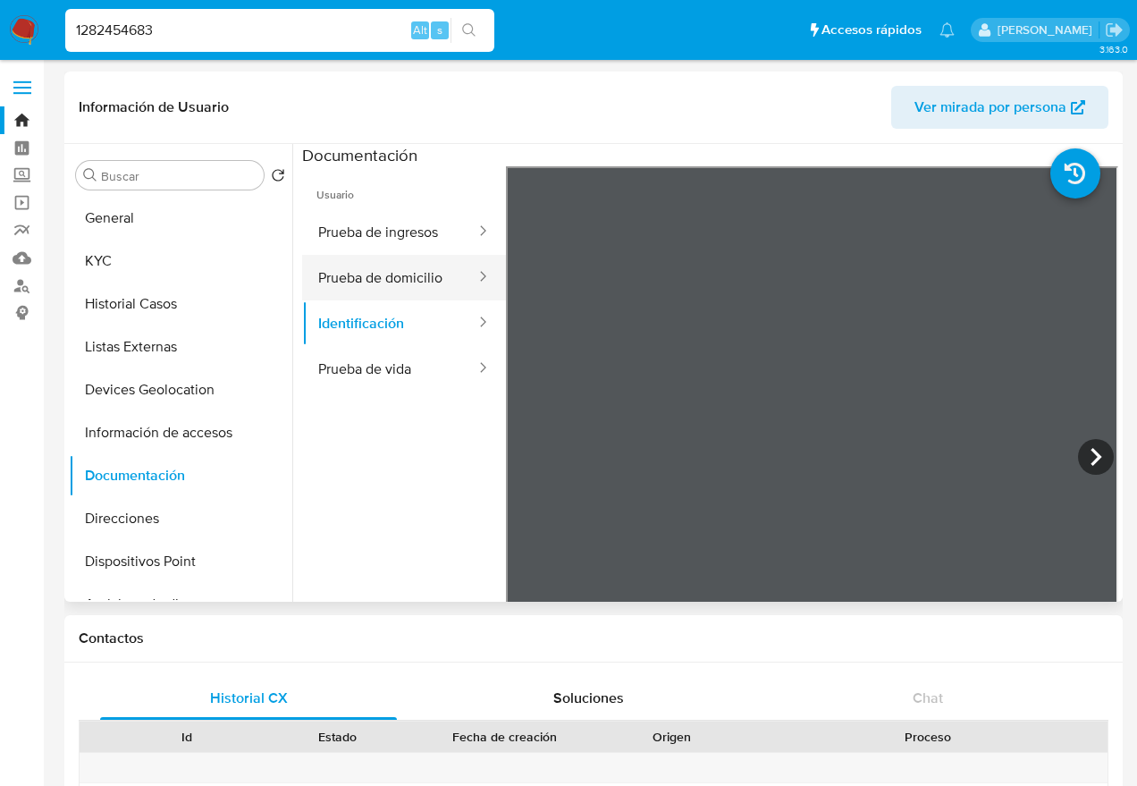
click at [397, 281] on button "Prueba de domicilio" at bounding box center [389, 278] width 175 height 46
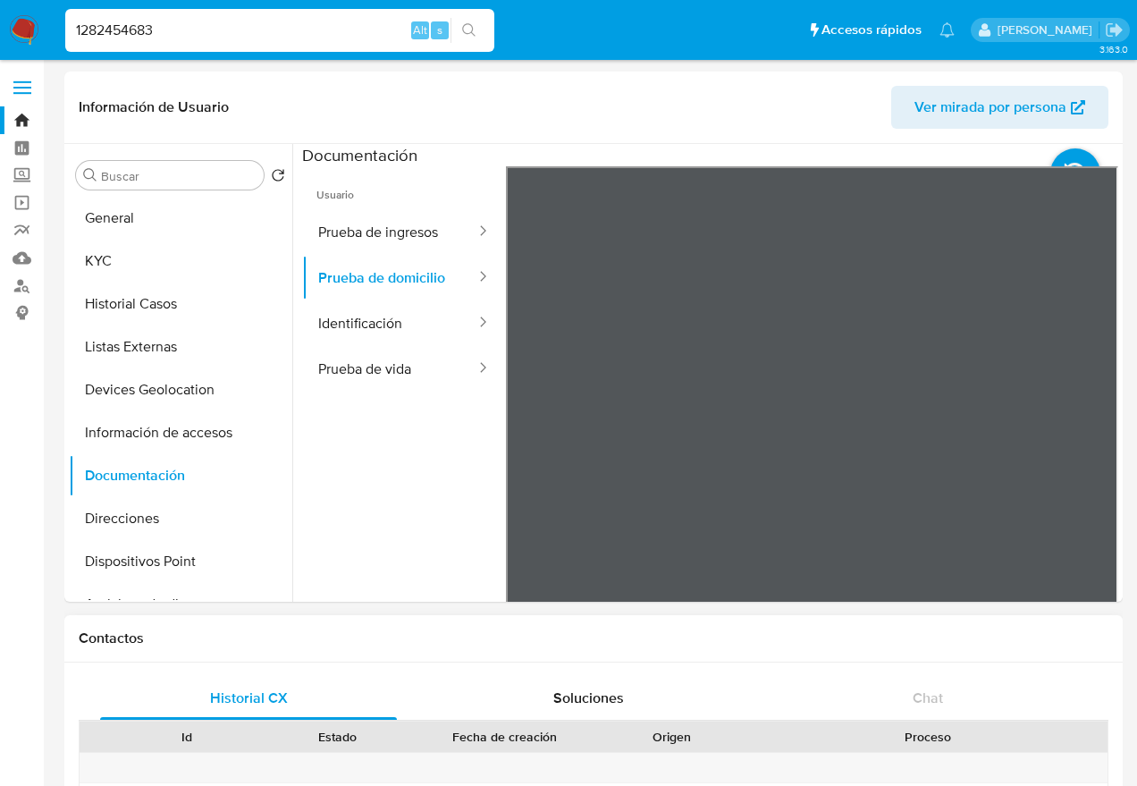
click at [432, 282] on div "Usuario Prueba de ingresos Prueba de domicilio Identificación Prueba de vida" at bounding box center [710, 452] width 816 height 572
click at [365, 378] on div "Usuario Prueba de ingresos Prueba de domicilio Identificación Prueba de vida" at bounding box center [710, 452] width 816 height 572
click at [1098, 306] on div at bounding box center [812, 459] width 612 height 586
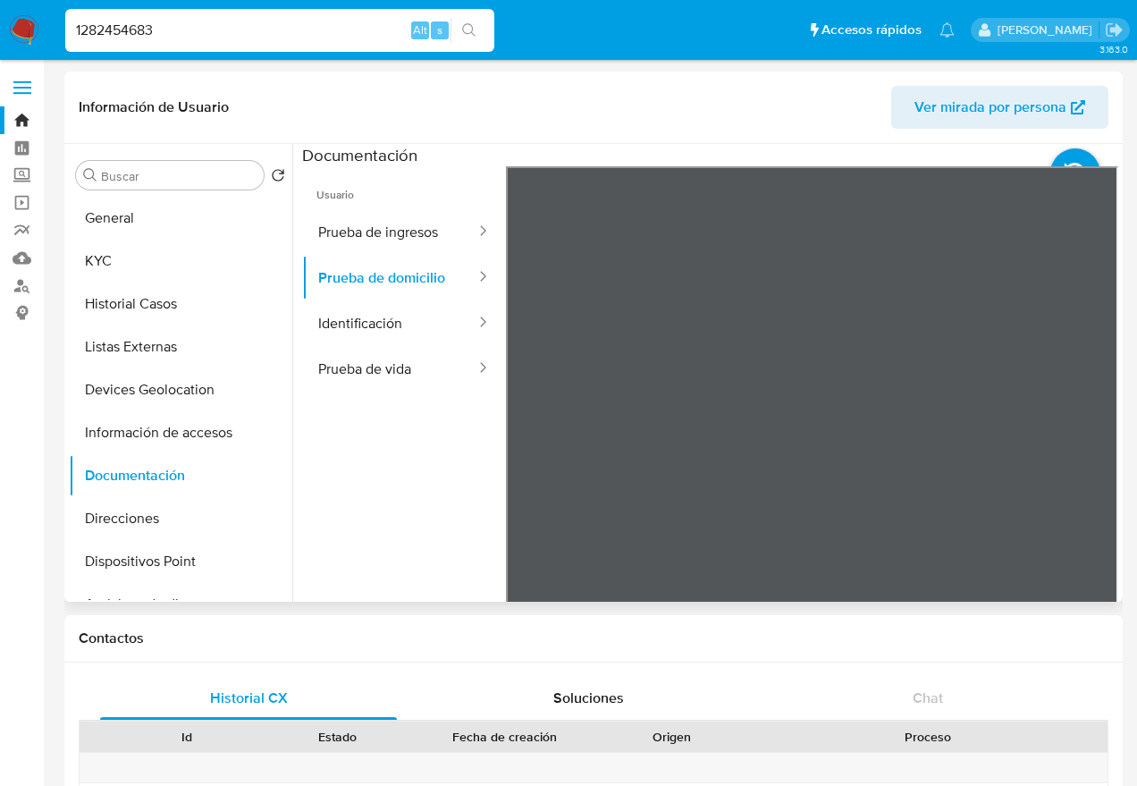
click at [1101, 398] on div at bounding box center [812, 459] width 612 height 586
click at [358, 393] on div "Usuario Prueba de ingresos Prueba de domicilio Identificación Prueba de vida" at bounding box center [710, 452] width 816 height 572
click at [415, 235] on button "Prueba de ingresos" at bounding box center [389, 232] width 175 height 46
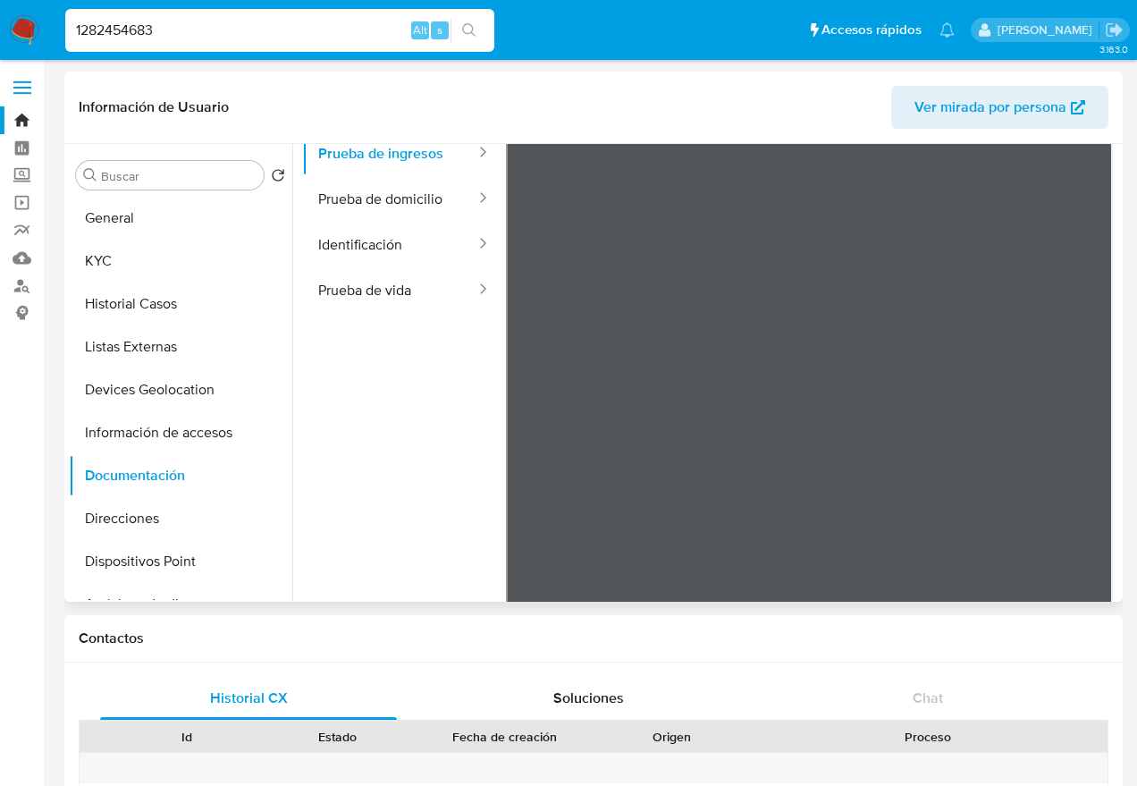
scroll to position [79, 0]
click at [346, 188] on button "Prueba de domicilio" at bounding box center [389, 199] width 175 height 46
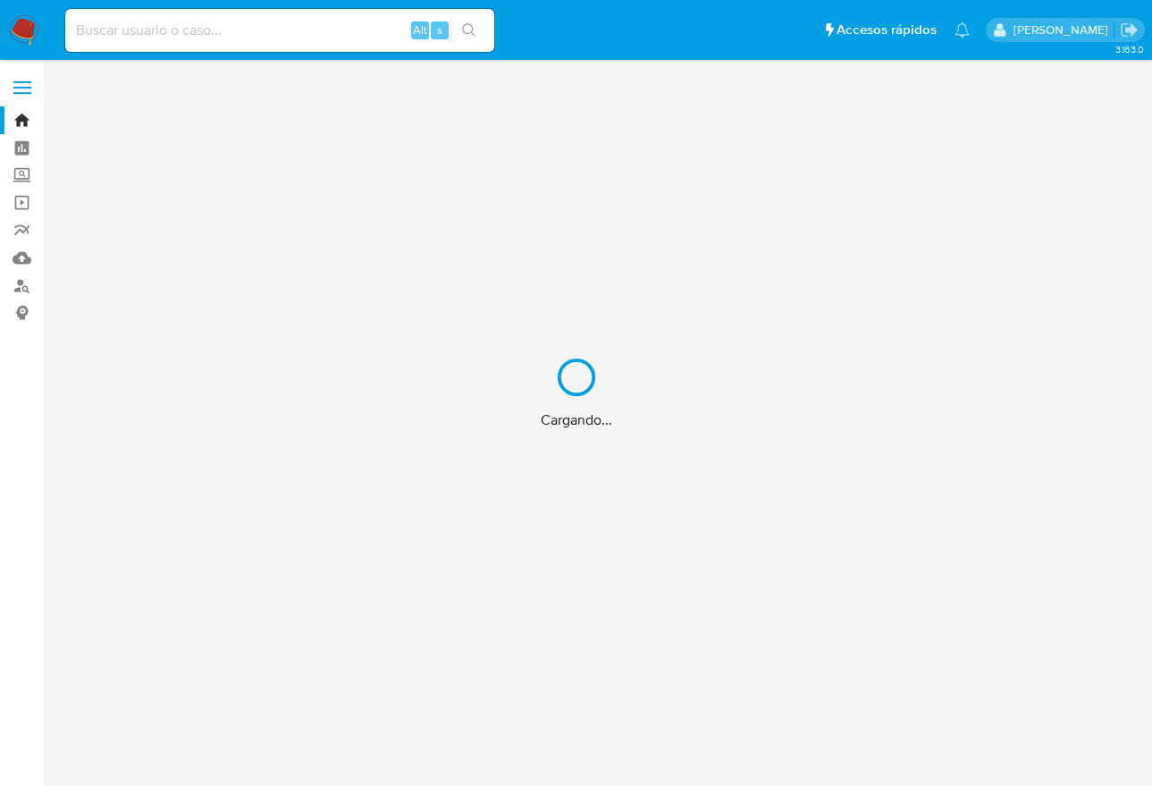
click at [230, 33] on div "Cargando..." at bounding box center [576, 393] width 1152 height 786
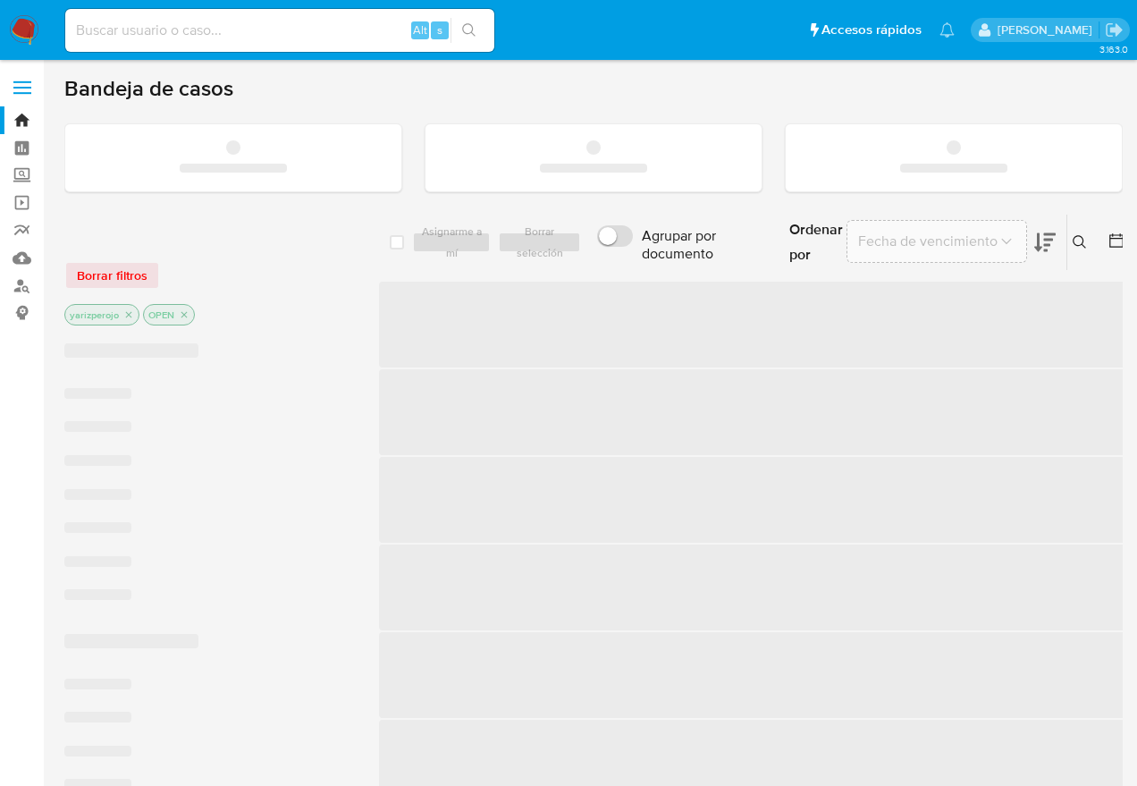
click at [223, 34] on input at bounding box center [279, 30] width 429 height 23
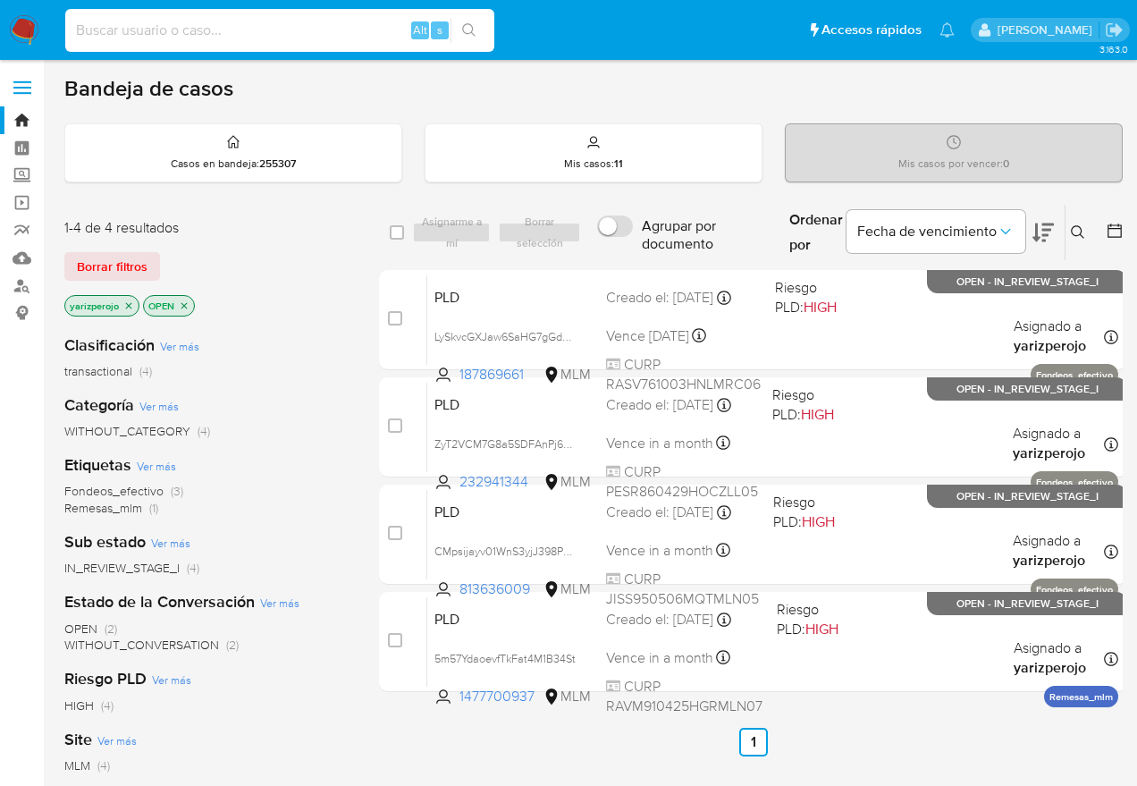
paste input "[PERSON_NAME]"
type input "[PERSON_NAME]"
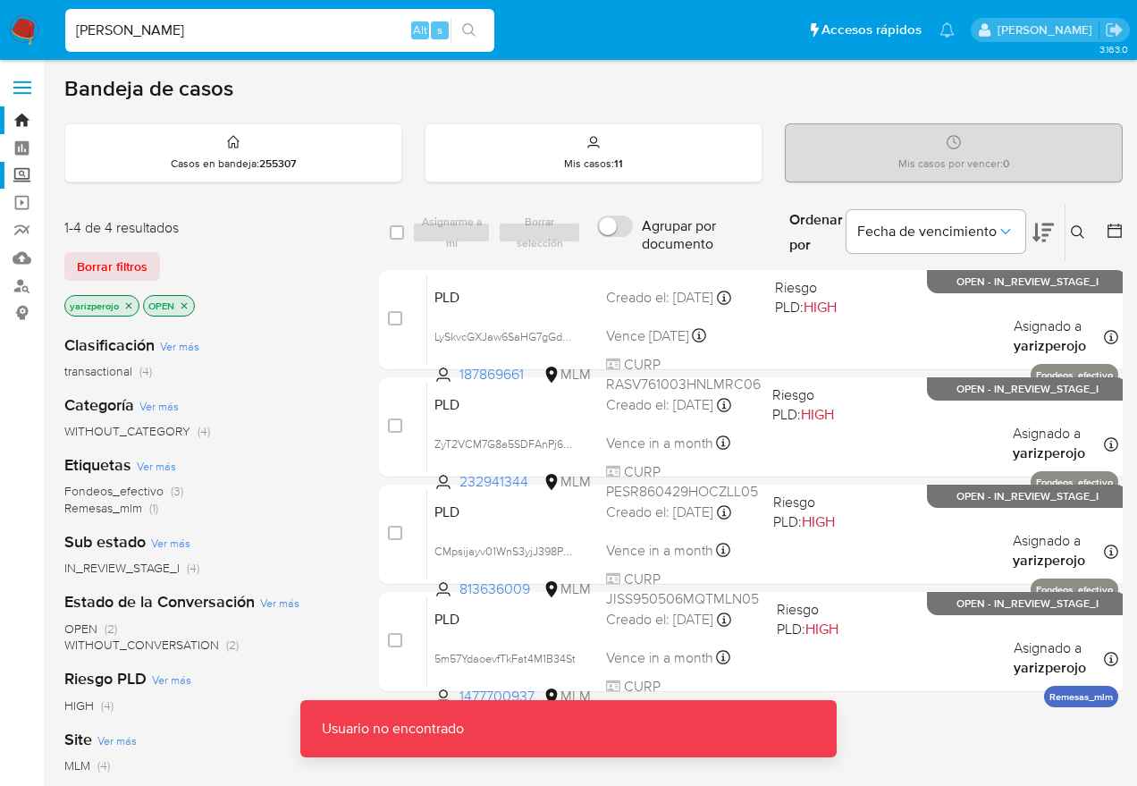
click at [29, 172] on label "Screening" at bounding box center [106, 176] width 213 height 28
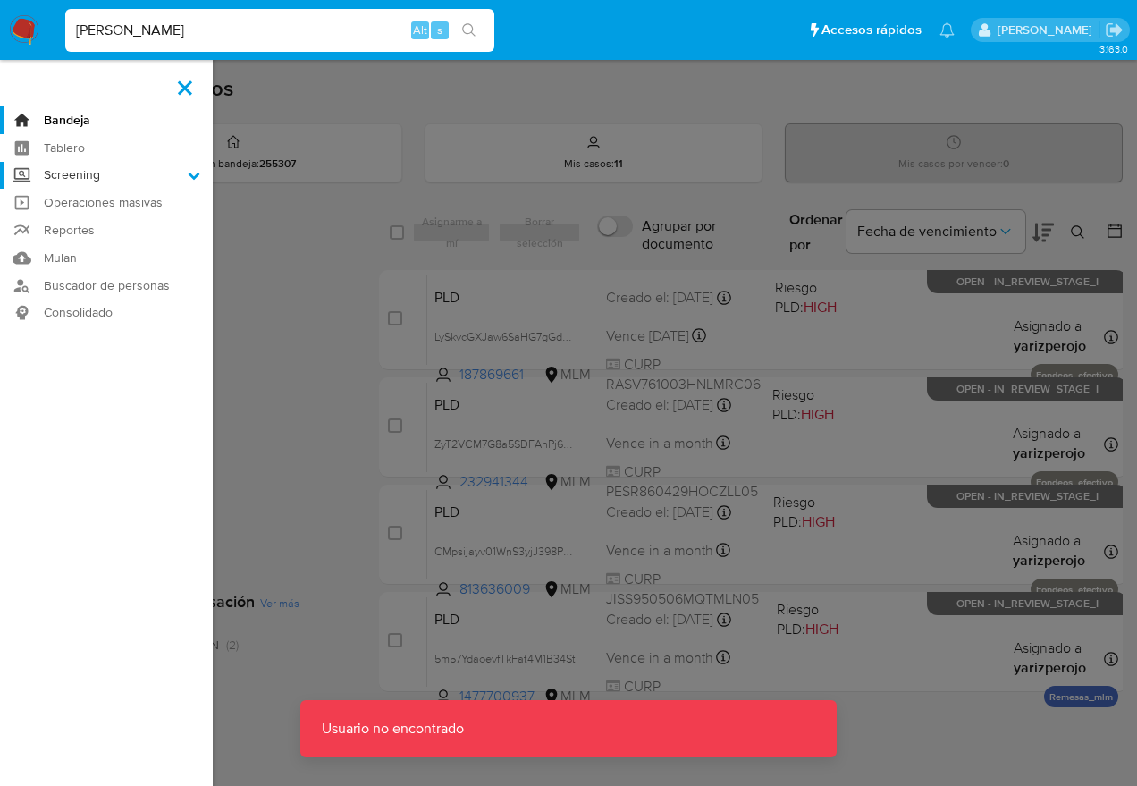
click at [0, 0] on input "Screening" at bounding box center [0, 0] width 0 height 0
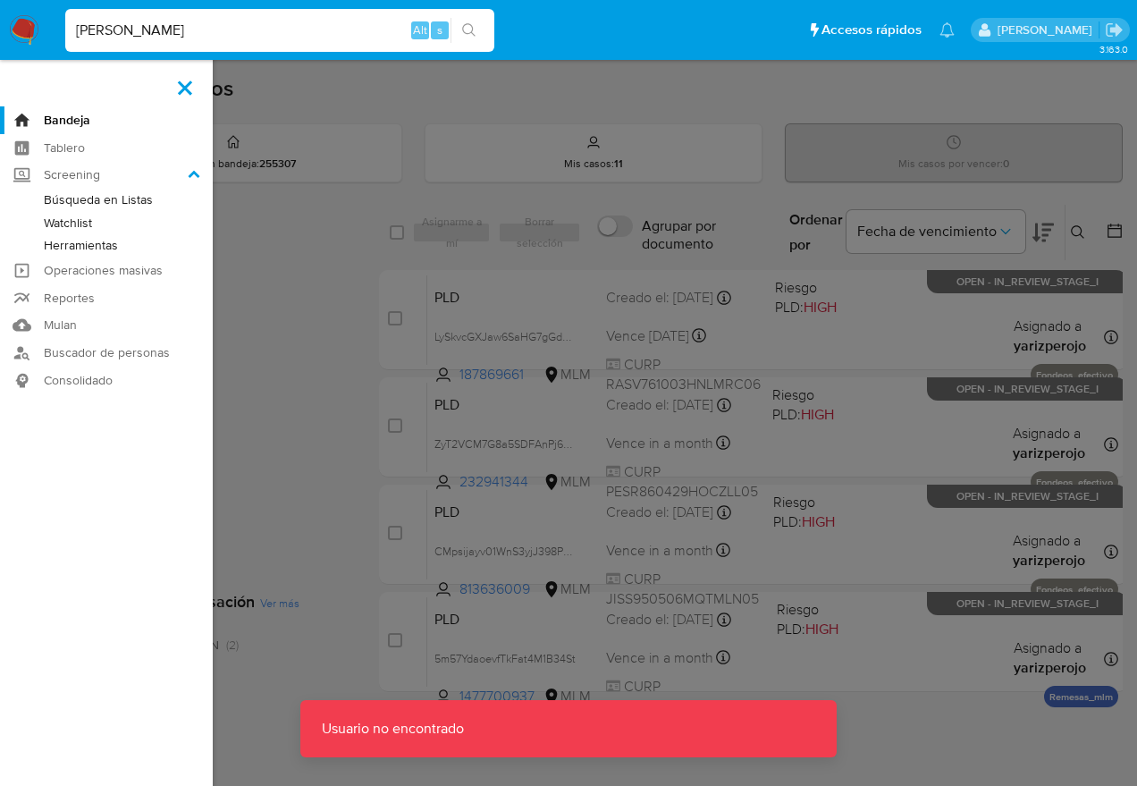
click at [89, 248] on link "Herramientas" at bounding box center [106, 245] width 213 height 22
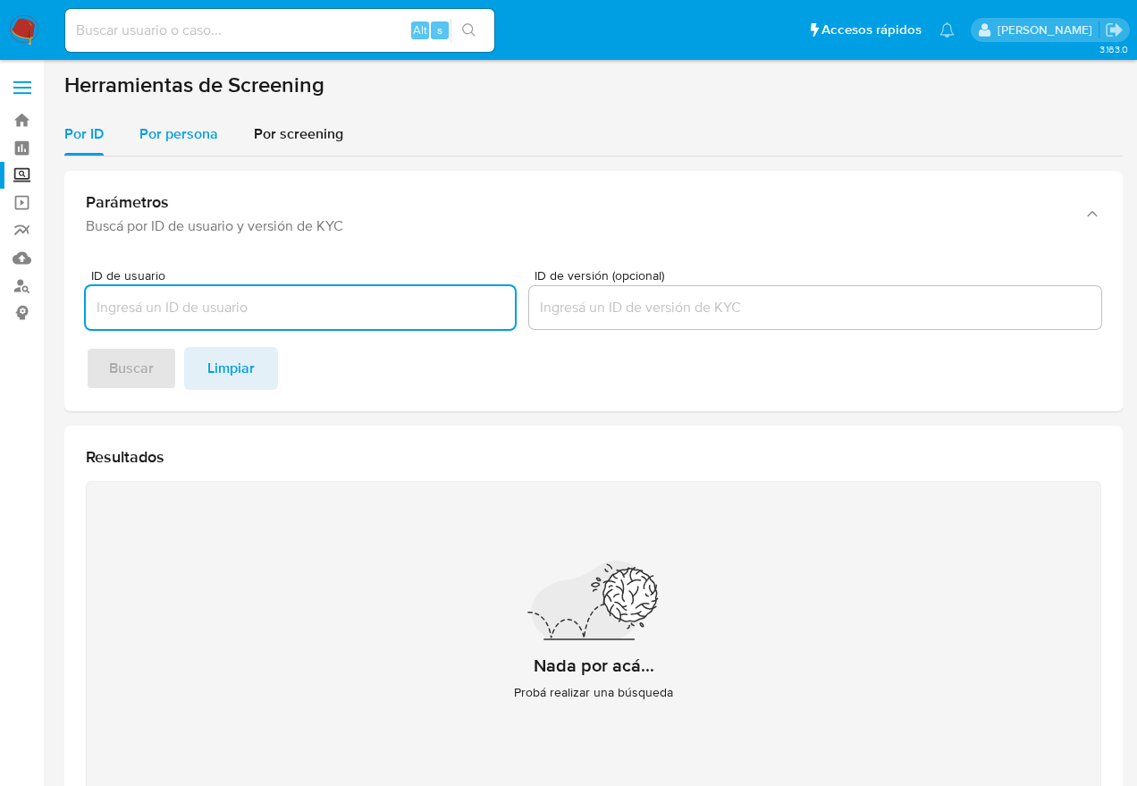
click at [209, 138] on span "Por persona" at bounding box center [178, 133] width 79 height 21
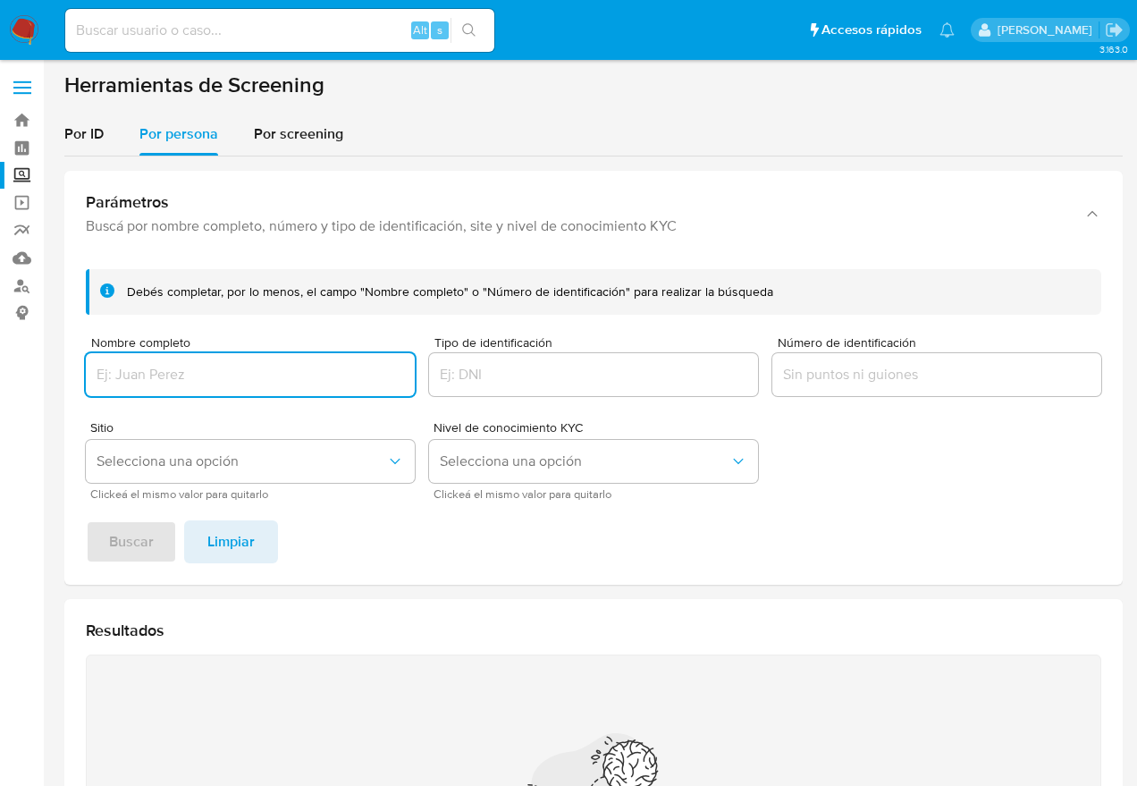
click at [232, 369] on input "Nombre completo" at bounding box center [250, 374] width 329 height 23
click at [139, 561] on span "Buscar" at bounding box center [131, 541] width 45 height 39
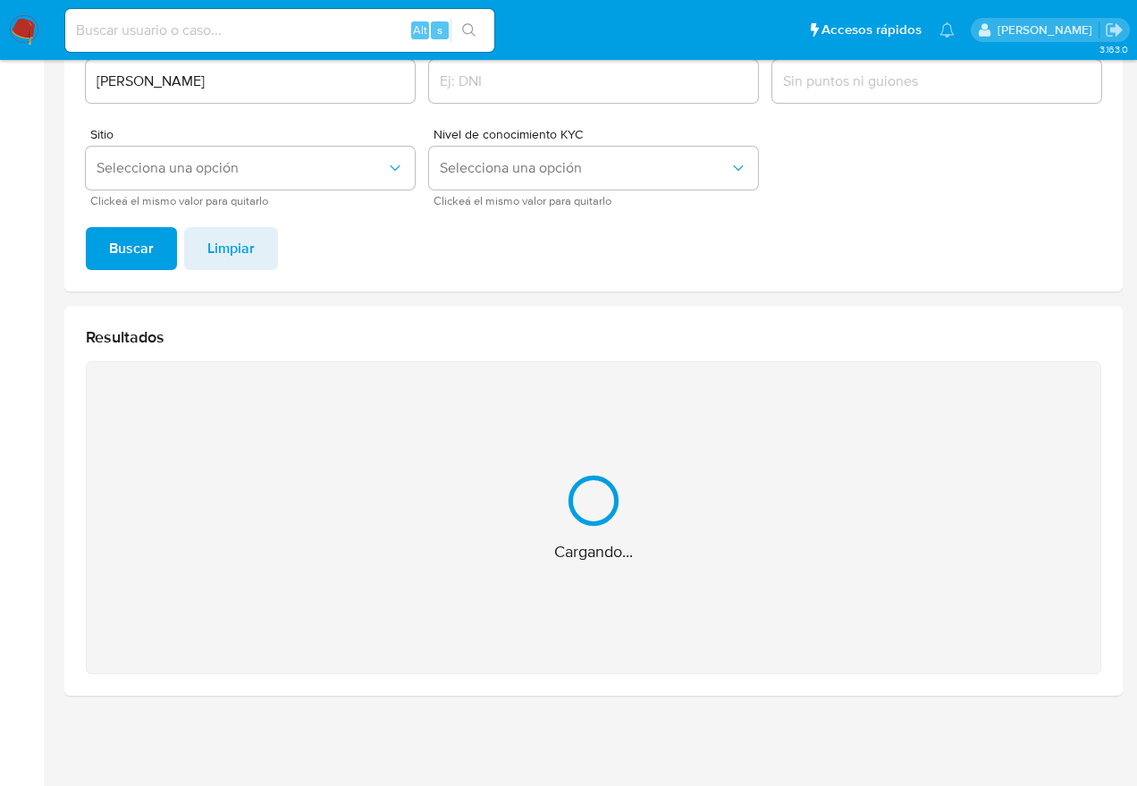
scroll to position [8, 0]
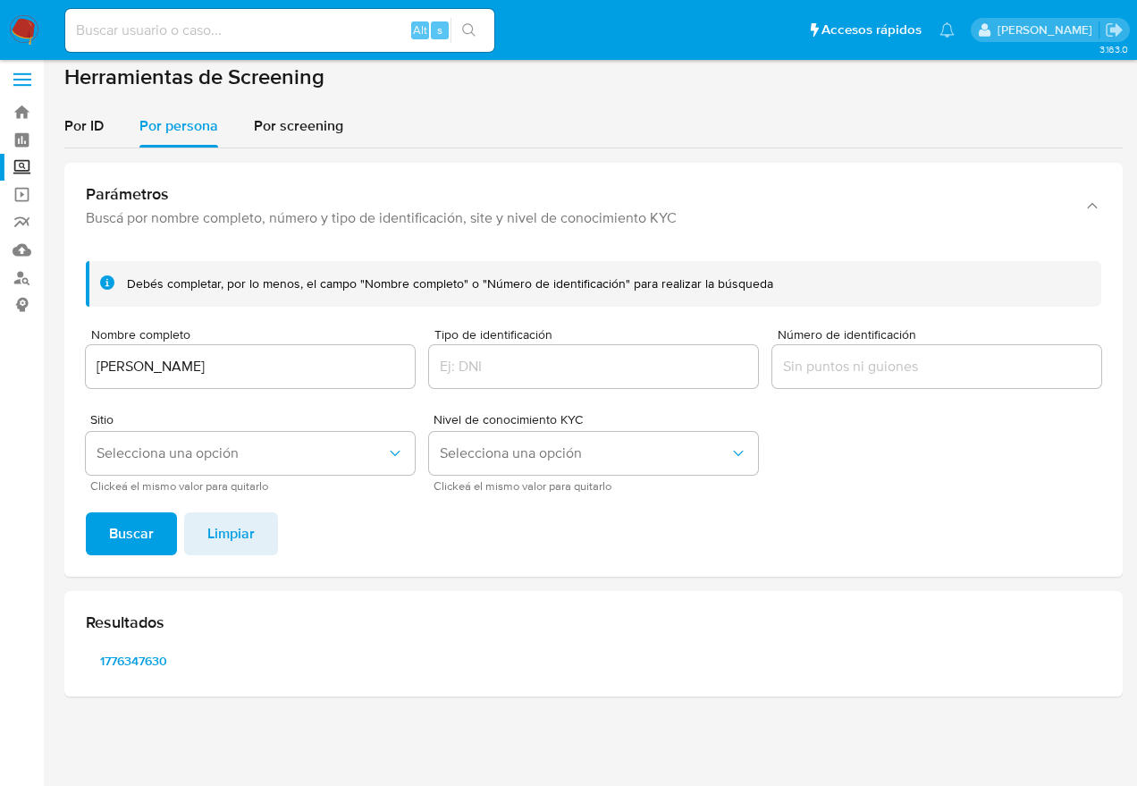
click at [183, 658] on div "1776347630" at bounding box center [593, 660] width 1015 height 29
click at [156, 656] on span "1776347630" at bounding box center [133, 660] width 70 height 25
drag, startPoint x: 297, startPoint y: 366, endPoint x: -1, endPoint y: 379, distance: 297.9
click at [0, 379] on html "Pausado Ver notificaciones Alt s Accesos rápidos Presiona las siguientes teclas…" at bounding box center [568, 389] width 1137 height 795
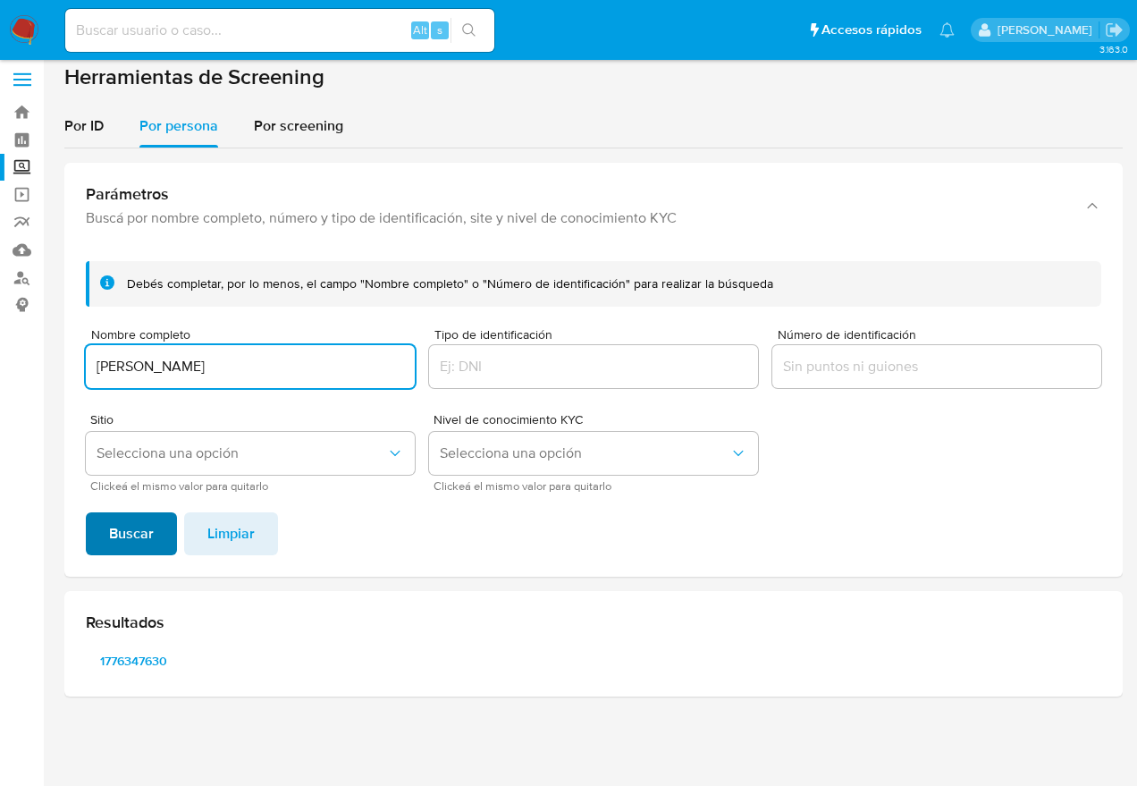
click at [127, 537] on span "Buscar" at bounding box center [131, 533] width 45 height 39
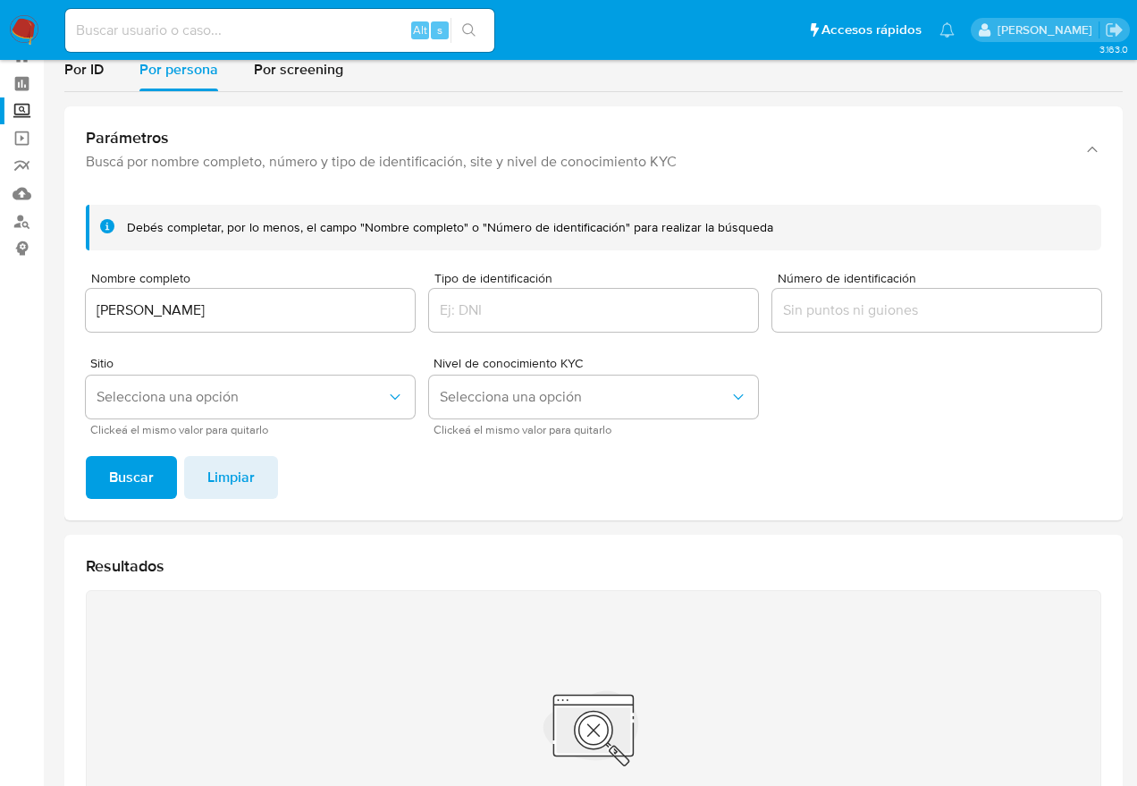
scroll to position [107, 0]
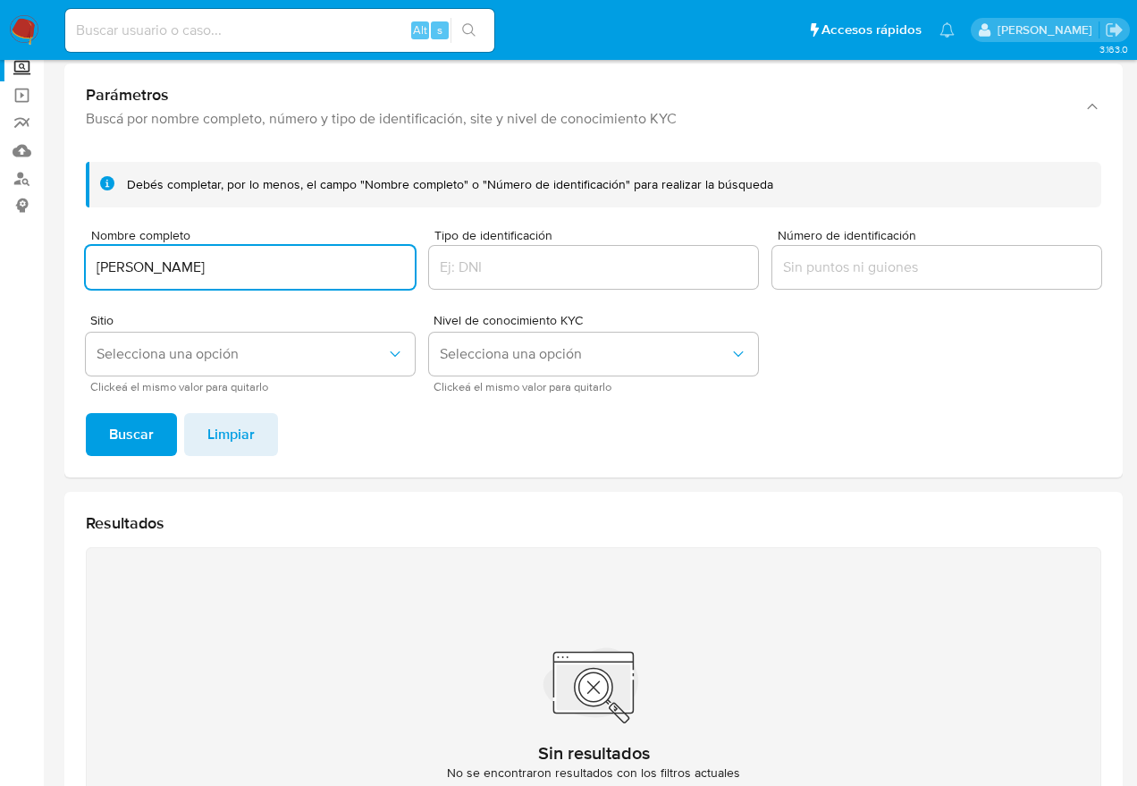
drag, startPoint x: 236, startPoint y: 268, endPoint x: -1, endPoint y: 269, distance: 236.8
click at [0, 269] on html "Pausado Ver notificaciones Alt s Accesos rápidos Presiona las siguientes teclas…" at bounding box center [568, 432] width 1137 height 1079
type input "[PERSON_NAME]"
click at [142, 437] on span "Buscar" at bounding box center [131, 434] width 45 height 39
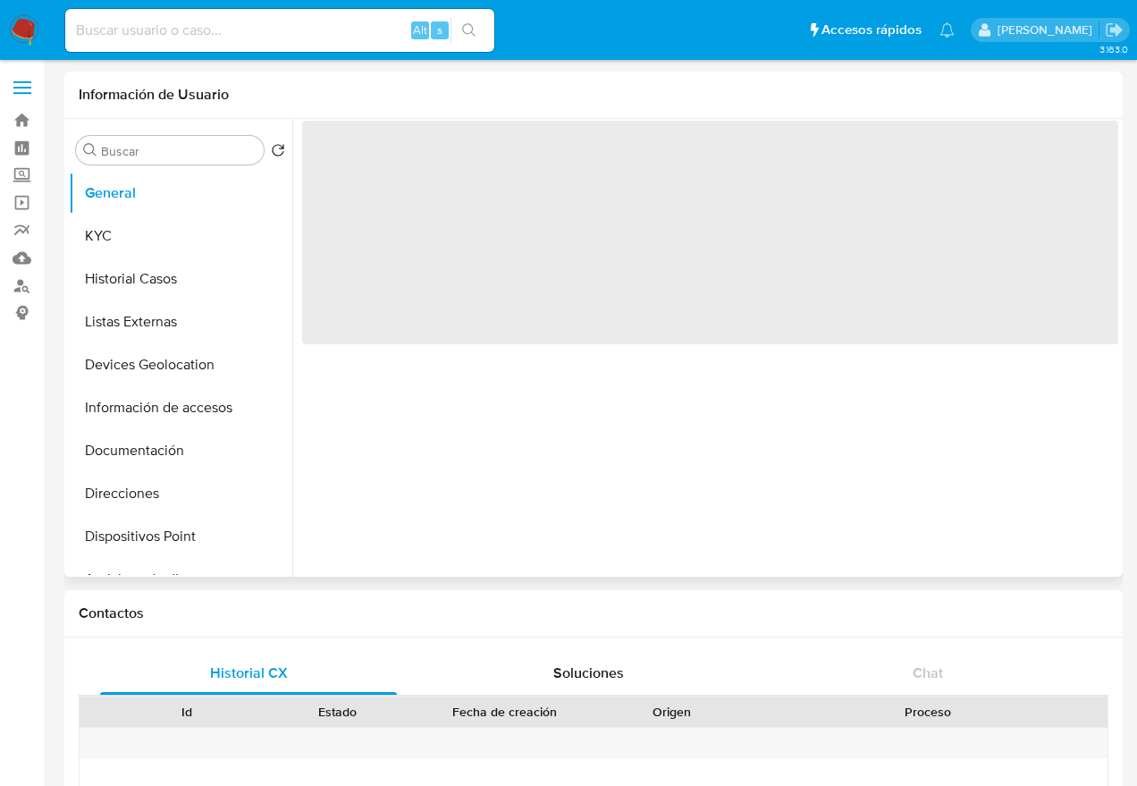
select select "10"
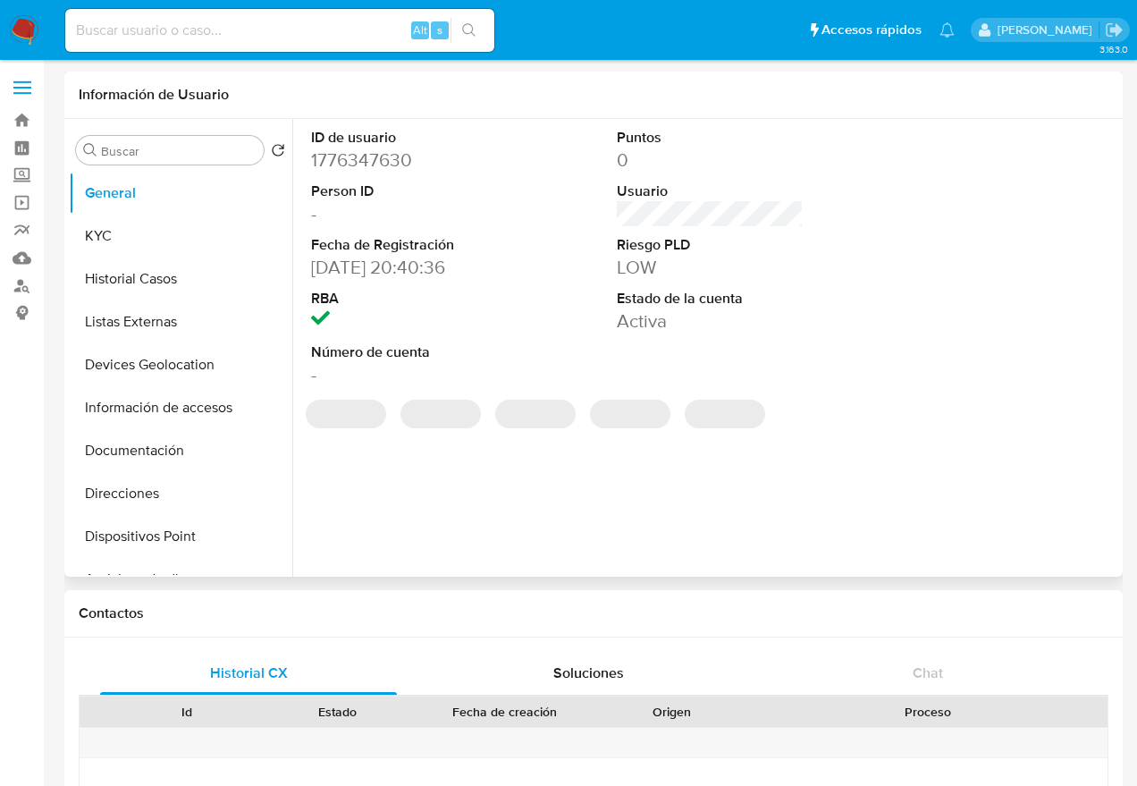
click at [386, 156] on dd "1776347630" at bounding box center [404, 159] width 186 height 25
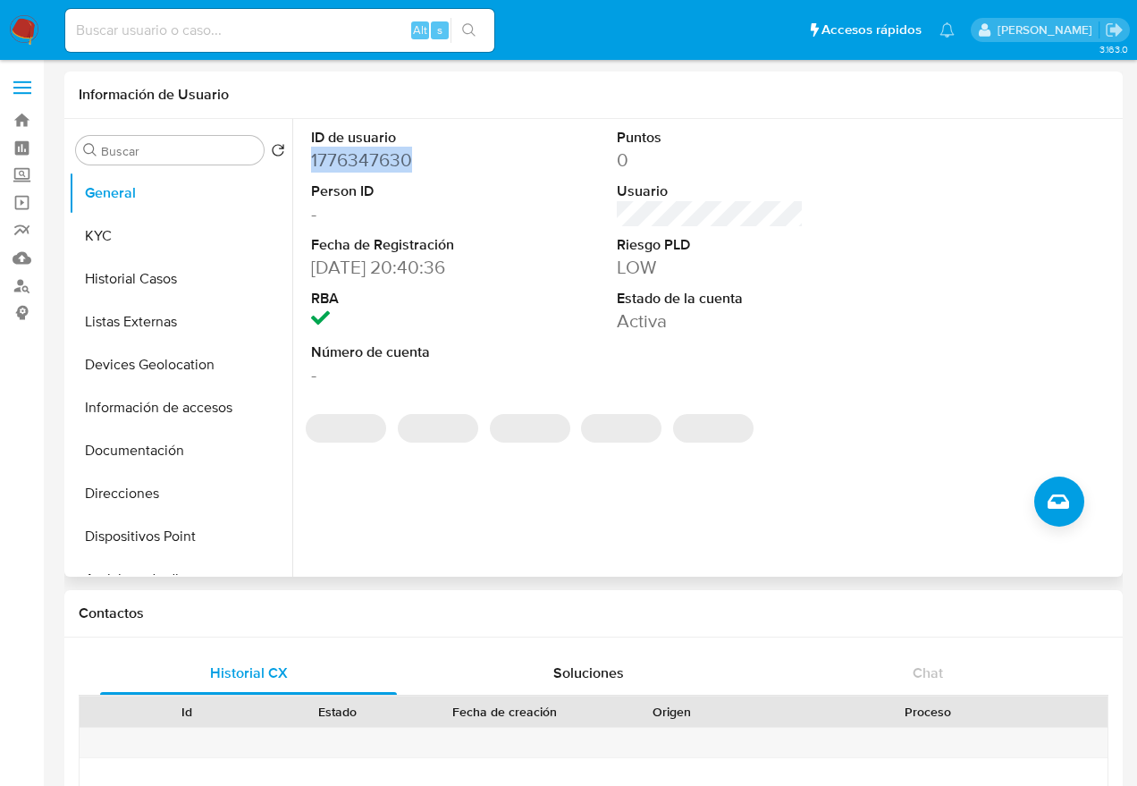
click at [386, 156] on dd "1776347630" at bounding box center [404, 159] width 186 height 25
copy dd "1776347630"
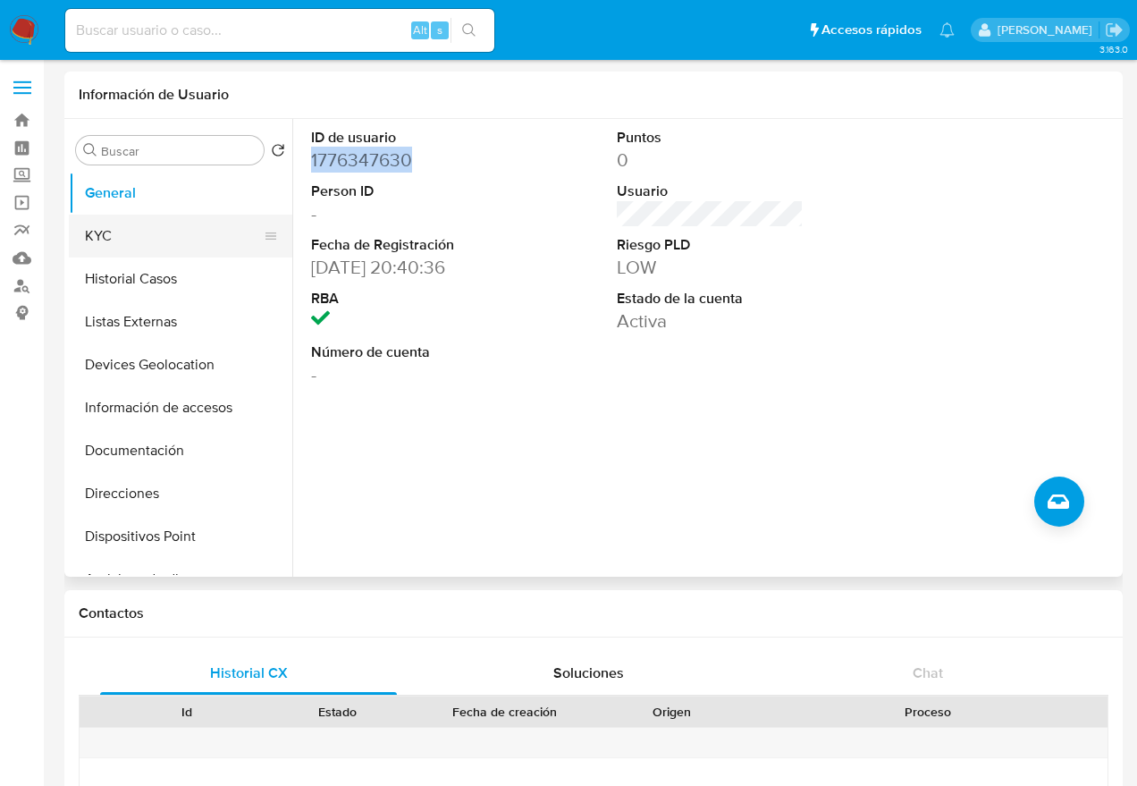
click at [101, 233] on button "KYC" at bounding box center [173, 236] width 209 height 43
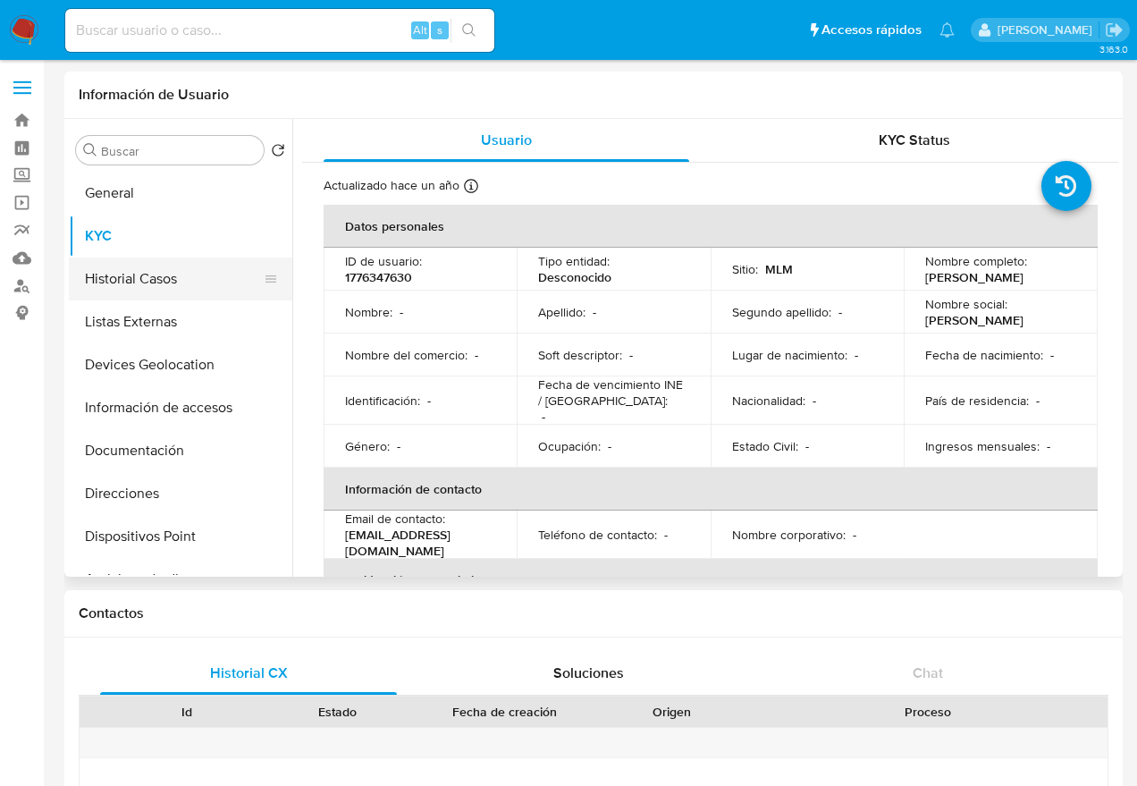
click at [164, 280] on button "Historial Casos" at bounding box center [173, 278] width 209 height 43
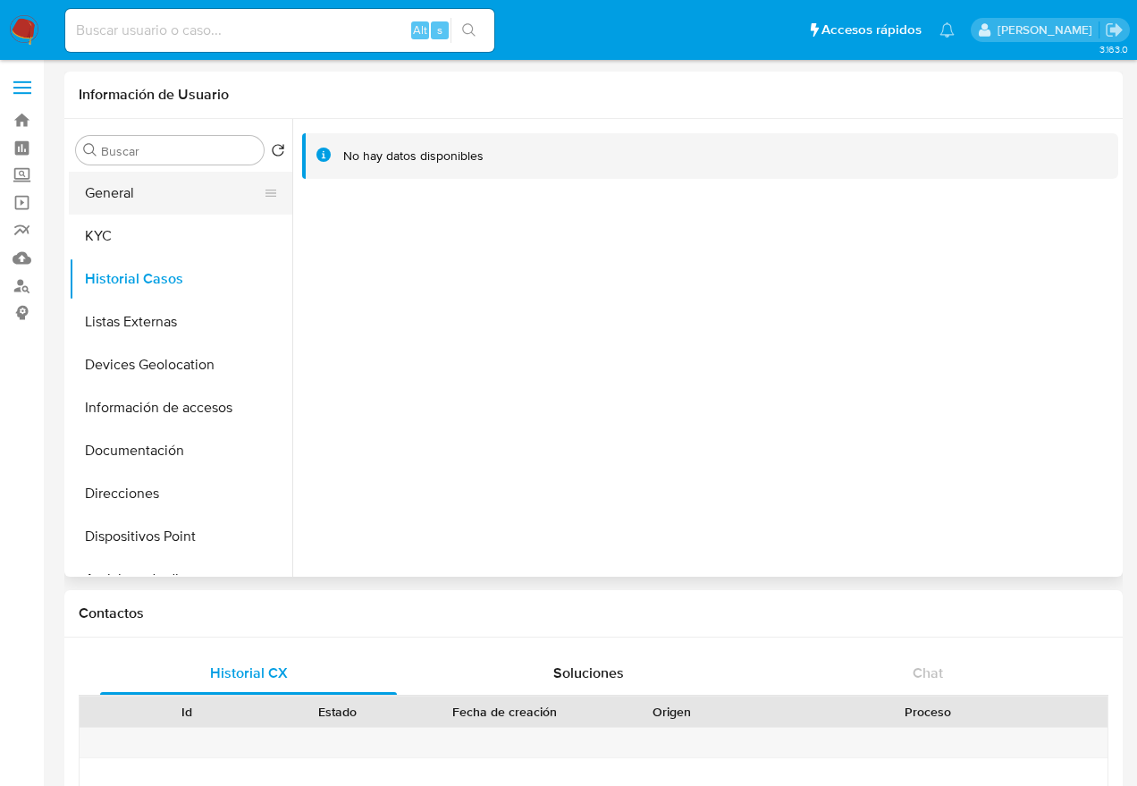
click at [154, 195] on button "General" at bounding box center [173, 193] width 209 height 43
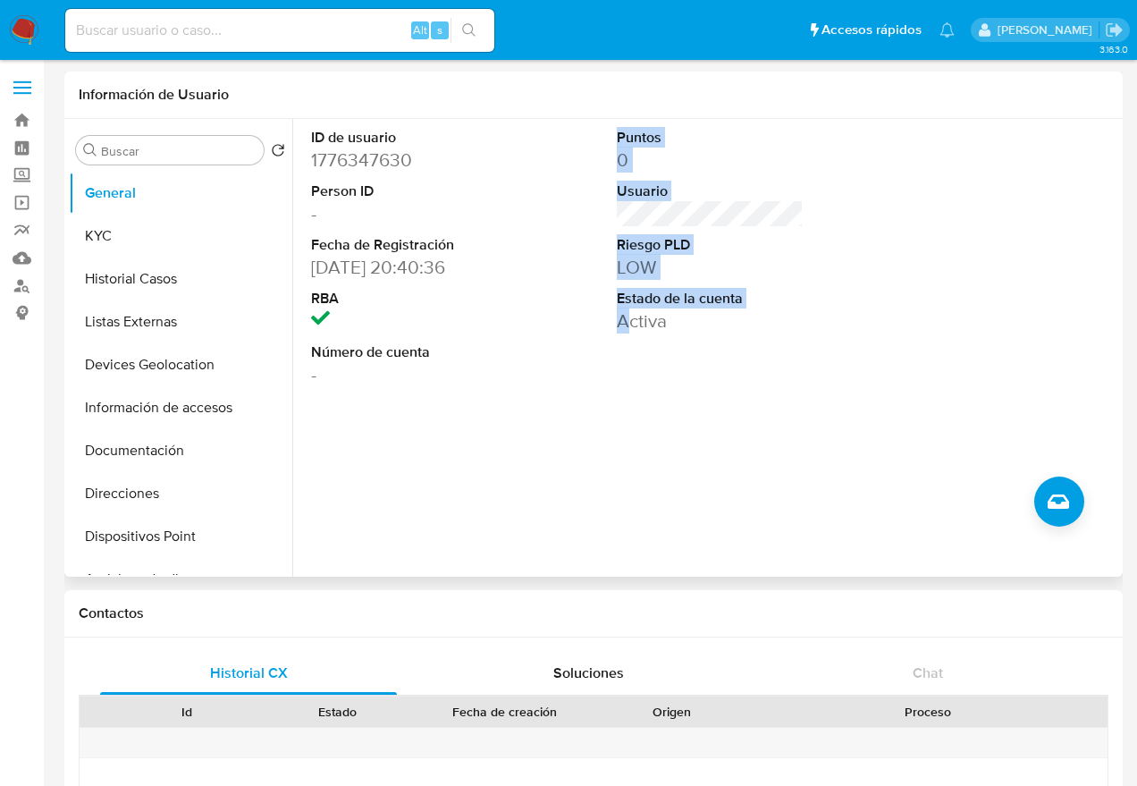
drag, startPoint x: 370, startPoint y: 383, endPoint x: 630, endPoint y: 429, distance: 264.0
click at [630, 429] on div "ID de usuario 1776347630 Person ID - Fecha de Registración 17/04/2024 20:40:36 …" at bounding box center [705, 348] width 826 height 458
click at [594, 416] on div "ID de usuario 1776347630 Person ID - Fecha de Registración 17/04/2024 20:40:36 …" at bounding box center [705, 348] width 826 height 458
click at [566, 405] on div "ID de usuario 1776347630 Person ID - Fecha de Registración 17/04/2024 20:40:36 …" at bounding box center [705, 348] width 826 height 458
drag, startPoint x: 547, startPoint y: 400, endPoint x: 559, endPoint y: 400, distance: 11.6
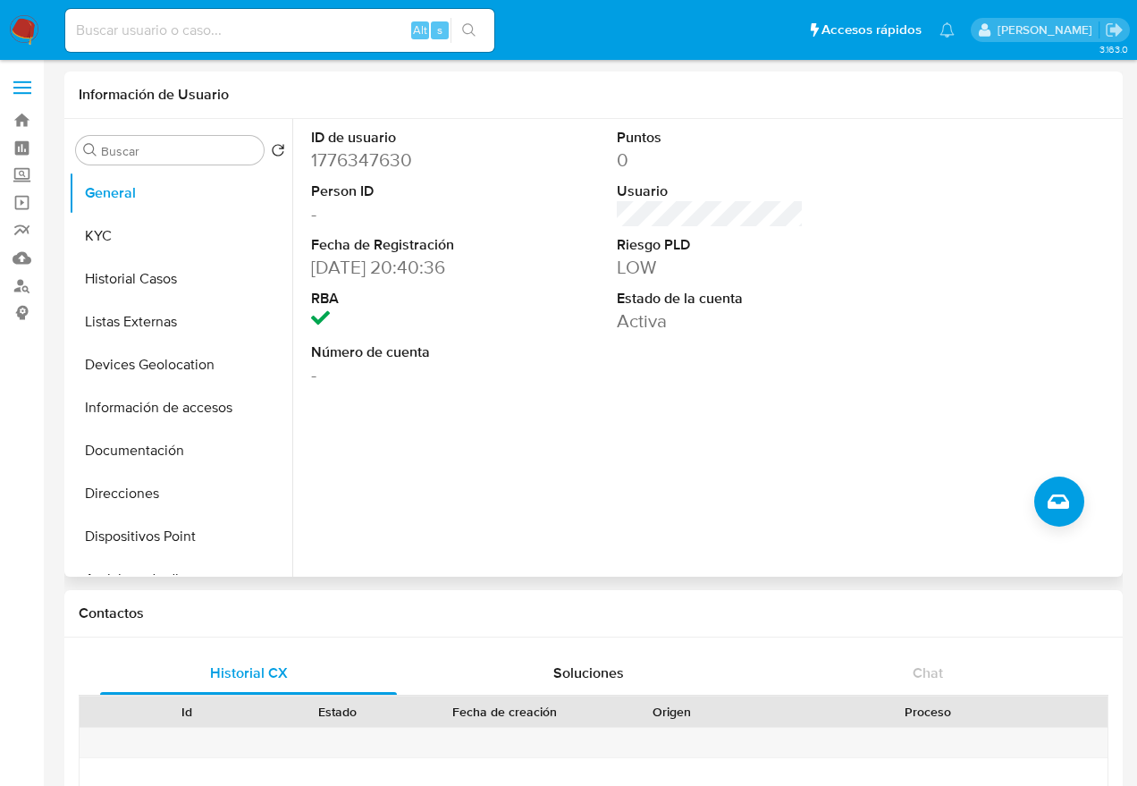
click at [551, 399] on div "ID de usuario 1776347630 Person ID - Fecha de Registración 17/04/2024 20:40:36 …" at bounding box center [705, 348] width 826 height 458
drag, startPoint x: 562, startPoint y: 400, endPoint x: 712, endPoint y: 154, distance: 288.0
click at [563, 399] on div "ID de usuario 1776347630 Person ID - Fecha de Registración 17/04/2024 20:40:36 …" at bounding box center [705, 348] width 826 height 458
drag, startPoint x: 11, startPoint y: 258, endPoint x: 28, endPoint y: 256, distance: 17.2
click at [13, 258] on link "Mulan" at bounding box center [106, 258] width 213 height 28
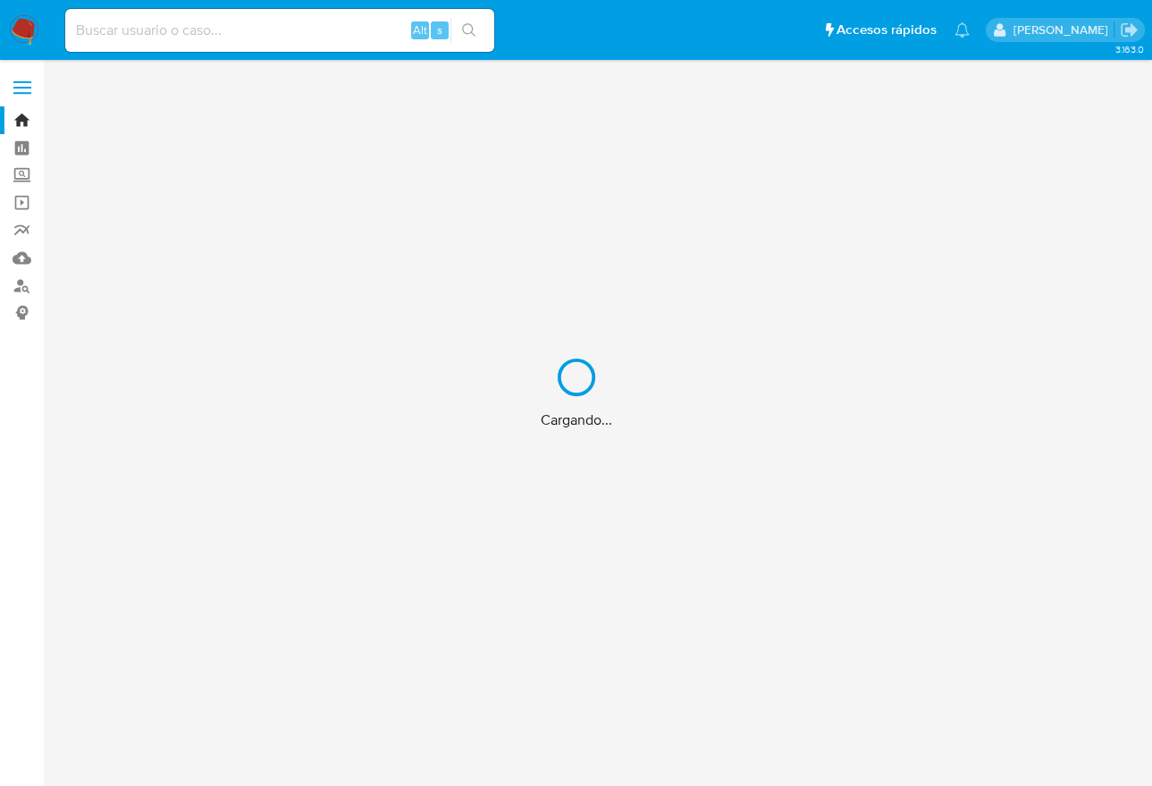
drag, startPoint x: 248, startPoint y: 48, endPoint x: 252, endPoint y: 37, distance: 12.2
click at [249, 45] on div "Cargando..." at bounding box center [576, 393] width 1152 height 786
click at [253, 36] on div "Cargando..." at bounding box center [576, 393] width 1152 height 786
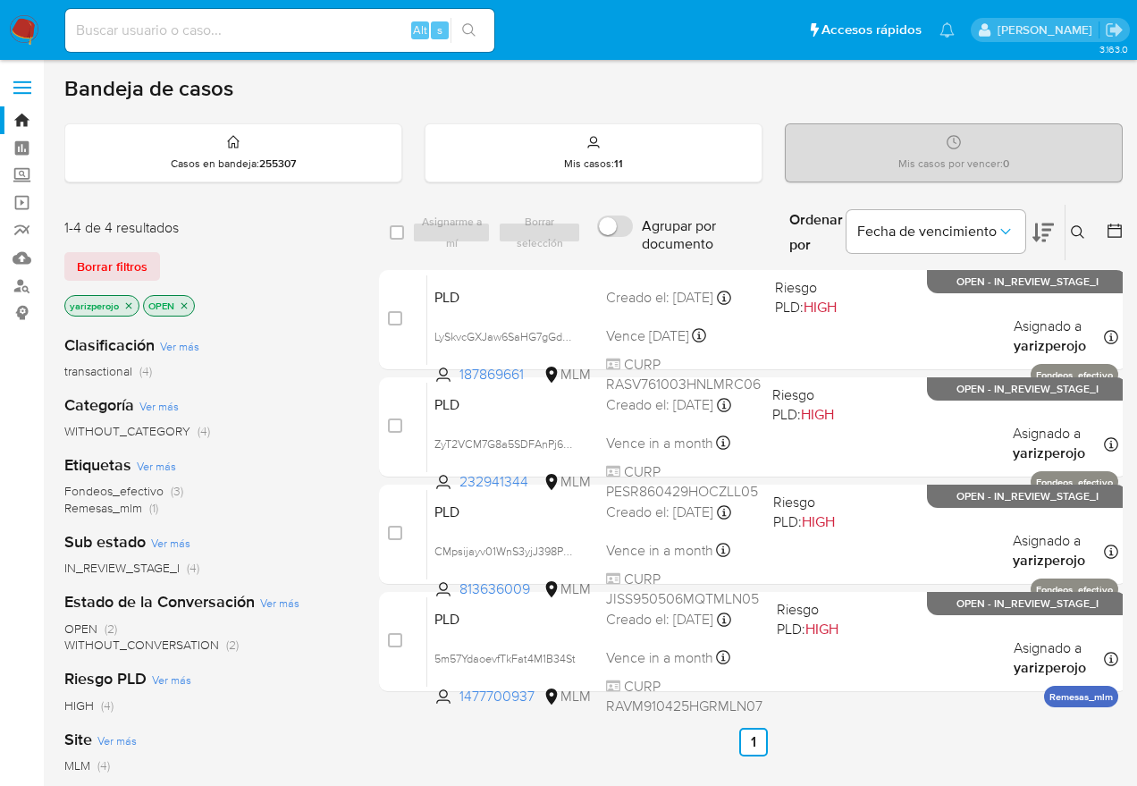
click at [239, 27] on input at bounding box center [279, 30] width 429 height 23
paste input "1776347630"
type input "1776347630"
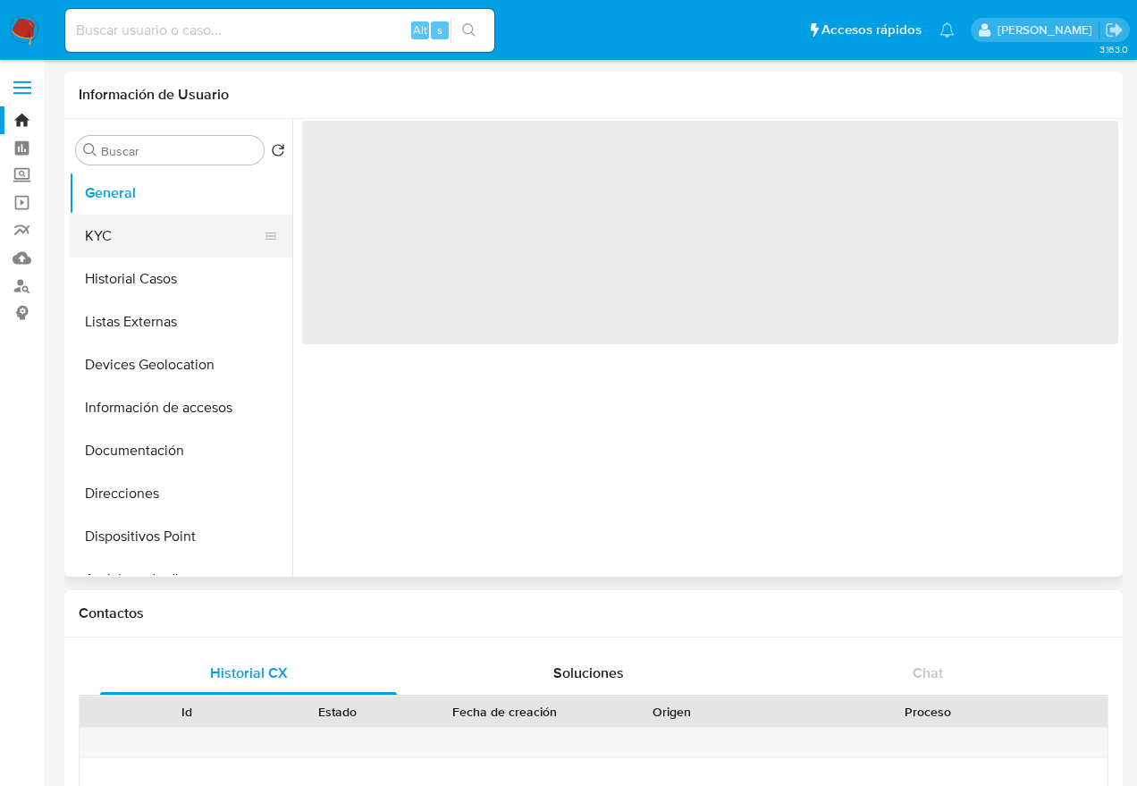
click at [172, 243] on button "KYC" at bounding box center [173, 236] width 209 height 43
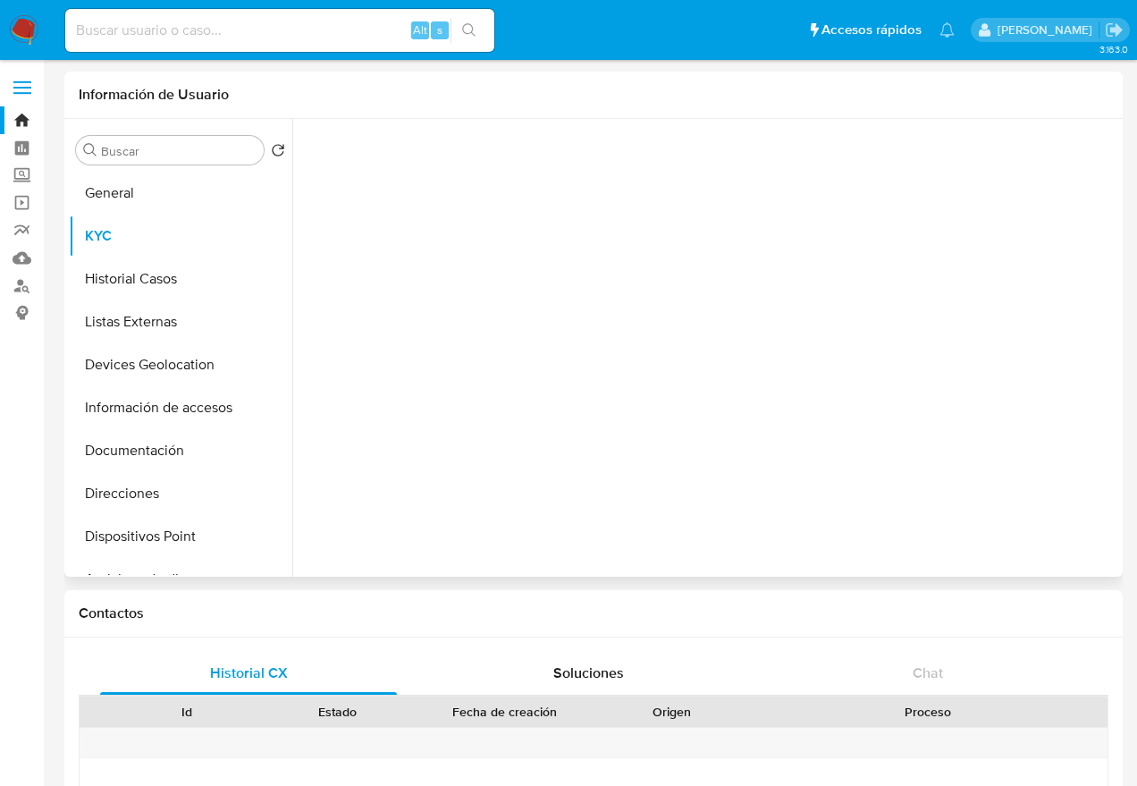
select select "10"
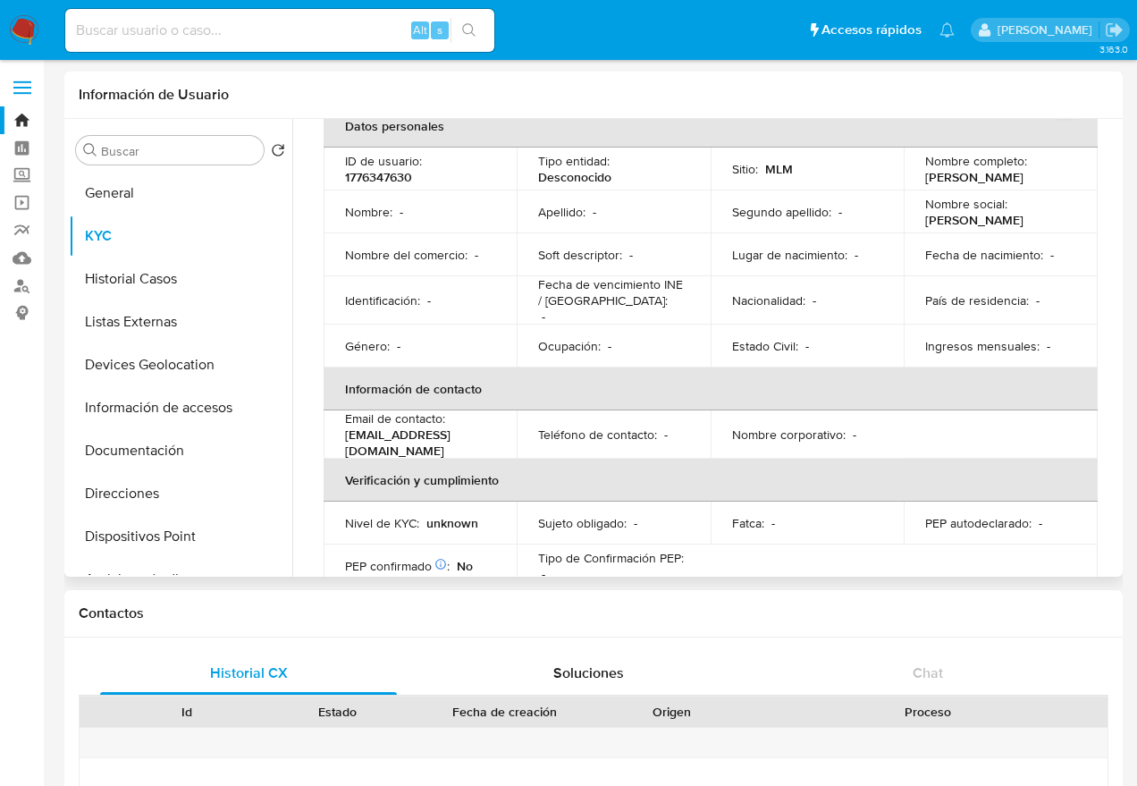
scroll to position [198, 0]
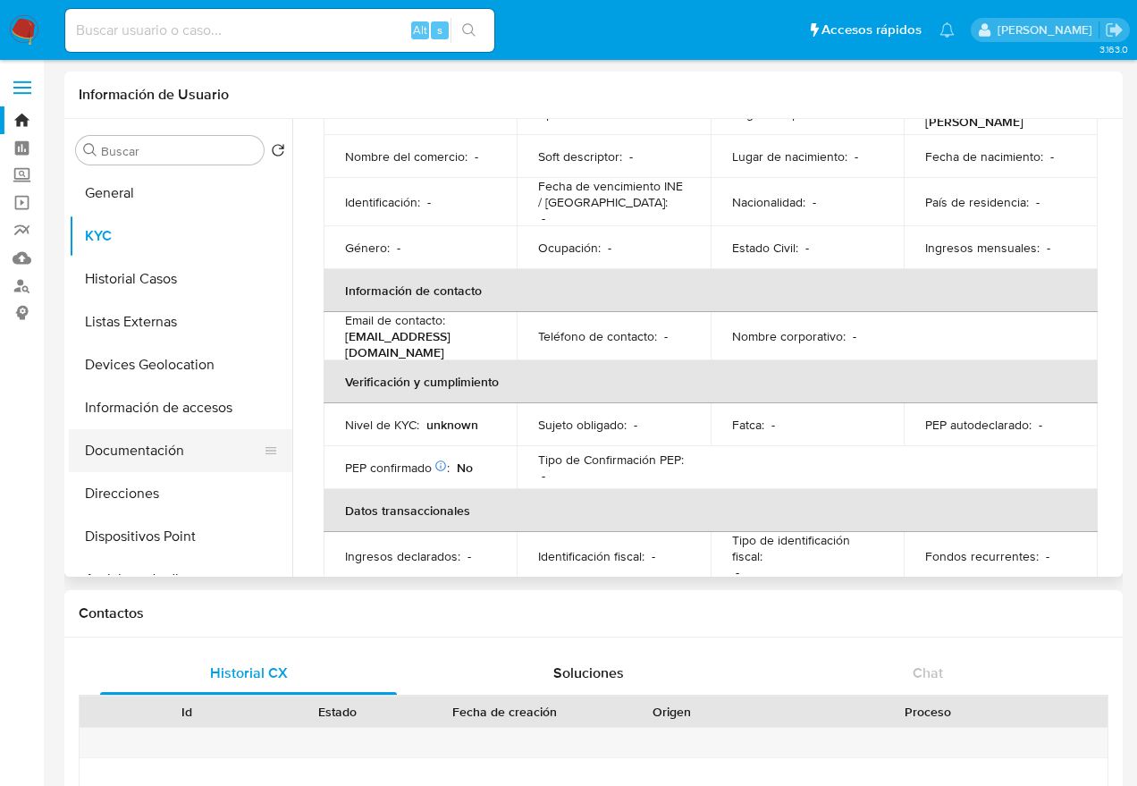
click at [139, 446] on button "Documentación" at bounding box center [173, 450] width 209 height 43
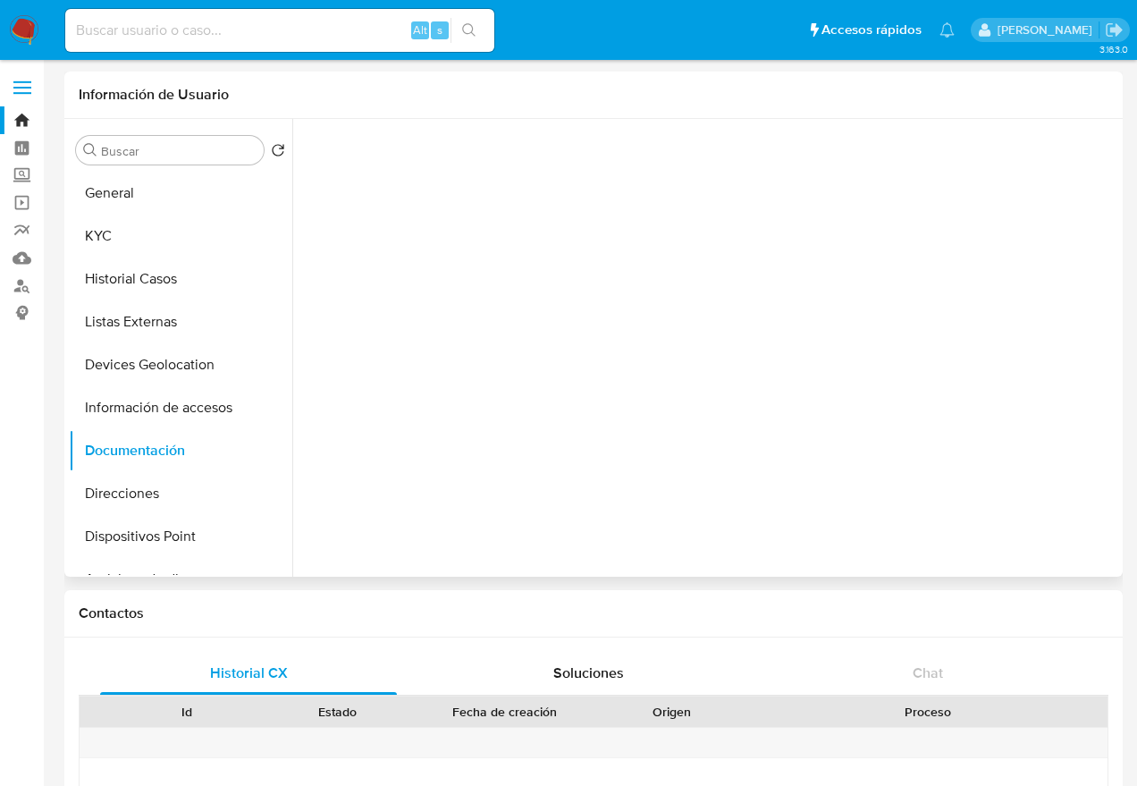
scroll to position [0, 0]
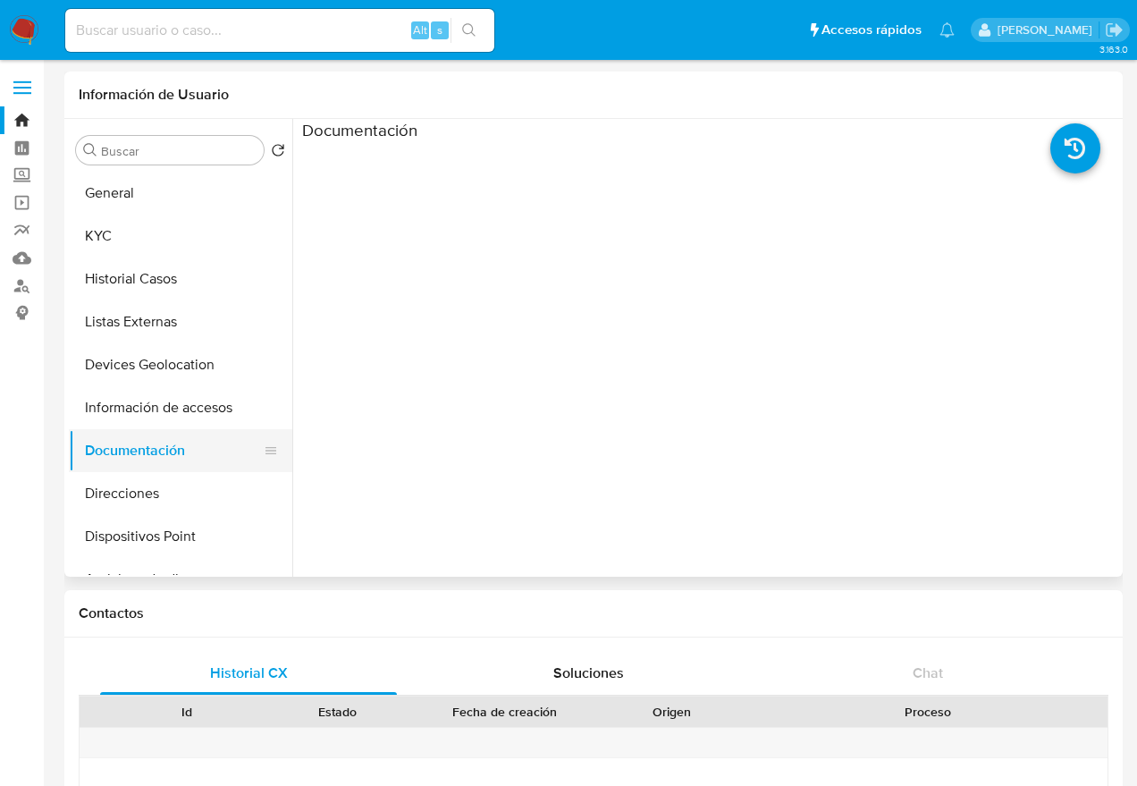
click at [139, 452] on button "Documentación" at bounding box center [173, 450] width 209 height 43
drag, startPoint x: 131, startPoint y: 203, endPoint x: 210, endPoint y: 165, distance: 87.1
click at [135, 203] on button "General" at bounding box center [180, 193] width 223 height 43
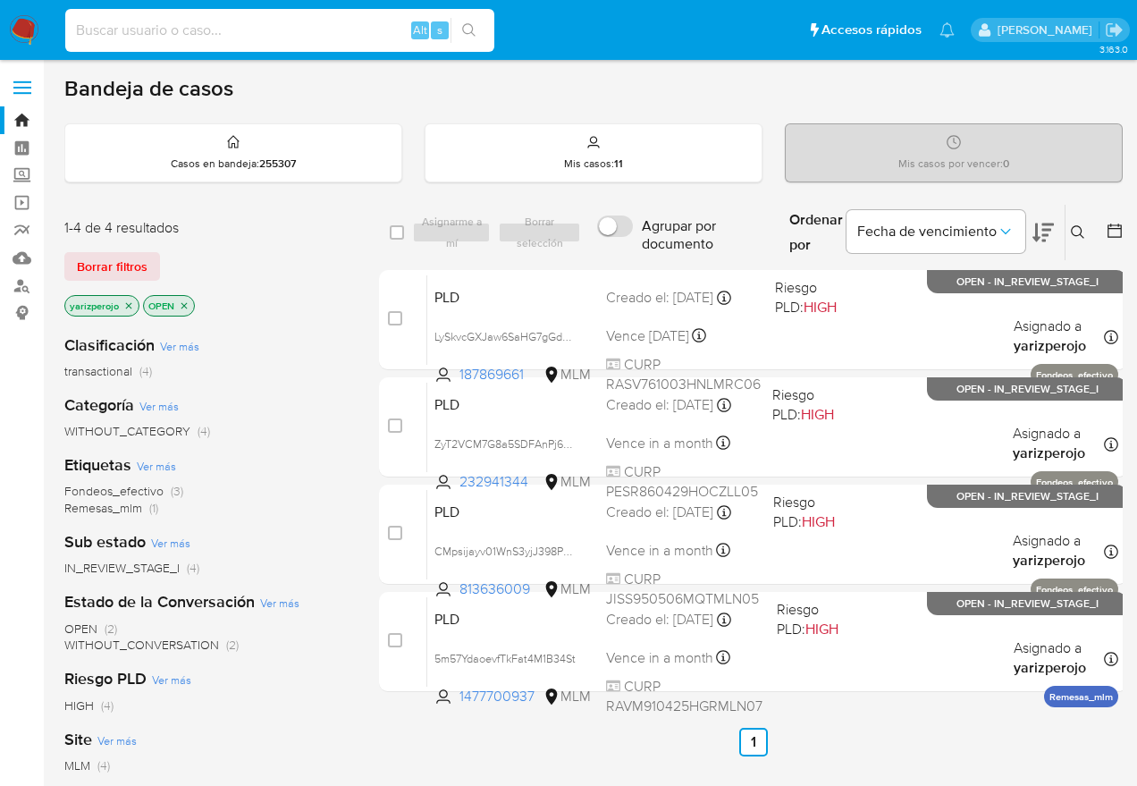
click at [224, 32] on input at bounding box center [279, 30] width 429 height 23
paste input "166578229"
type input "166578229"
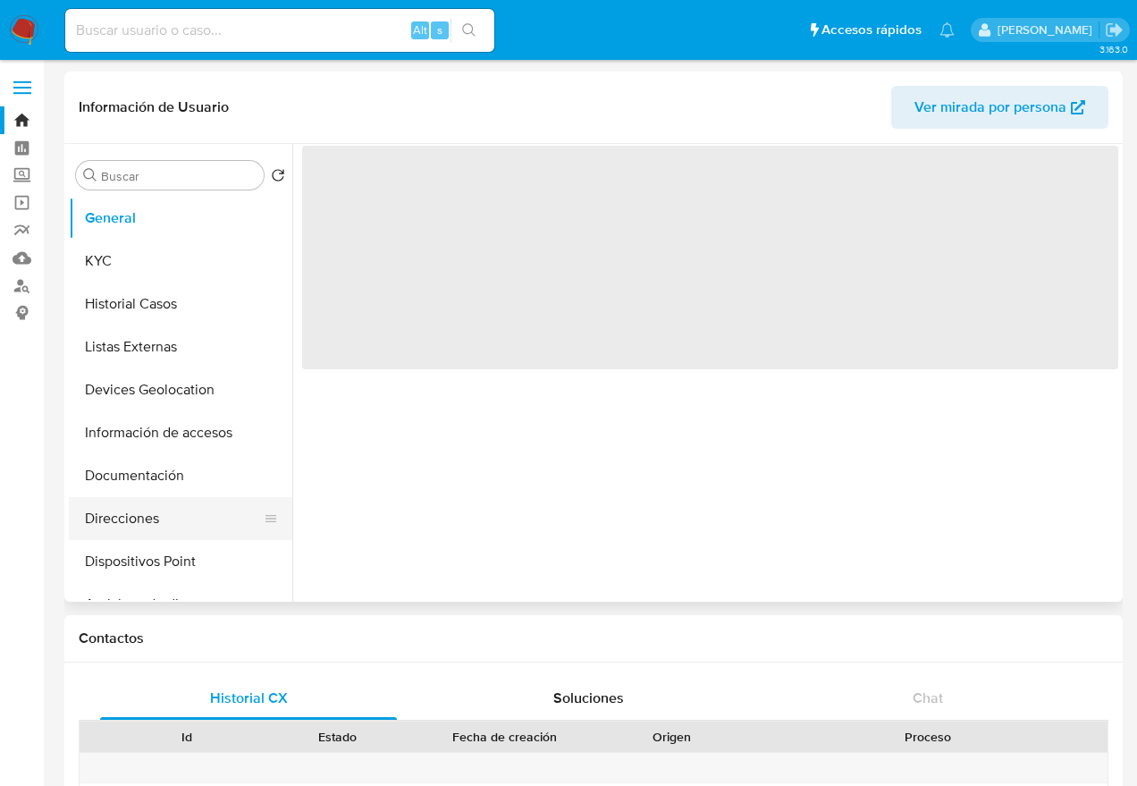
select select "10"
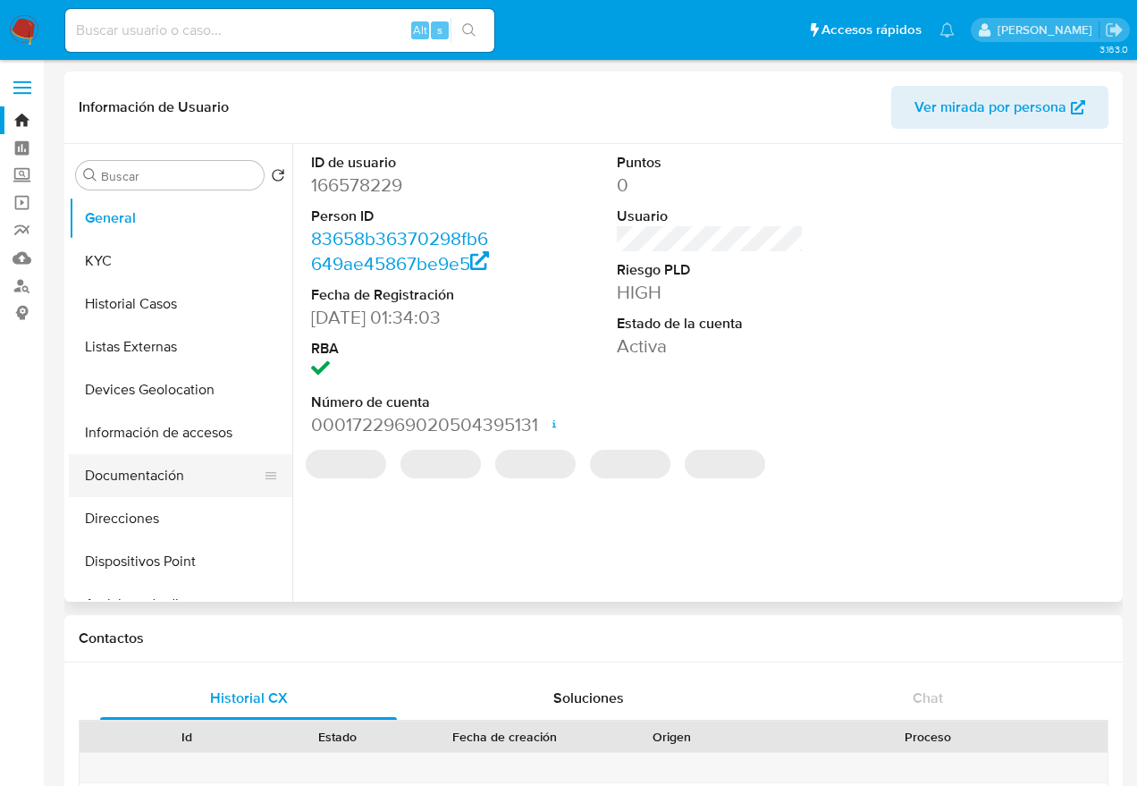
click at [157, 478] on button "Documentación" at bounding box center [173, 475] width 209 height 43
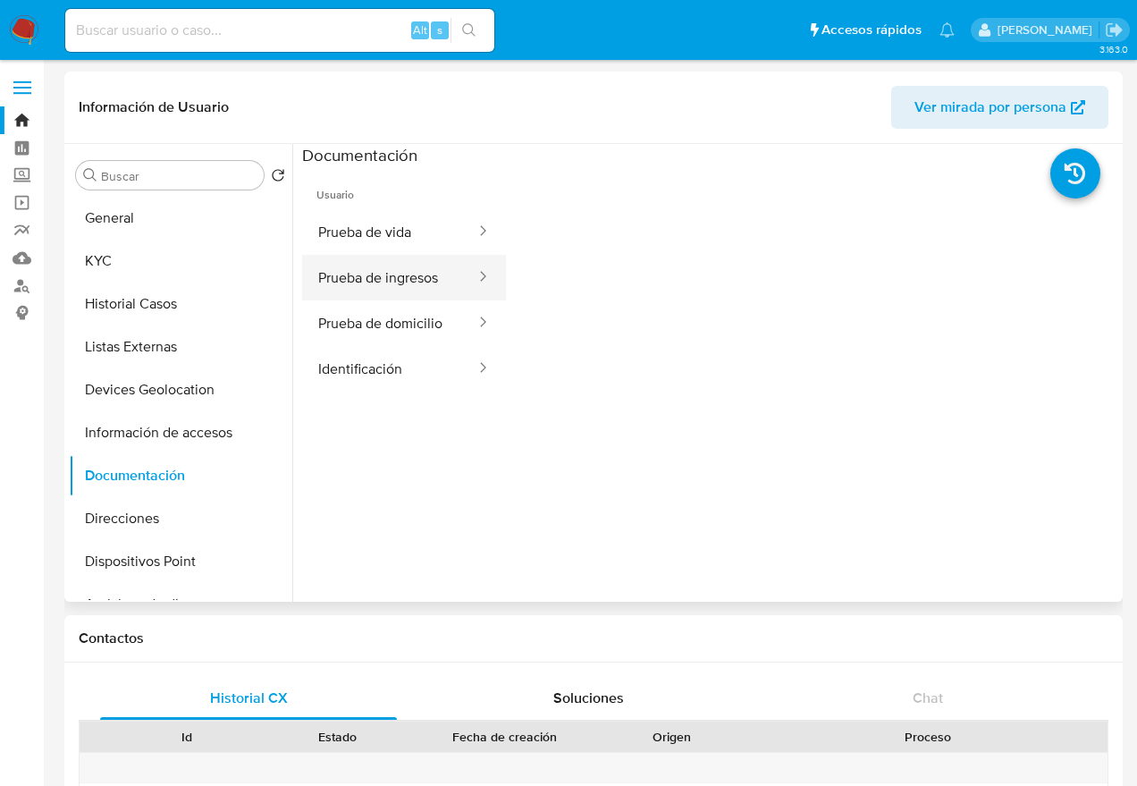
click at [356, 284] on button "Prueba de ingresos" at bounding box center [389, 278] width 175 height 46
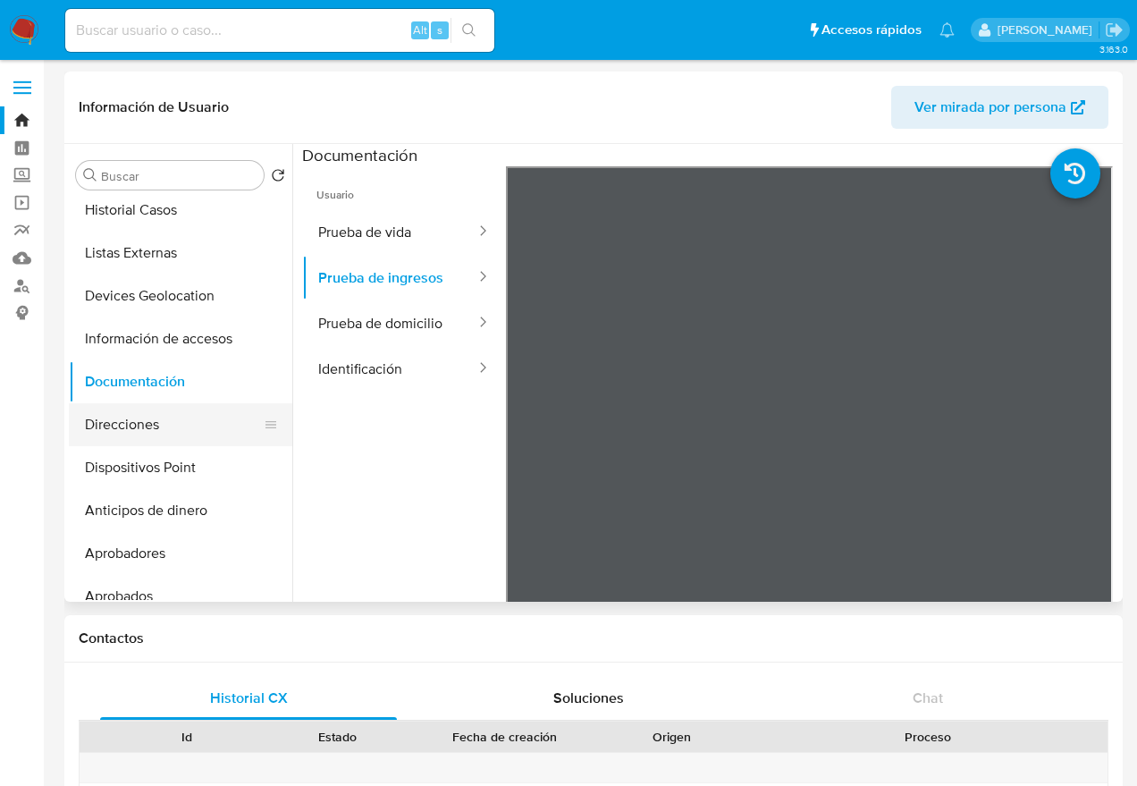
scroll to position [99, 0]
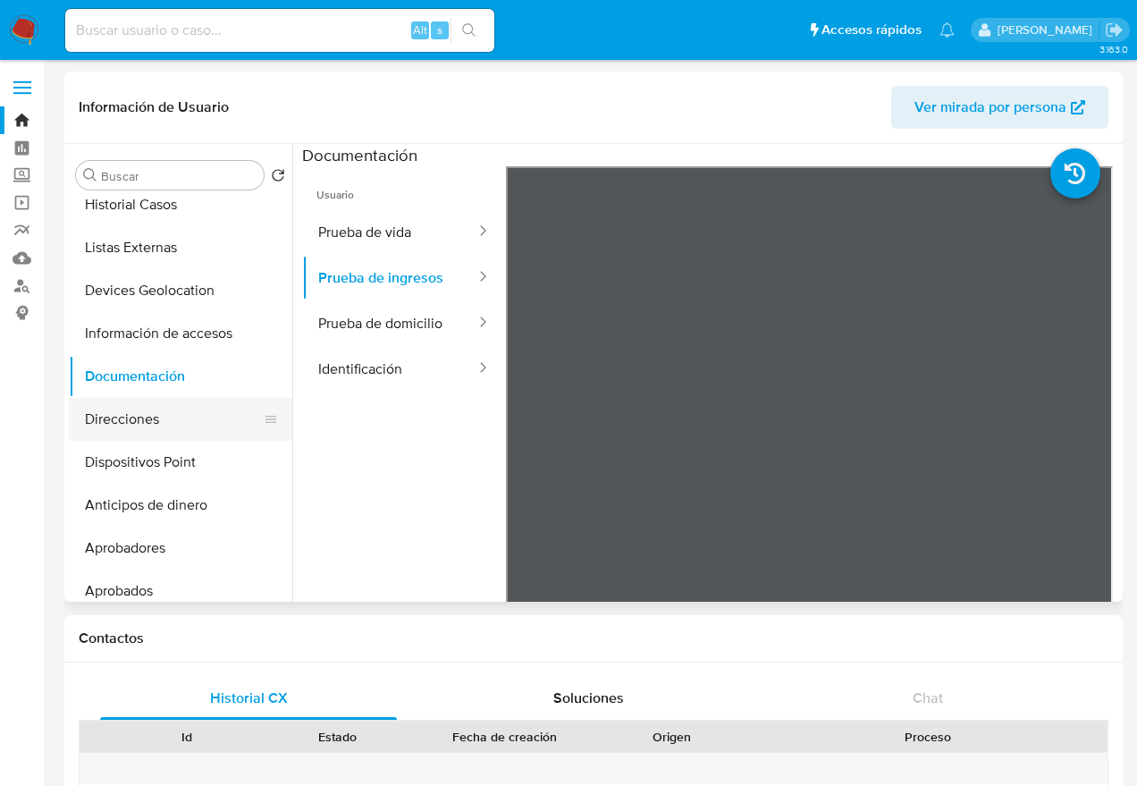
click at [140, 507] on button "Anticipos de dinero" at bounding box center [180, 505] width 223 height 43
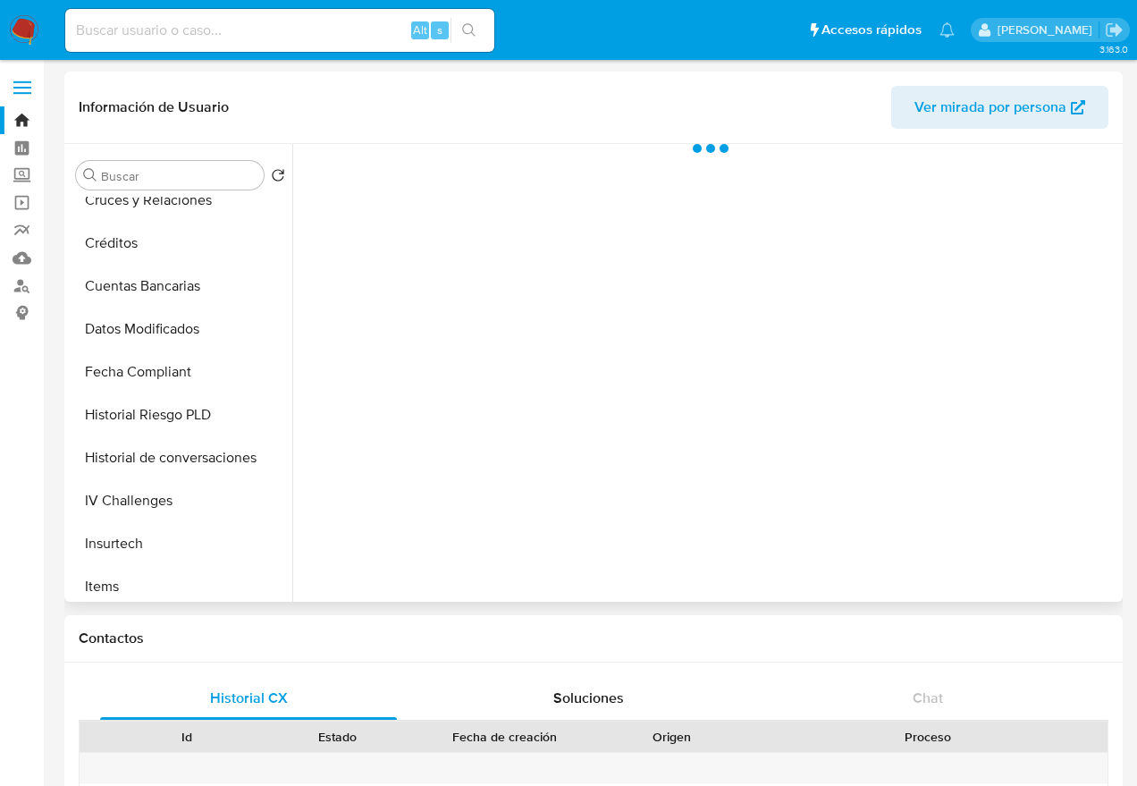
scroll to position [619, 0]
click at [198, 459] on button "Historial de conversaciones" at bounding box center [173, 456] width 209 height 43
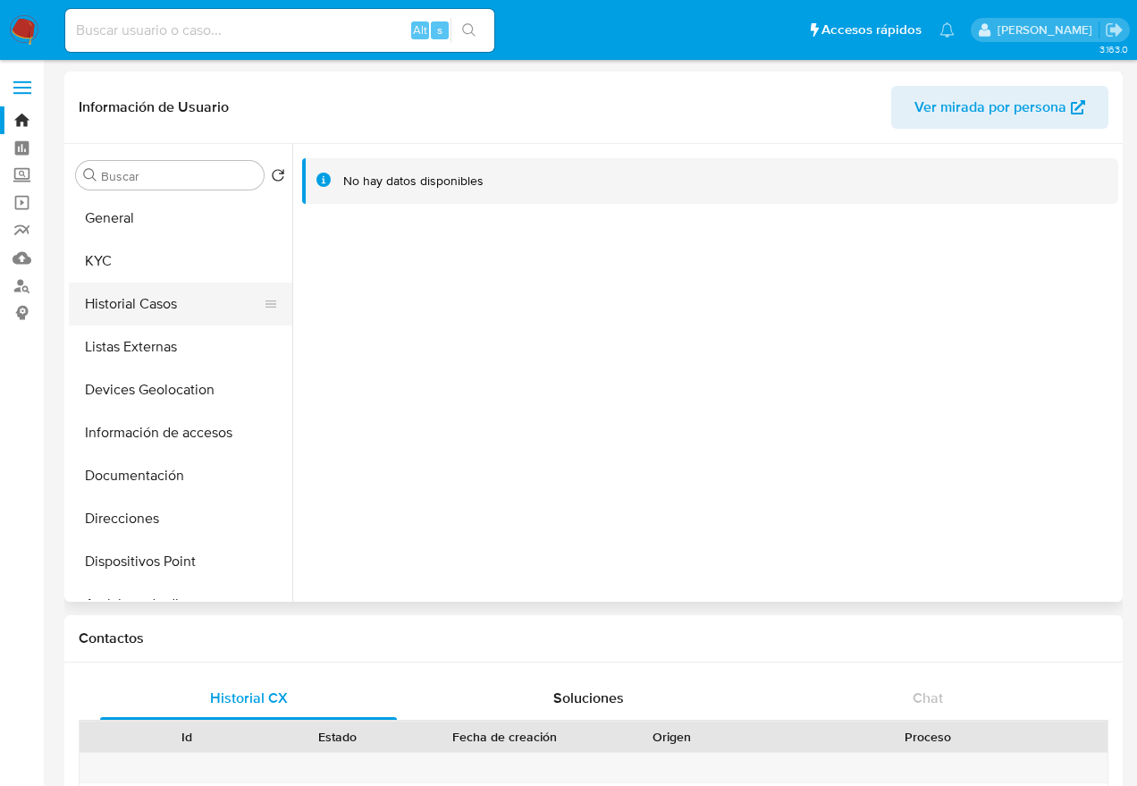
click at [163, 320] on button "Historial Casos" at bounding box center [173, 303] width 209 height 43
